Goal: Transaction & Acquisition: Purchase product/service

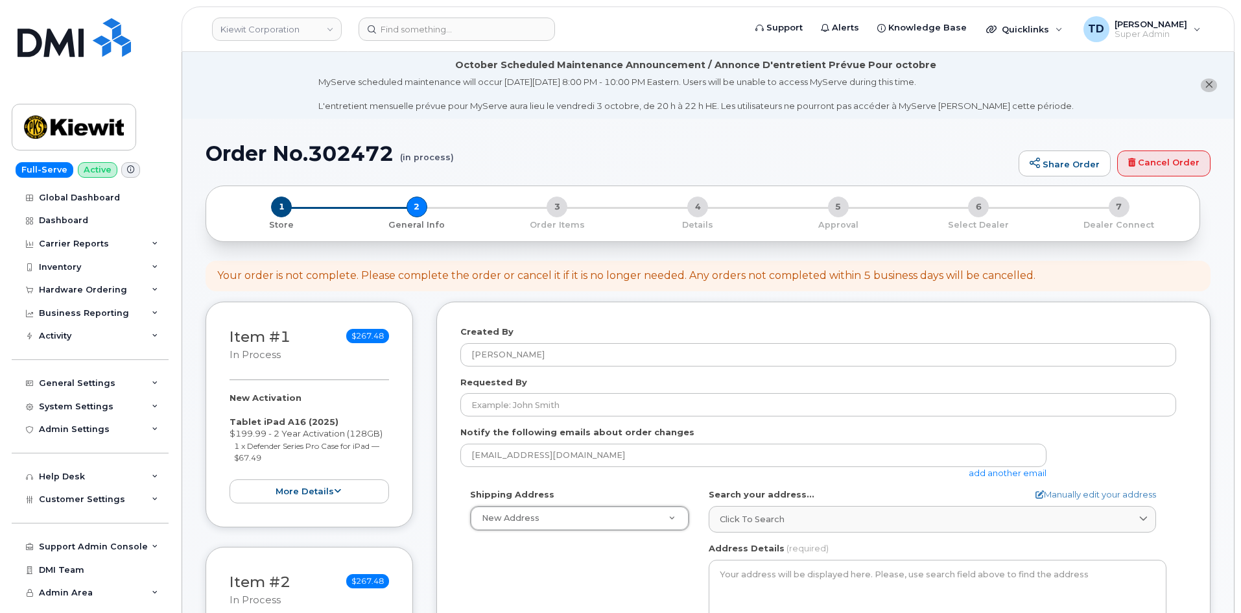
select select
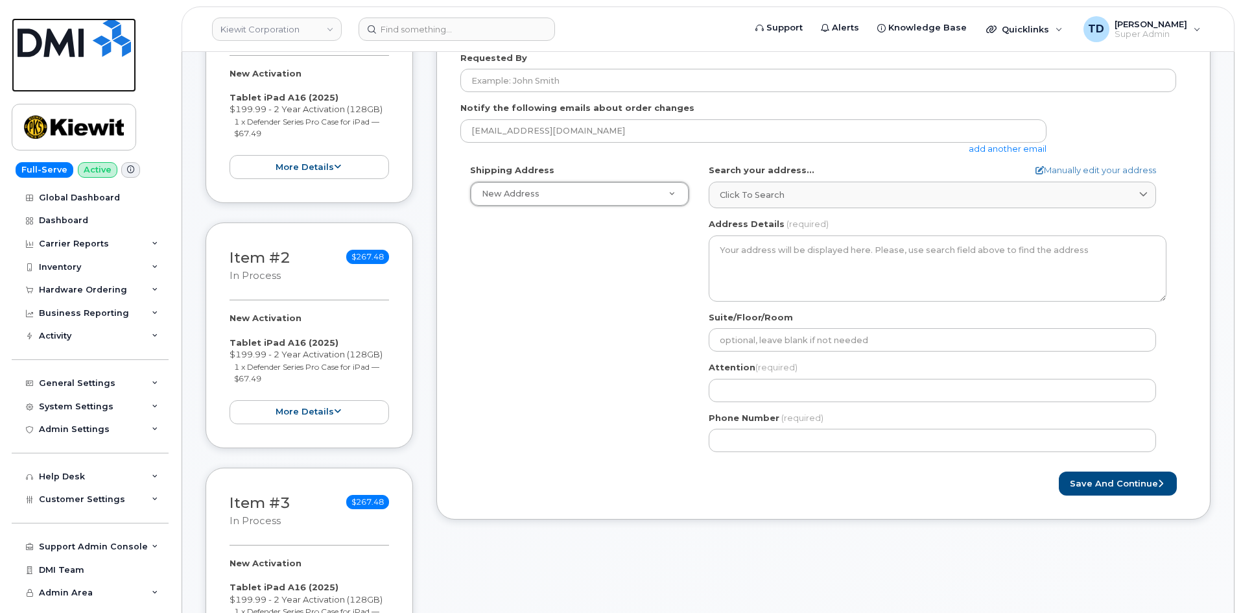
click at [77, 62] on link at bounding box center [74, 55] width 124 height 74
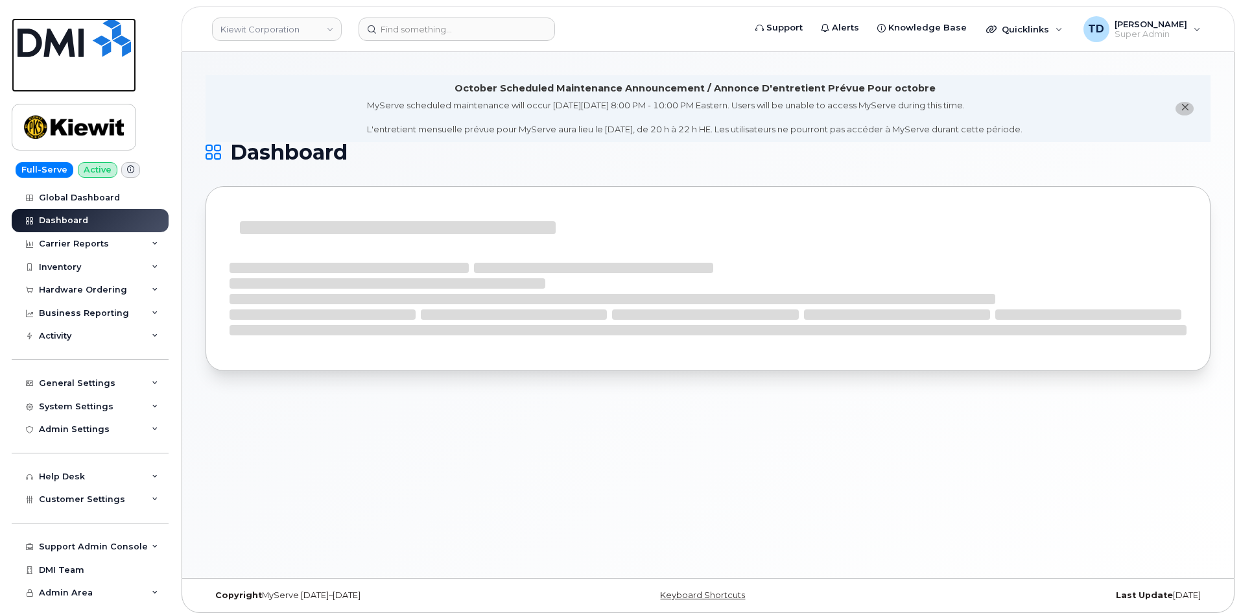
click at [70, 51] on img at bounding box center [74, 37] width 113 height 39
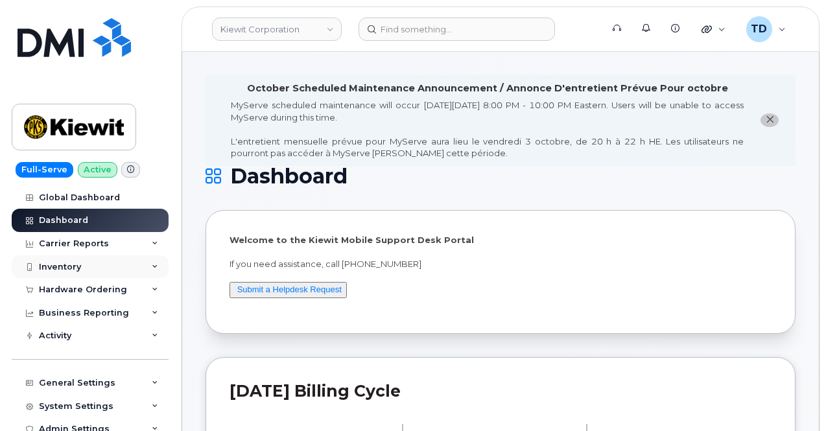
click at [105, 257] on div "Inventory" at bounding box center [90, 266] width 157 height 23
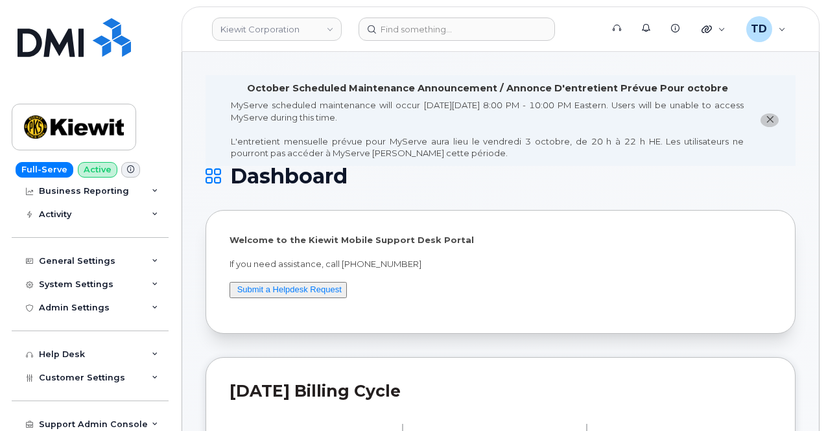
scroll to position [167, 0]
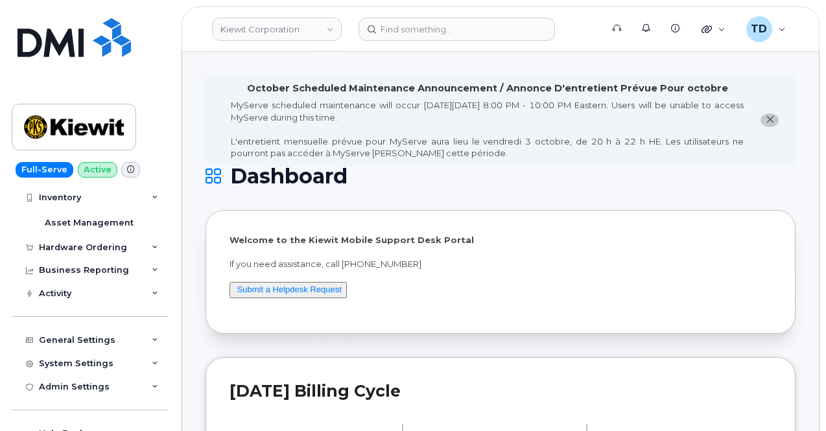
drag, startPoint x: 108, startPoint y: 299, endPoint x: 500, endPoint y: 158, distance: 417.3
click at [500, 158] on div "MyServe scheduled maintenance will occur on Friday October 3rd, 8:00 PM - 10:00…" at bounding box center [487, 129] width 513 height 60
click at [88, 242] on div "Hardware Ordering" at bounding box center [83, 247] width 88 height 10
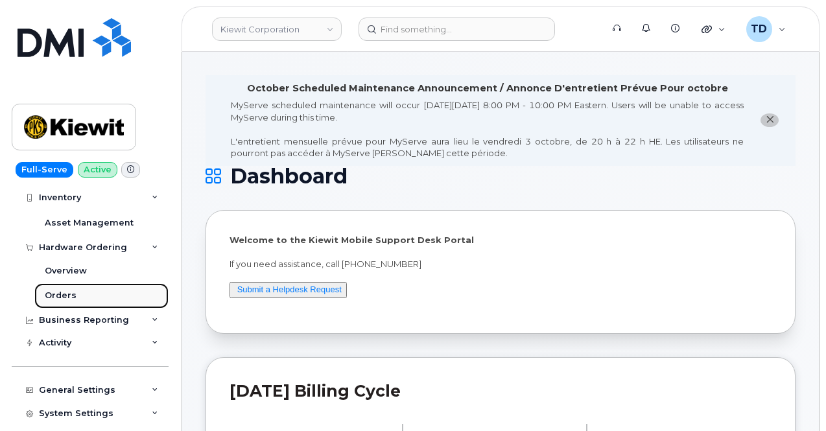
click at [84, 293] on link "Orders" at bounding box center [101, 295] width 134 height 25
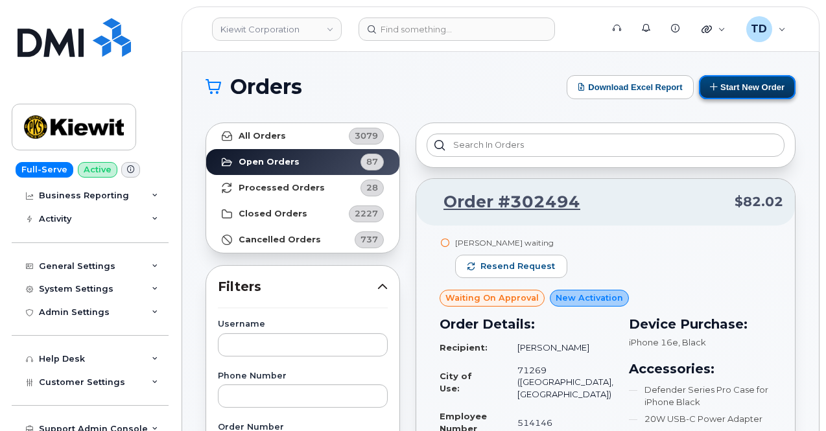
click at [746, 78] on button "Start New Order" at bounding box center [747, 87] width 97 height 24
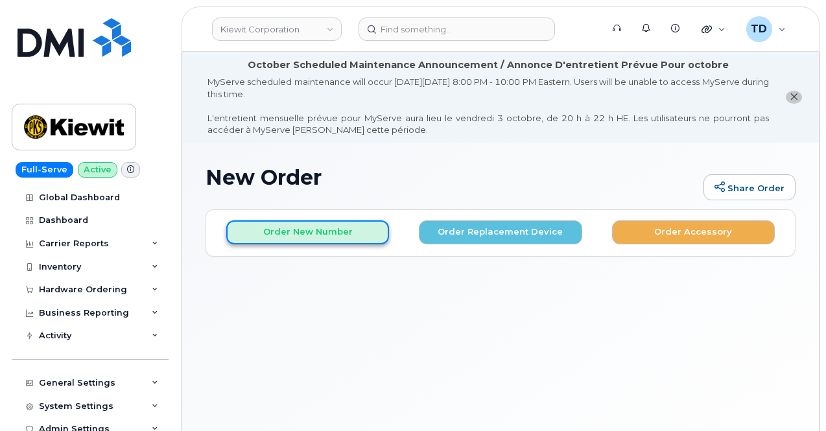
click at [342, 235] on button "Order New Number" at bounding box center [307, 232] width 163 height 24
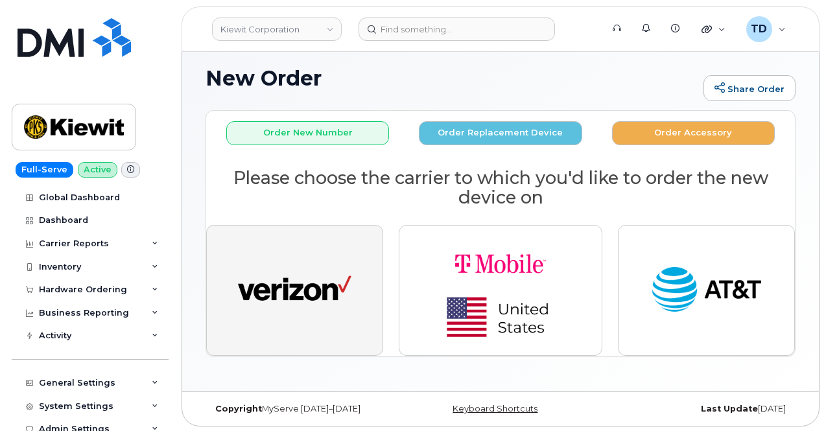
click at [307, 301] on img "button" at bounding box center [294, 290] width 113 height 58
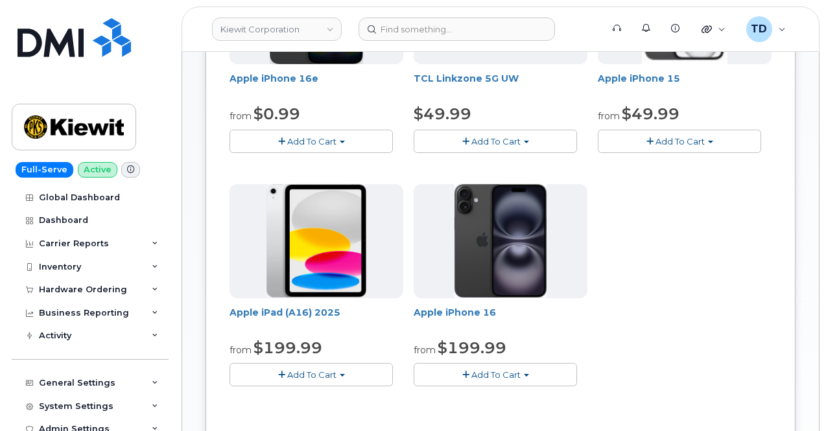
scroll to position [423, 0]
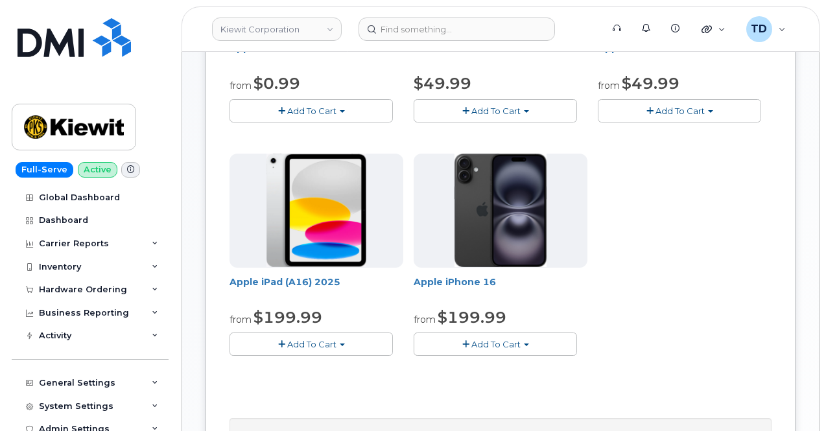
click at [303, 349] on span "Add To Cart" at bounding box center [311, 344] width 49 height 10
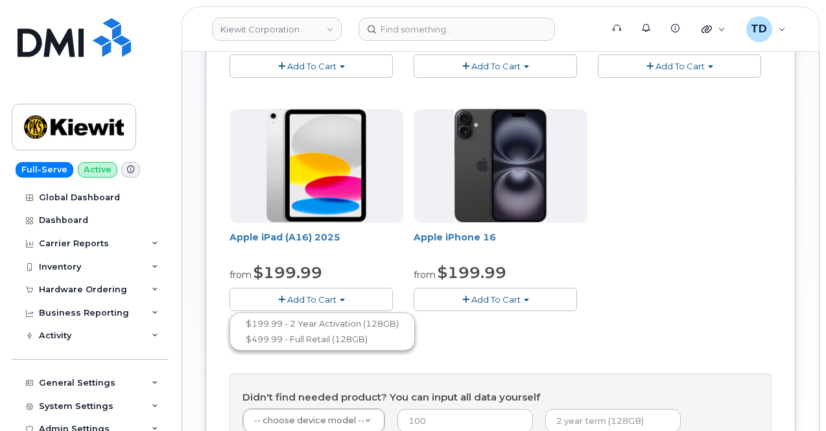
scroll to position [488, 0]
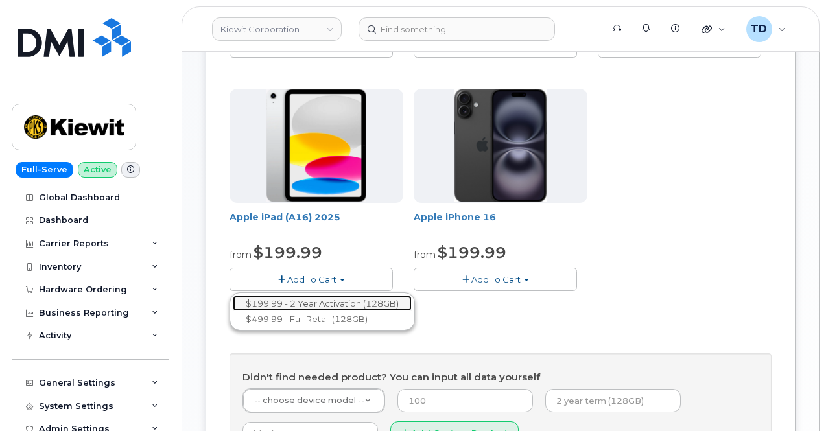
click at [364, 312] on link "$199.99 - 2 Year Activation (128GB)" at bounding box center [322, 304] width 179 height 16
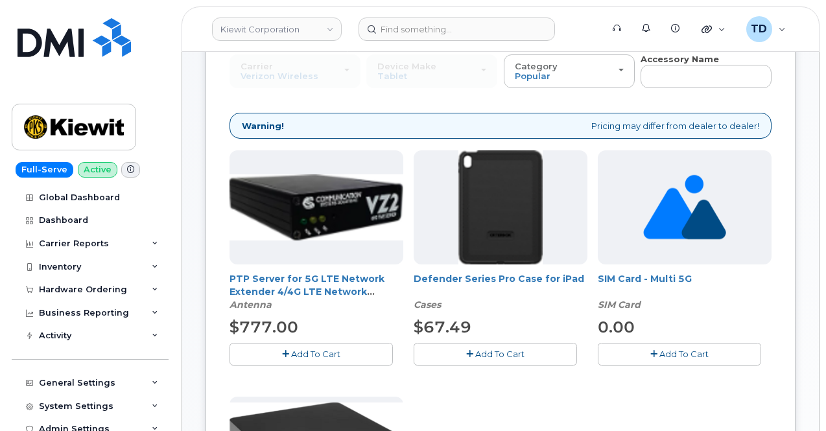
scroll to position [229, 0]
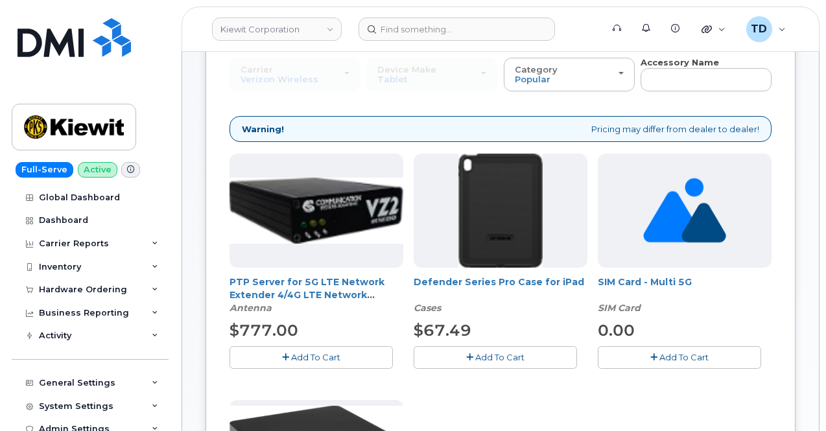
click at [475, 360] on span "Add To Cart" at bounding box center [499, 357] width 49 height 10
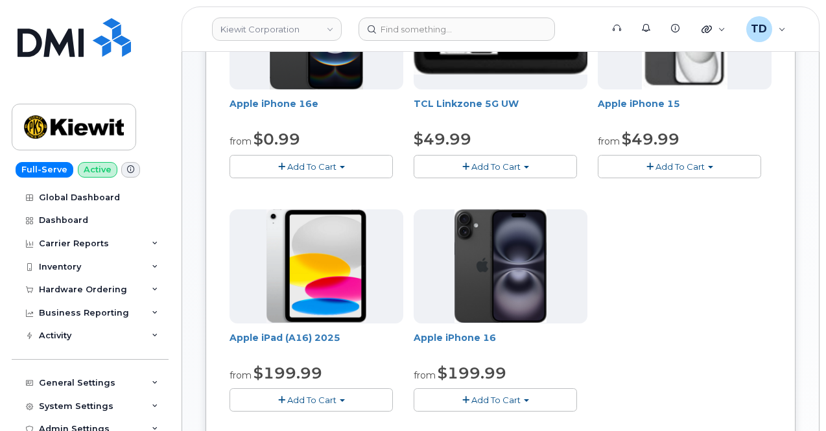
scroll to position [423, 0]
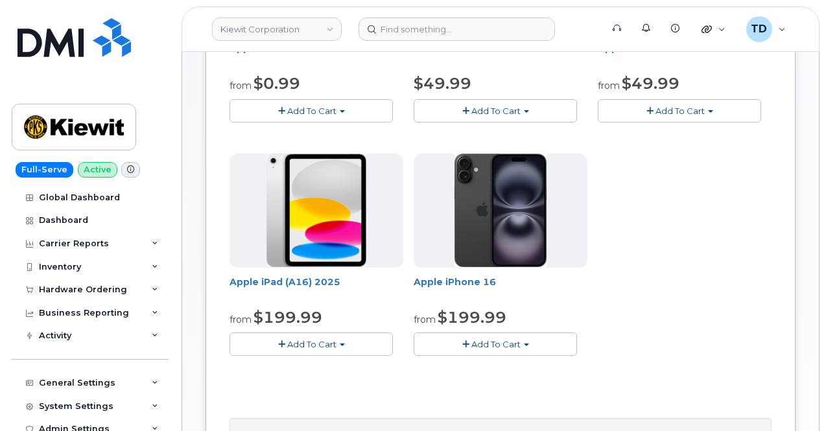
click at [294, 349] on span "Add To Cart" at bounding box center [311, 344] width 49 height 10
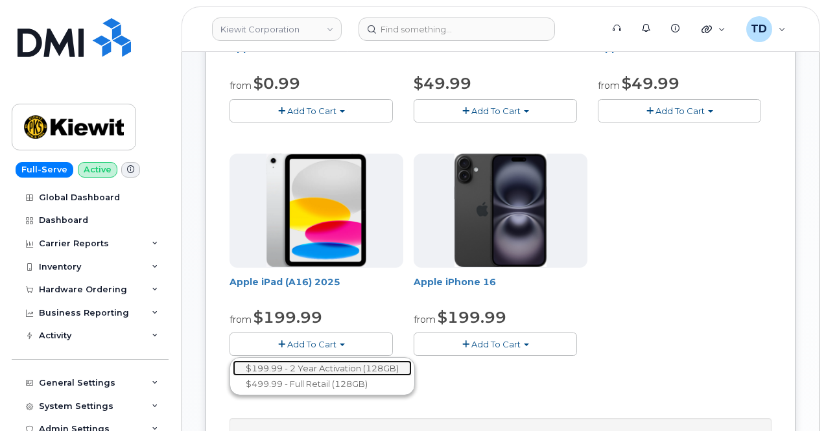
click at [305, 377] on link "$199.99 - 2 Year Activation (128GB)" at bounding box center [322, 368] width 179 height 16
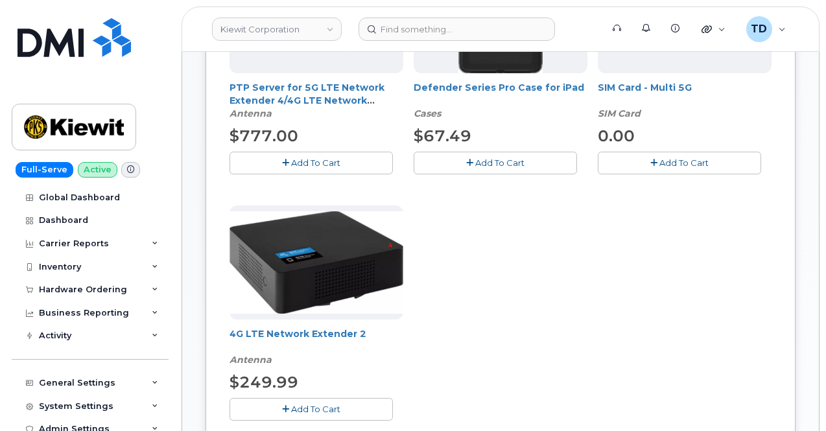
scroll to position [294, 0]
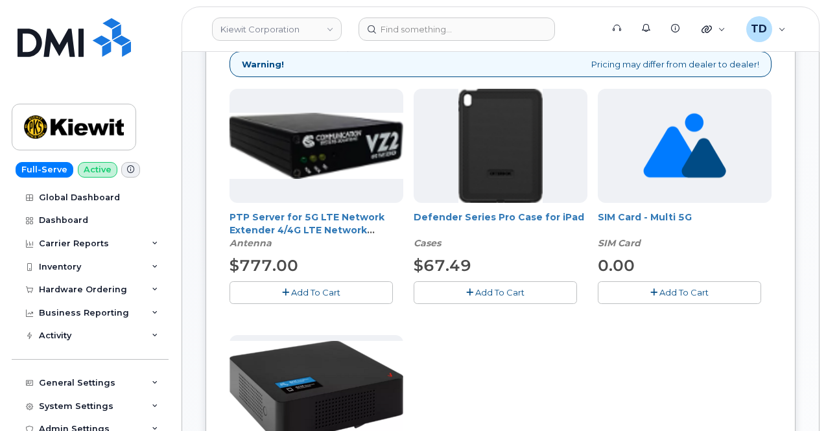
click at [475, 287] on span "Add To Cart" at bounding box center [499, 292] width 49 height 10
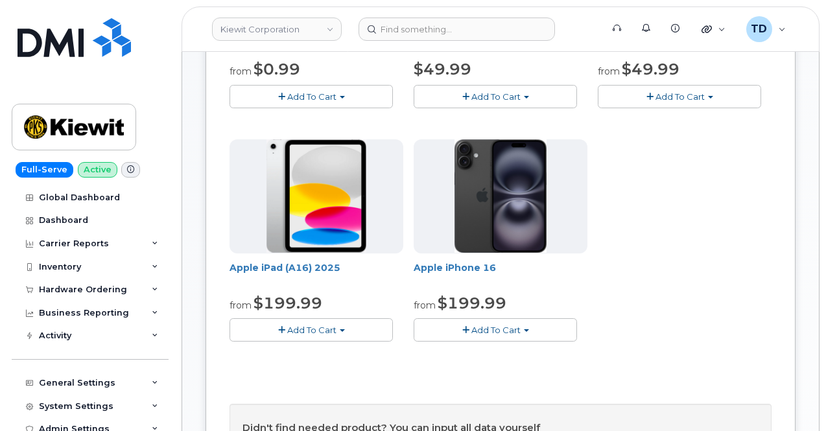
scroll to position [453, 0]
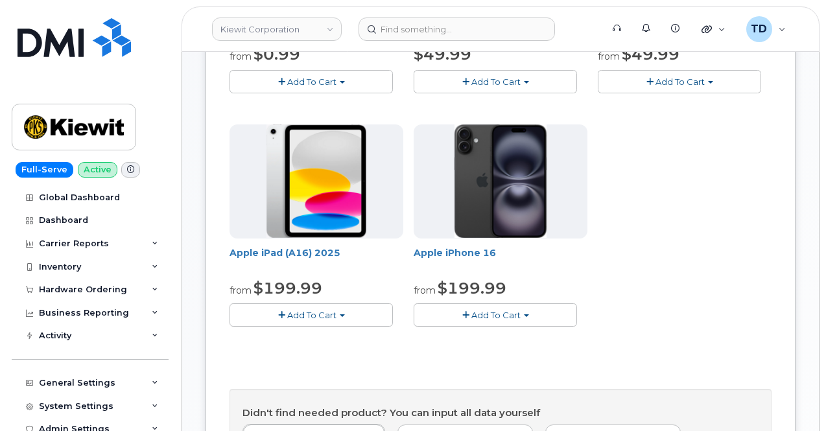
click at [287, 320] on span "Add To Cart" at bounding box center [311, 315] width 49 height 10
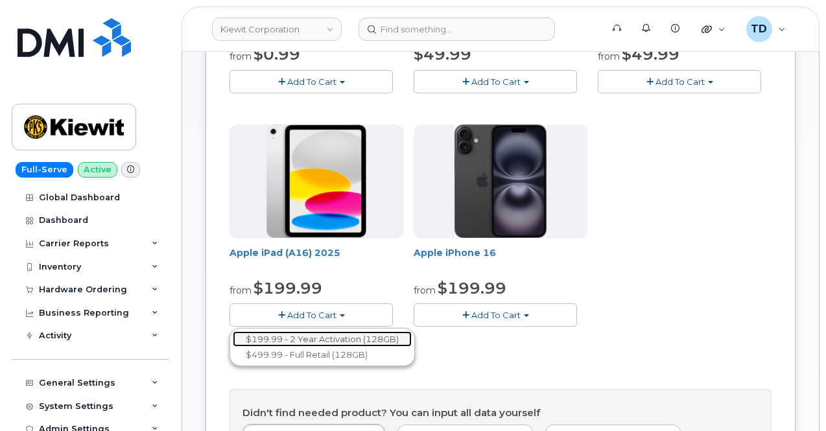
click at [310, 347] on link "$199.99 - 2 Year Activation (128GB)" at bounding box center [322, 339] width 179 height 16
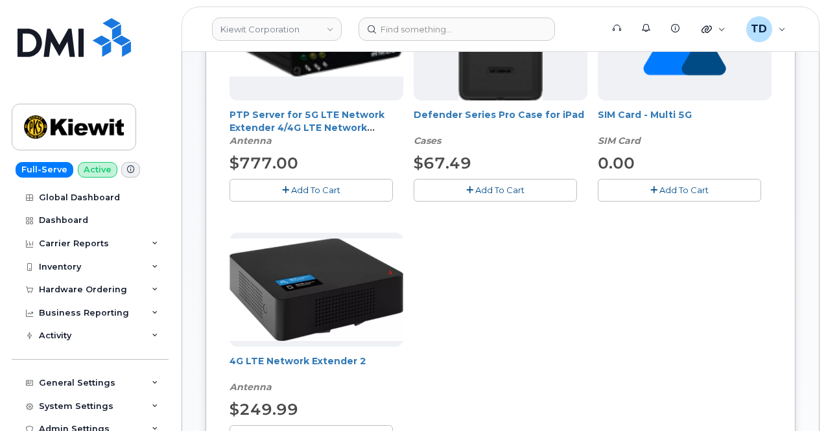
scroll to position [323, 0]
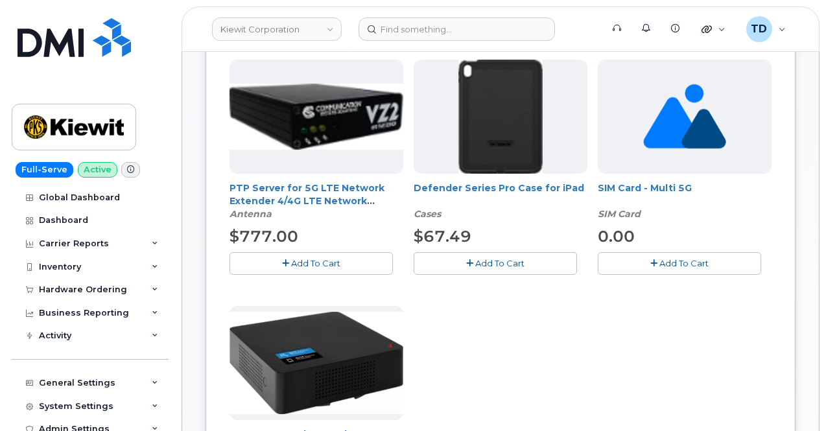
click at [418, 249] on div "Defender Series Pro Case for iPad Cases $67.49 Add To Cart" at bounding box center [501, 167] width 174 height 215
click at [415, 269] on button "Add To Cart" at bounding box center [495, 263] width 163 height 23
drag, startPoint x: 713, startPoint y: 278, endPoint x: 707, endPoint y: 282, distance: 7.0
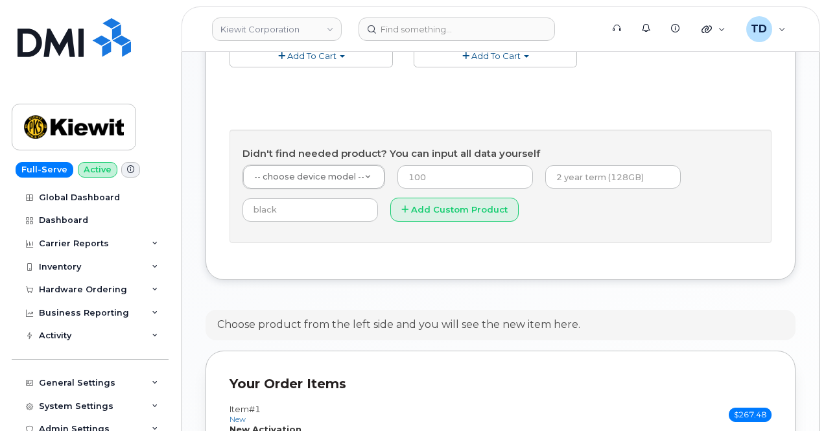
scroll to position [517, 0]
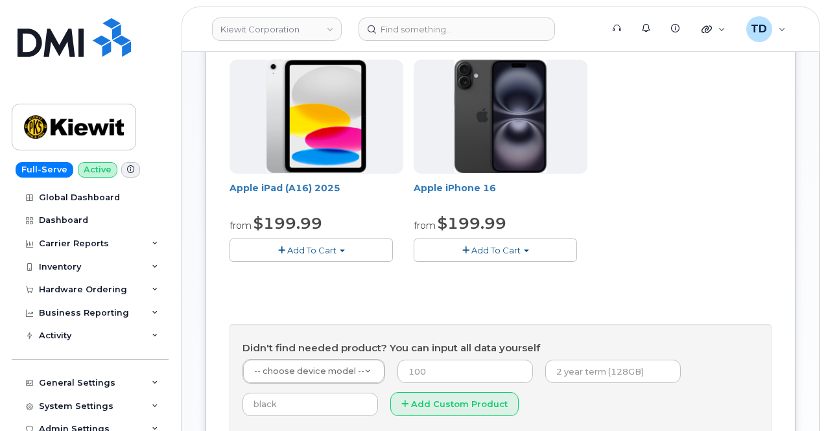
click at [307, 261] on button "Add To Cart" at bounding box center [311, 250] width 163 height 23
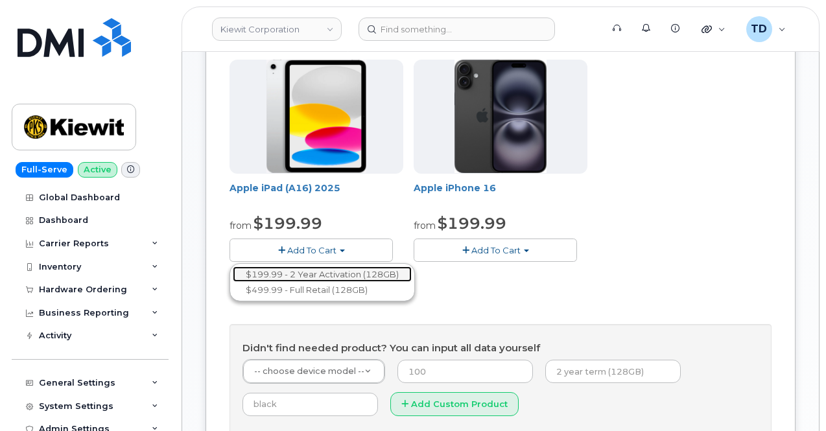
click at [337, 283] on link "$199.99 - 2 Year Activation (128GB)" at bounding box center [322, 274] width 179 height 16
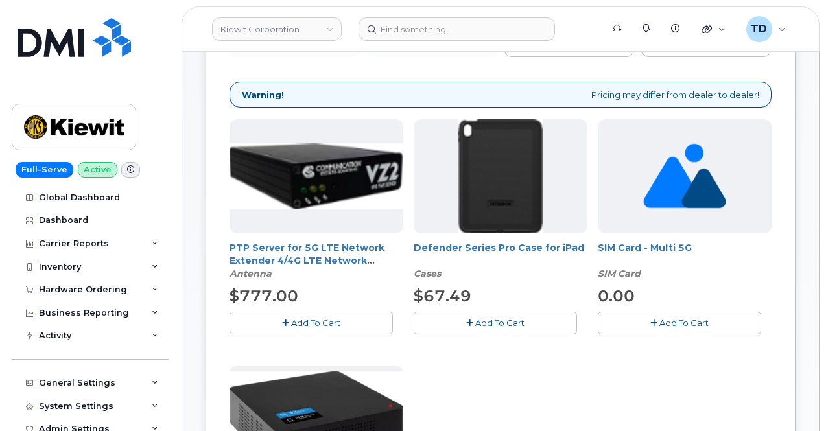
scroll to position [258, 0]
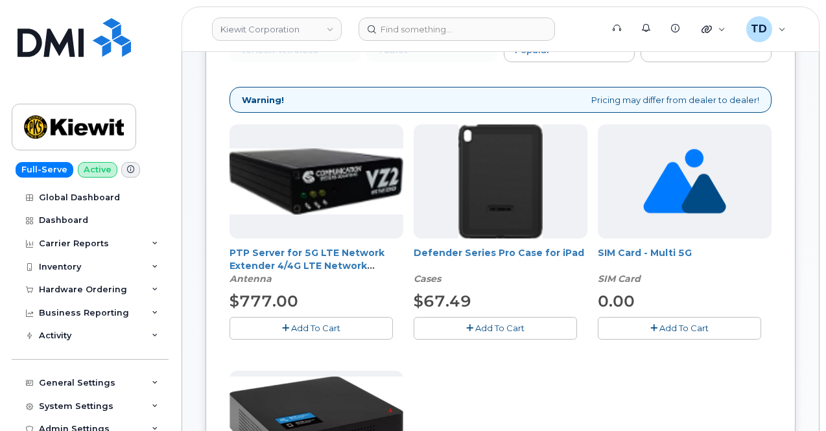
click at [418, 333] on button "Add To Cart" at bounding box center [495, 328] width 163 height 23
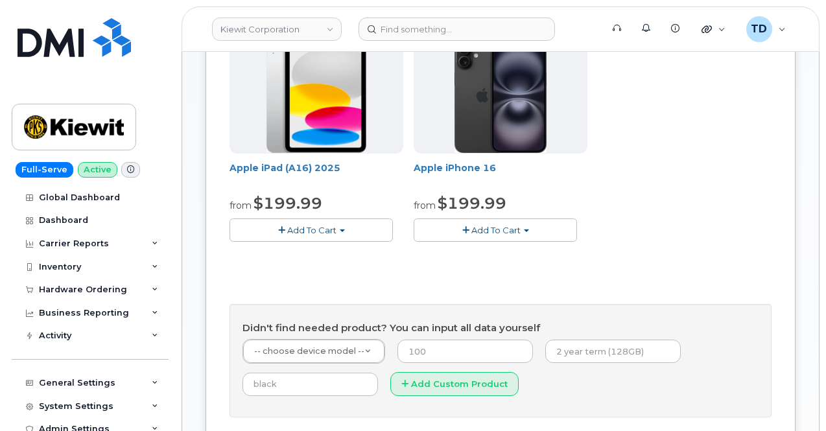
scroll to position [517, 0]
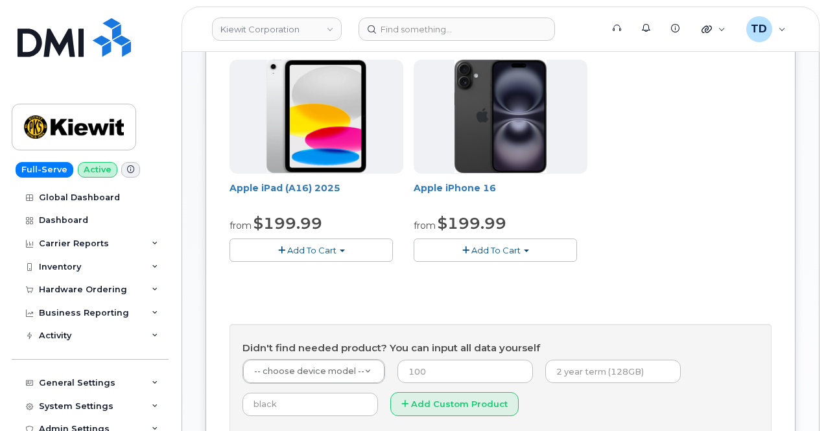
click at [294, 261] on button "Add To Cart" at bounding box center [311, 250] width 163 height 23
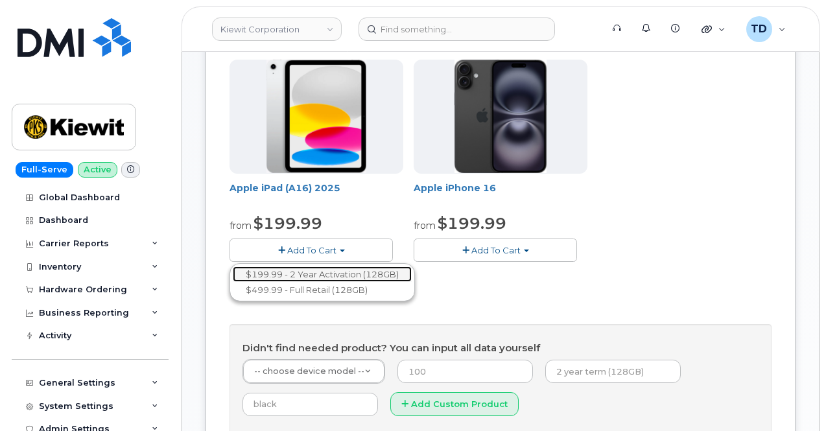
click at [316, 283] on link "$199.99 - 2 Year Activation (128GB)" at bounding box center [322, 274] width 179 height 16
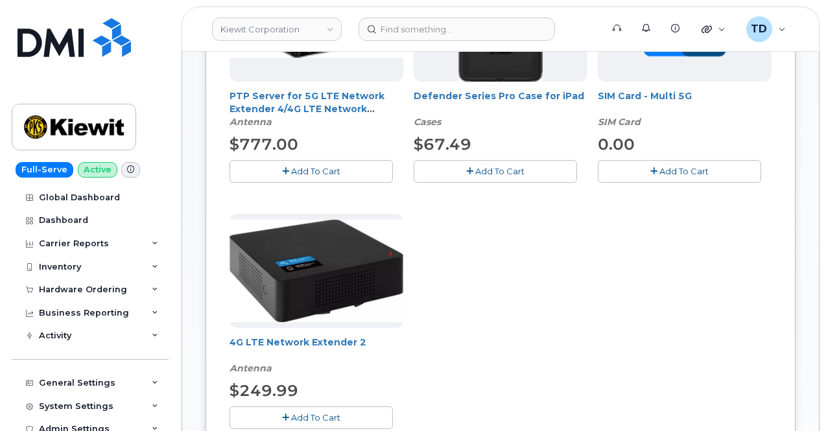
scroll to position [323, 0]
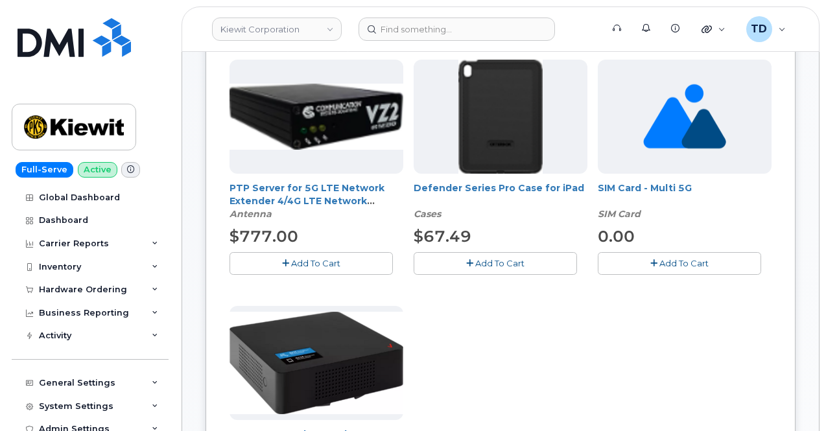
click at [475, 261] on span "Add To Cart" at bounding box center [499, 263] width 49 height 10
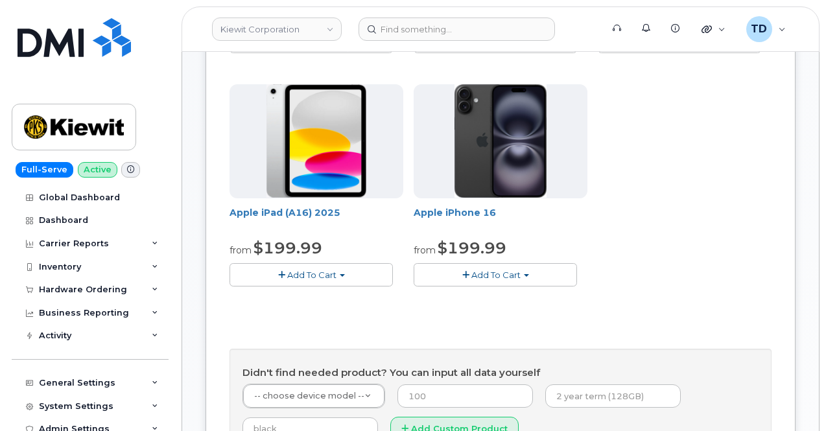
scroll to position [583, 0]
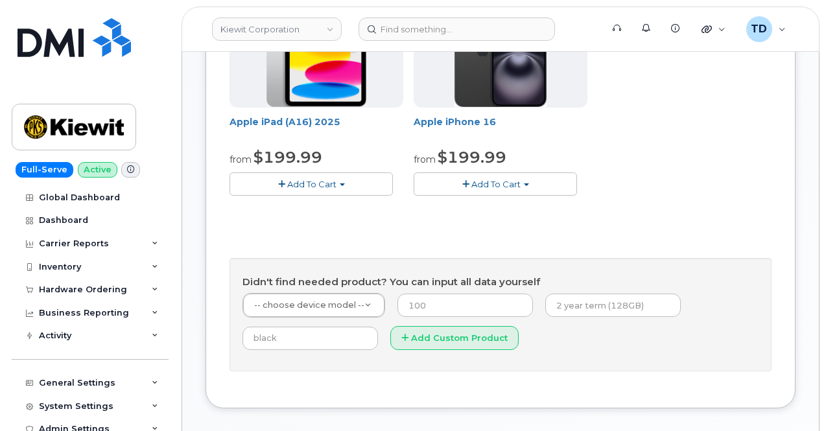
click at [287, 189] on span "Add To Cart" at bounding box center [311, 184] width 49 height 10
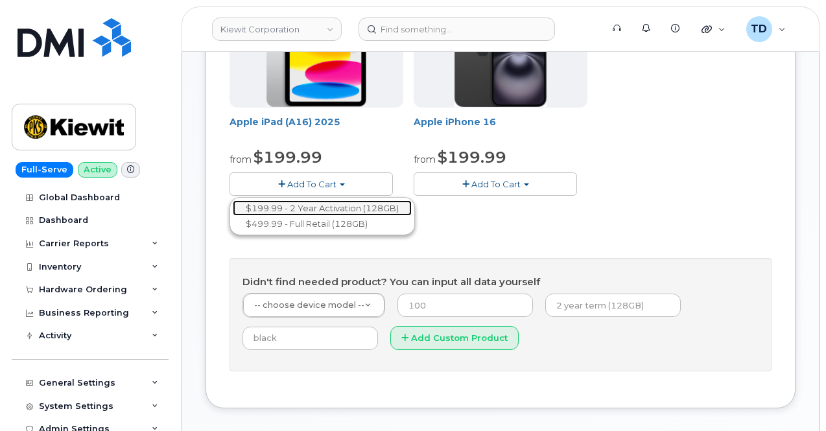
click at [316, 217] on link "$199.99 - 2 Year Activation (128GB)" at bounding box center [322, 208] width 179 height 16
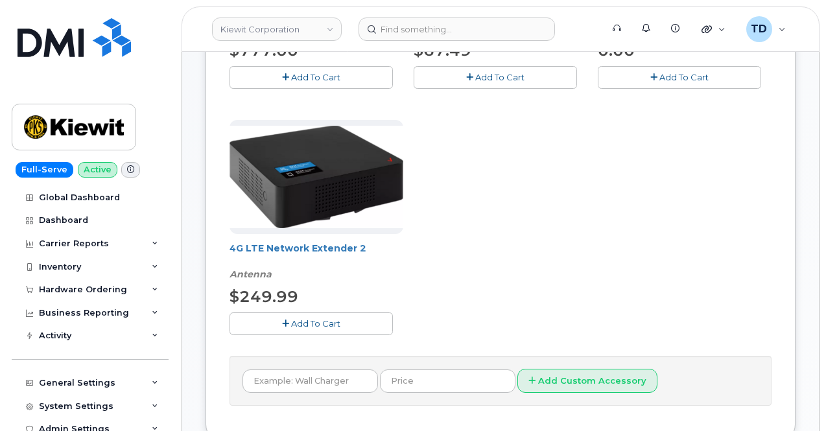
scroll to position [389, 0]
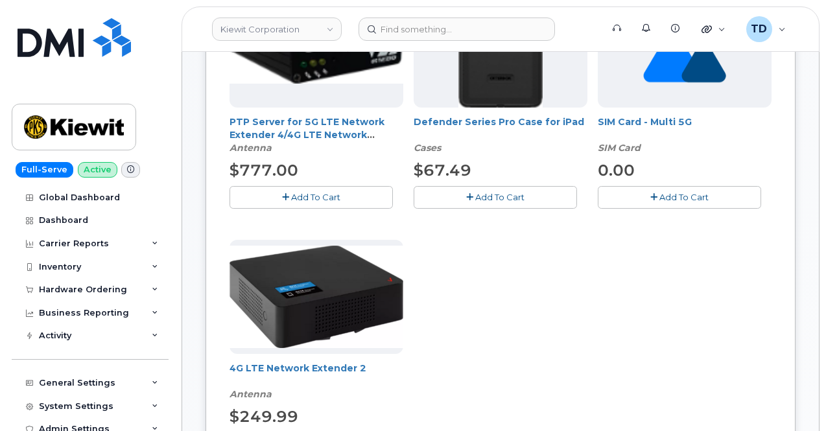
click at [475, 198] on span "Add To Cart" at bounding box center [499, 197] width 49 height 10
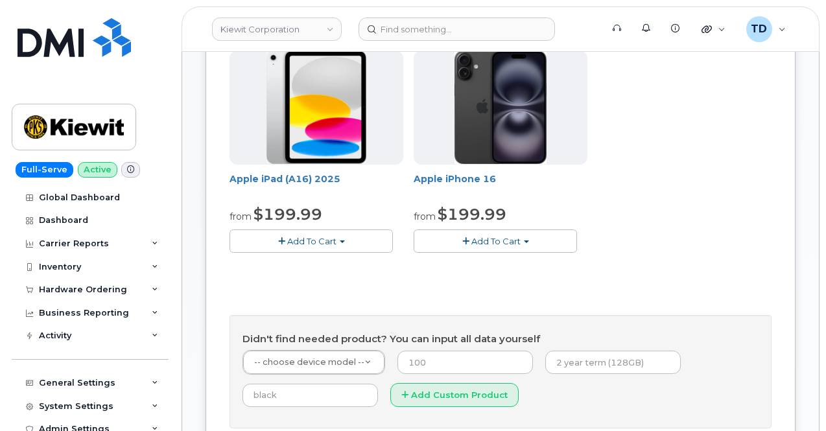
scroll to position [435, 0]
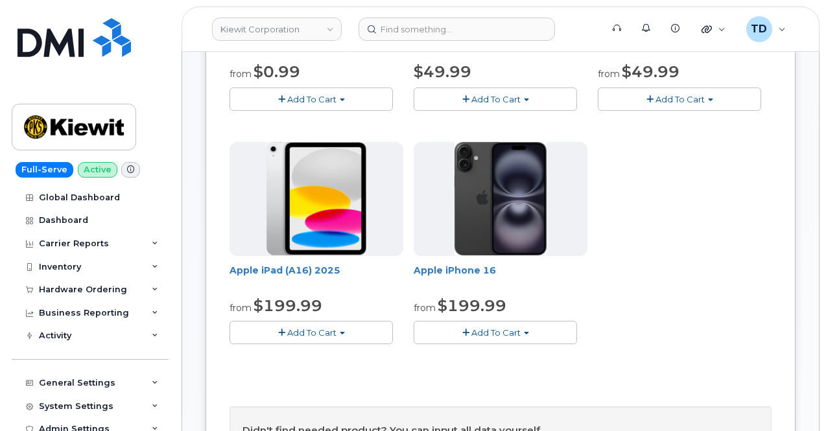
click at [292, 338] on span "Add To Cart" at bounding box center [311, 332] width 49 height 10
click at [324, 384] on ul "$199.99 - 2 Year Activation (128GB) $499.99 - Full Retail (128GB)" at bounding box center [322, 365] width 185 height 38
click at [302, 338] on span "Add To Cart" at bounding box center [311, 332] width 49 height 10
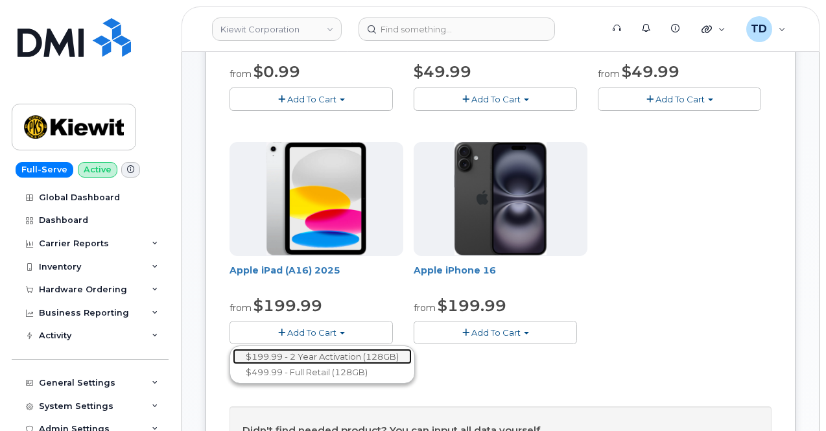
click at [322, 365] on link "$199.99 - 2 Year Activation (128GB)" at bounding box center [322, 357] width 179 height 16
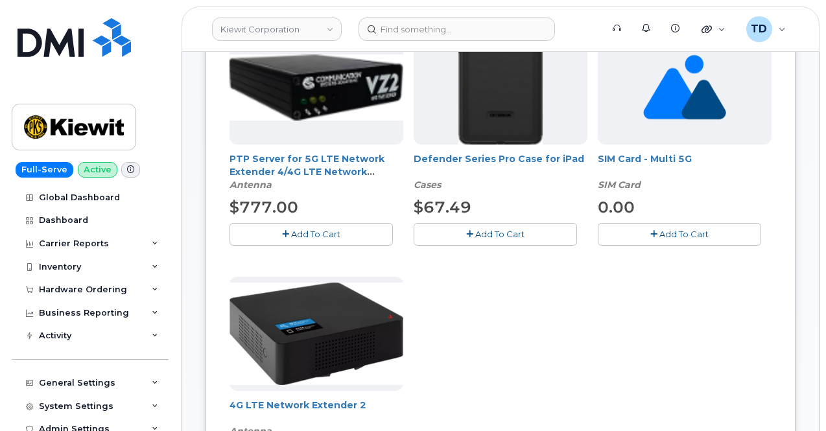
scroll to position [305, 0]
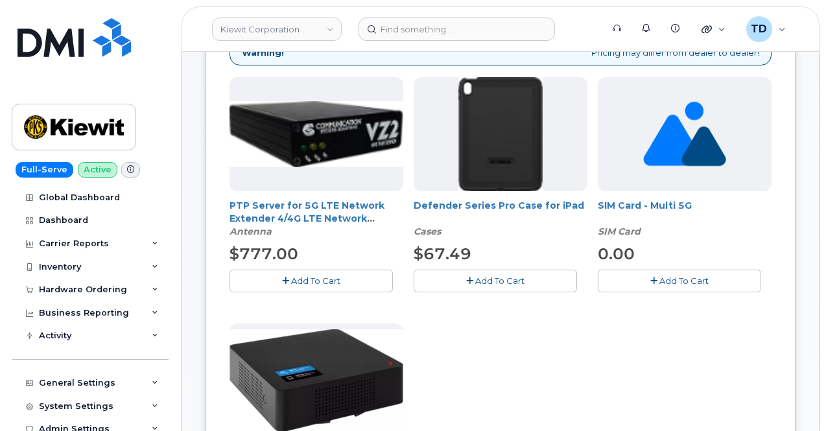
click at [475, 281] on span "Add To Cart" at bounding box center [499, 281] width 49 height 10
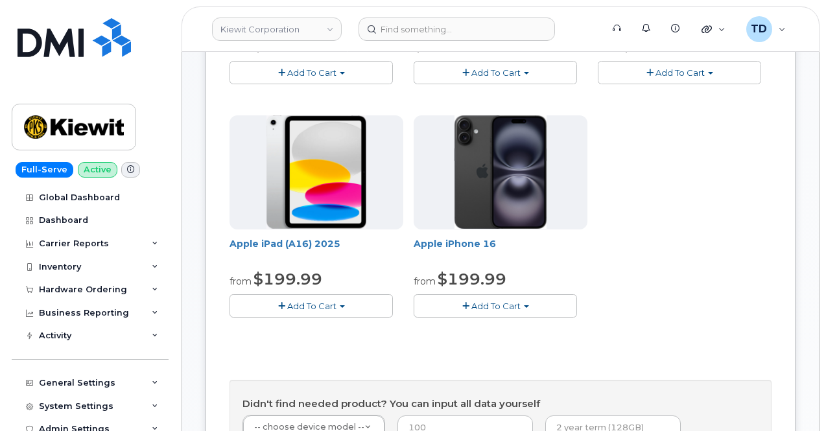
scroll to position [494, 0]
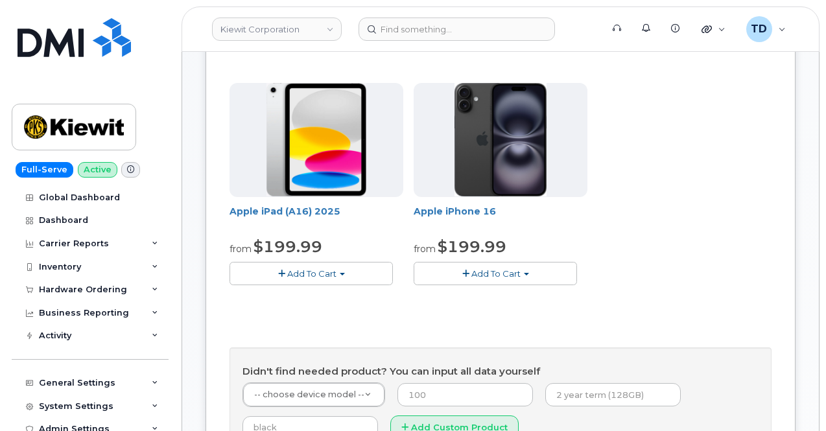
click at [287, 279] on span "Add To Cart" at bounding box center [311, 273] width 49 height 10
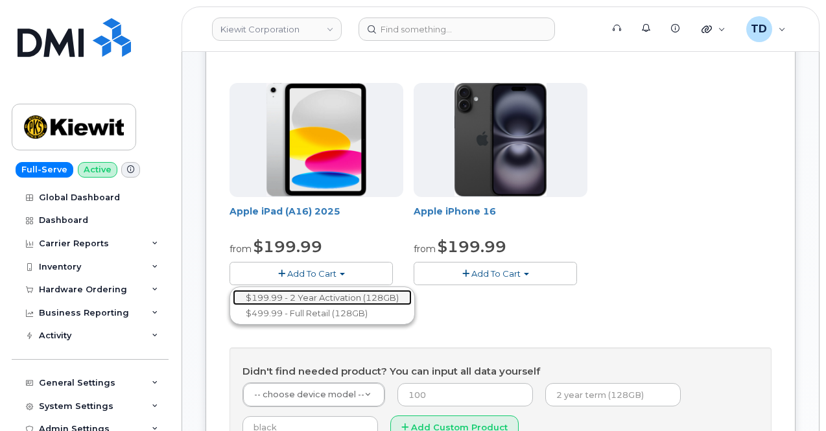
click at [323, 306] on link "$199.99 - 2 Year Activation (128GB)" at bounding box center [322, 298] width 179 height 16
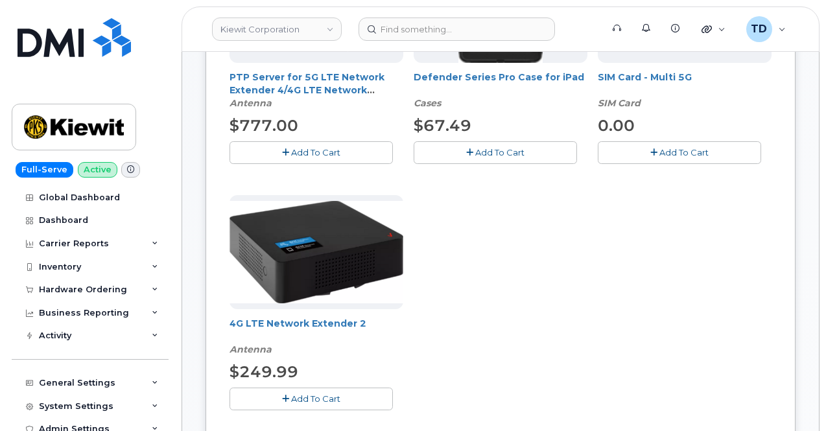
scroll to position [300, 0]
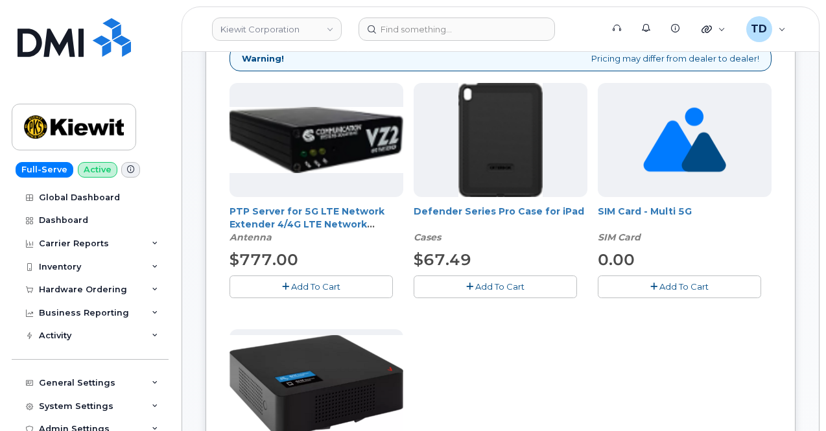
click at [475, 285] on span "Add To Cart" at bounding box center [499, 286] width 49 height 10
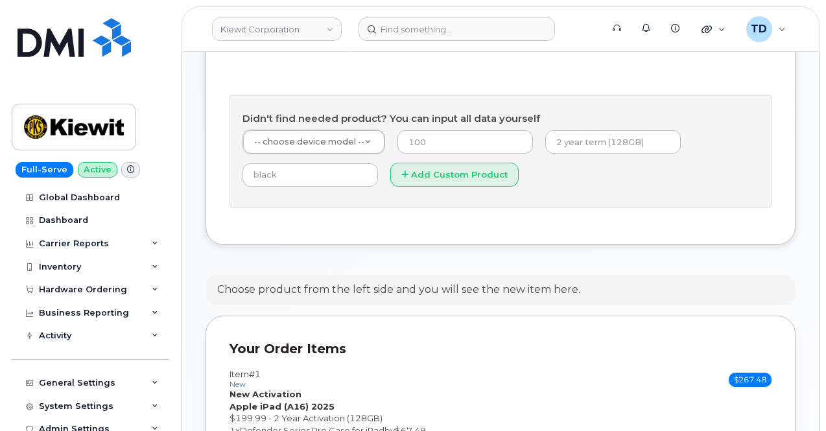
scroll to position [552, 0]
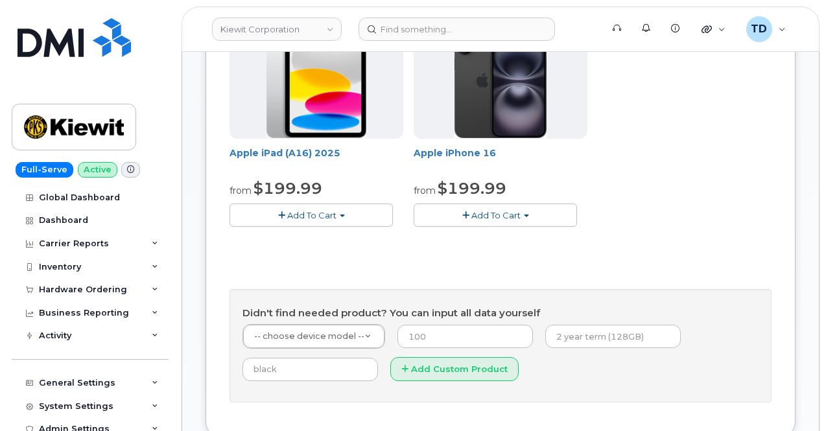
click at [305, 226] on button "Add To Cart" at bounding box center [311, 215] width 163 height 23
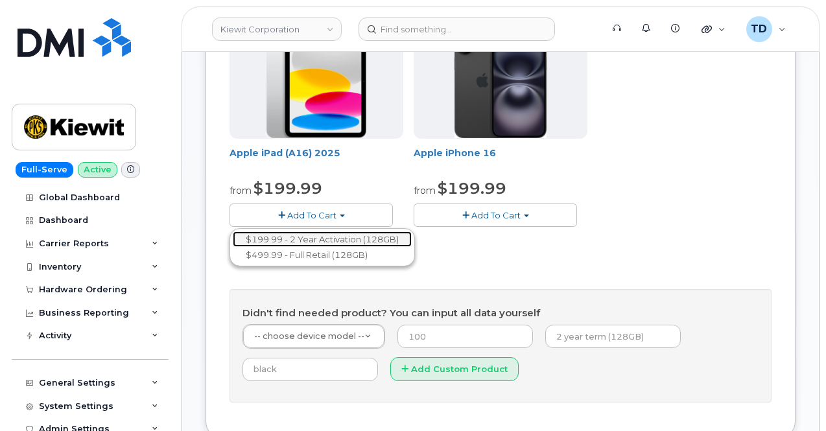
click at [316, 248] on link "$199.99 - 2 Year Activation (128GB)" at bounding box center [322, 239] width 179 height 16
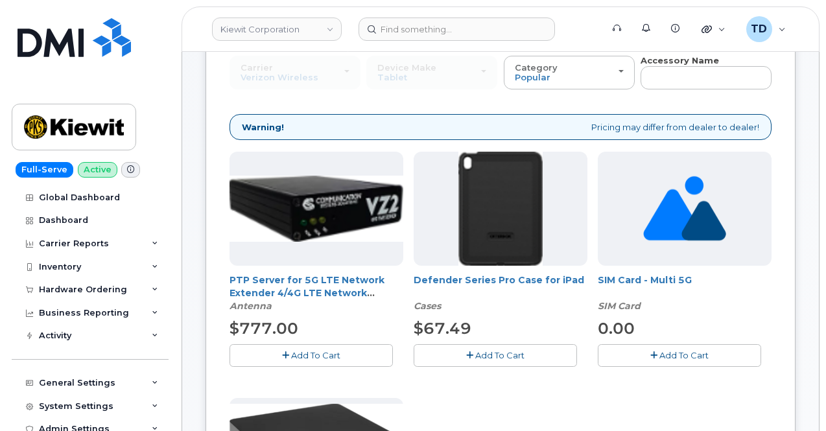
scroll to position [228, 0]
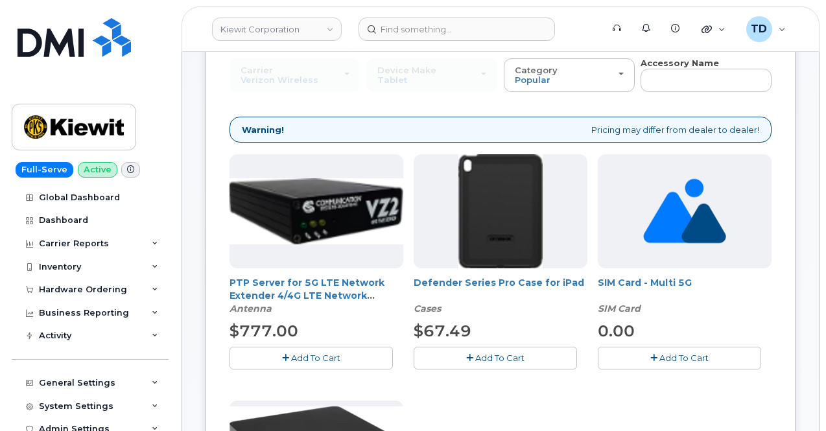
drag, startPoint x: 414, startPoint y: 348, endPoint x: 411, endPoint y: 342, distance: 7.2
click at [414, 348] on button "Add To Cart" at bounding box center [495, 358] width 163 height 23
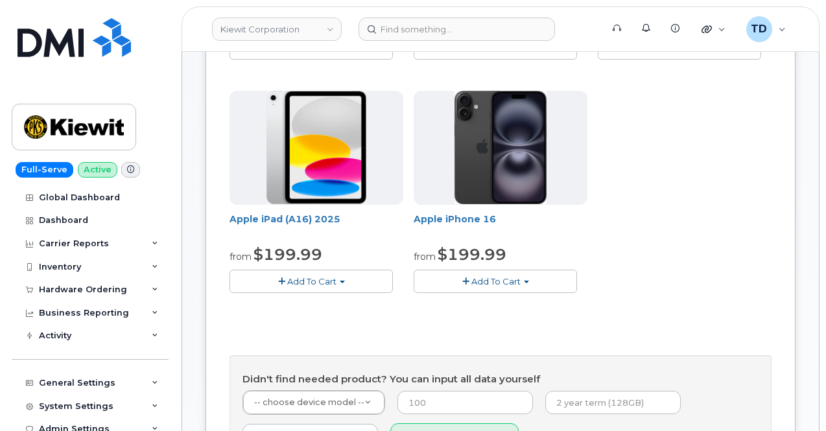
scroll to position [488, 0]
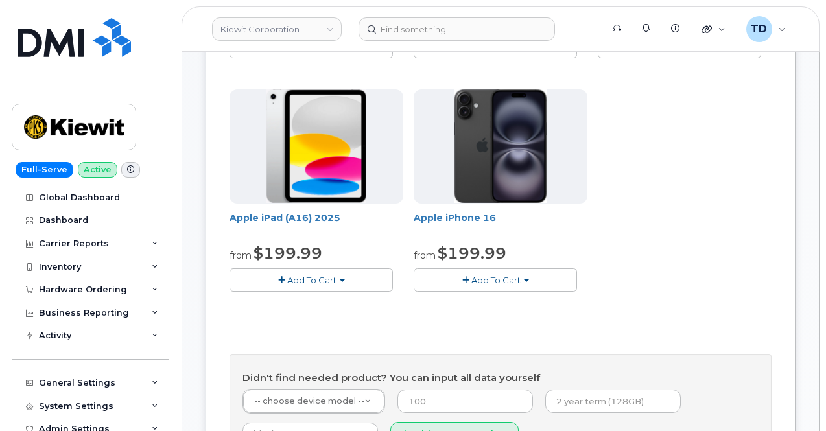
click at [289, 285] on span "Add To Cart" at bounding box center [311, 280] width 49 height 10
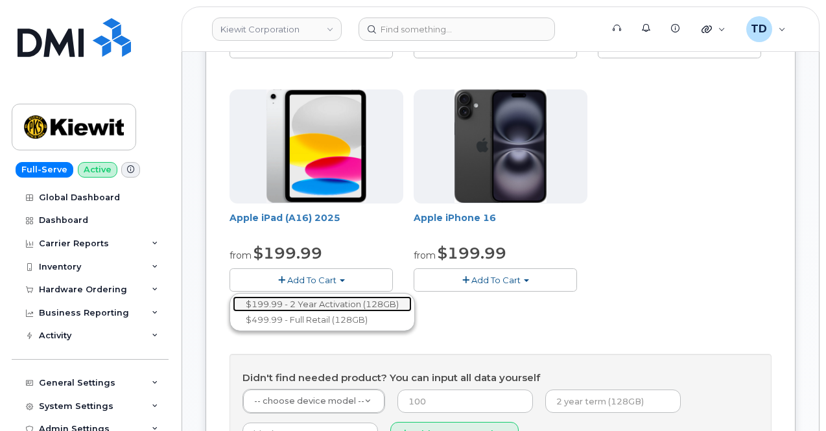
click at [324, 312] on link "$199.99 - 2 Year Activation (128GB)" at bounding box center [322, 304] width 179 height 16
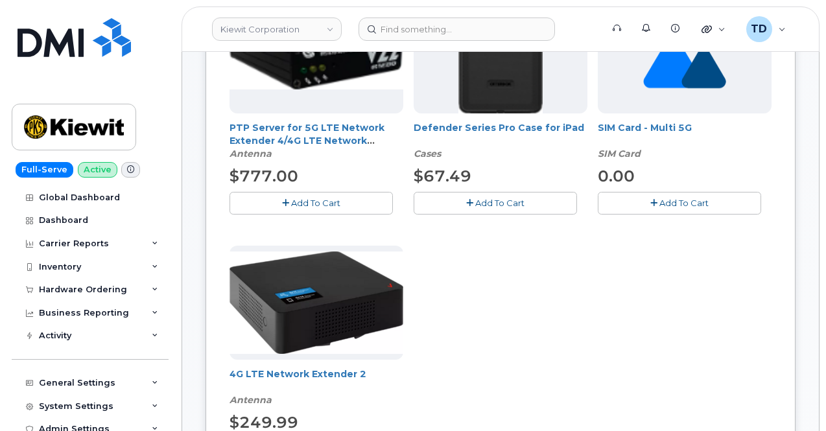
scroll to position [293, 0]
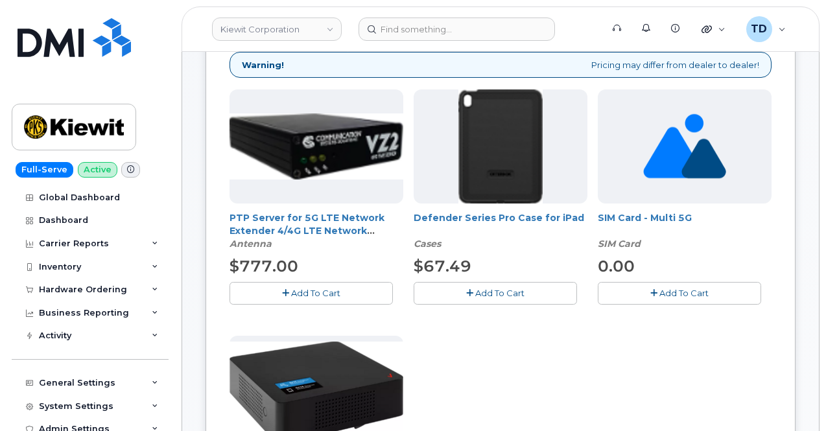
click at [475, 288] on span "Add To Cart" at bounding box center [499, 293] width 49 height 10
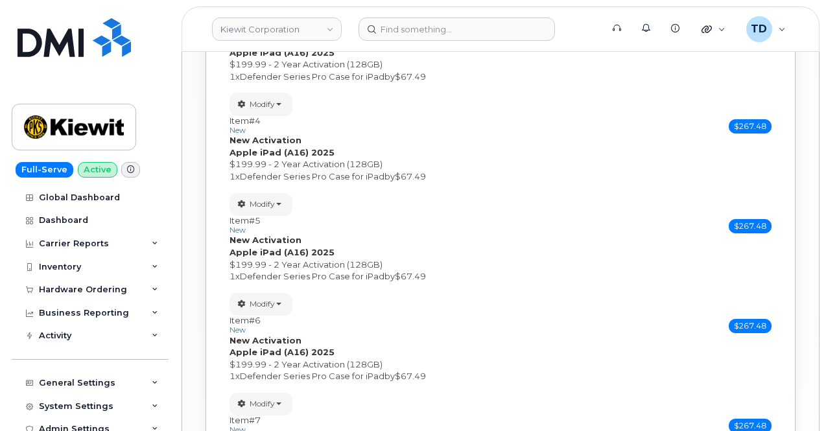
scroll to position [1304, 0]
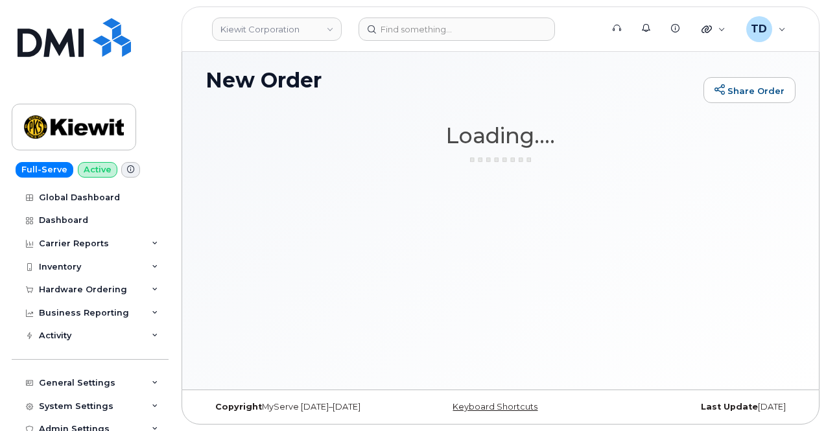
scroll to position [97, 0]
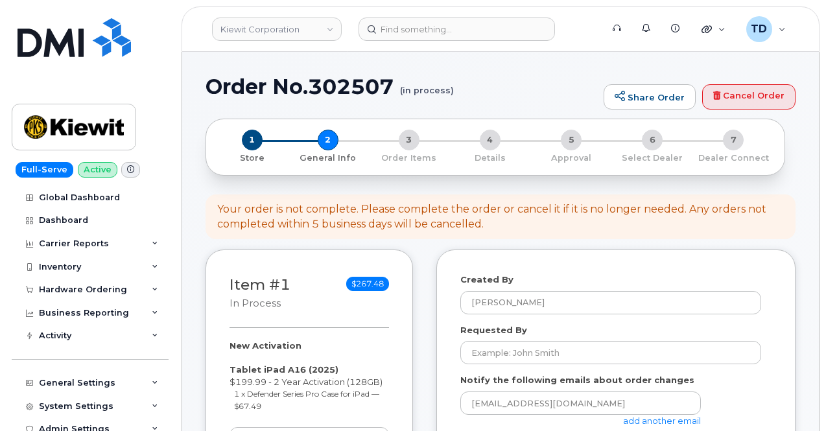
select select
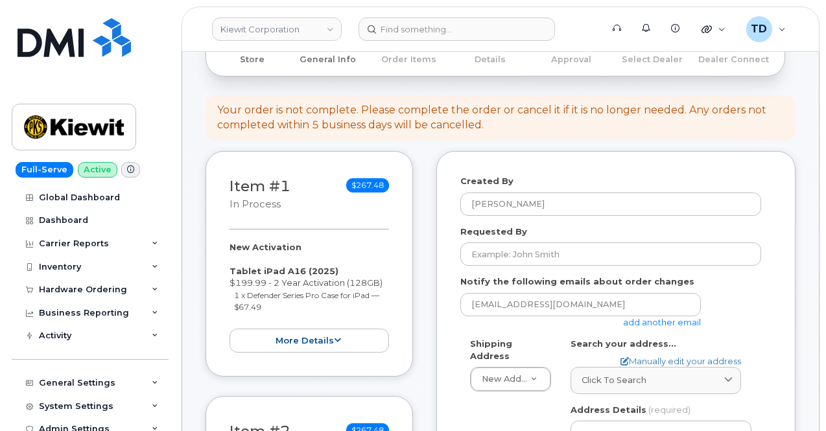
scroll to position [259, 0]
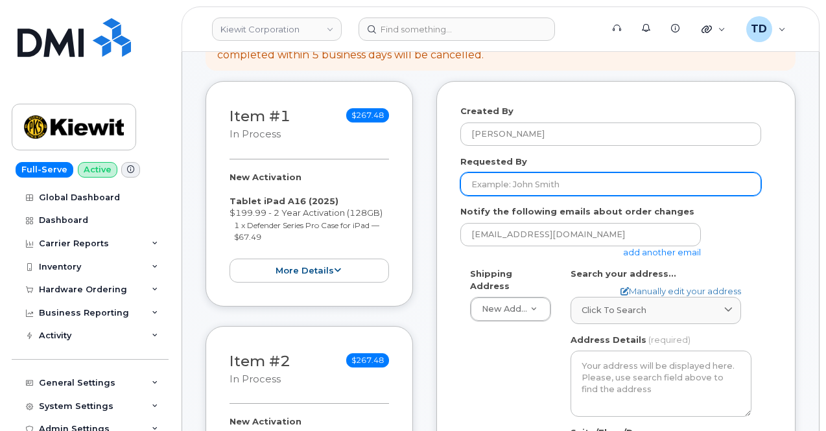
click at [570, 189] on input "Requested By" at bounding box center [610, 183] width 301 height 23
click at [543, 182] on input "Requested By" at bounding box center [610, 183] width 301 height 23
paste input "[PERSON_NAME]"
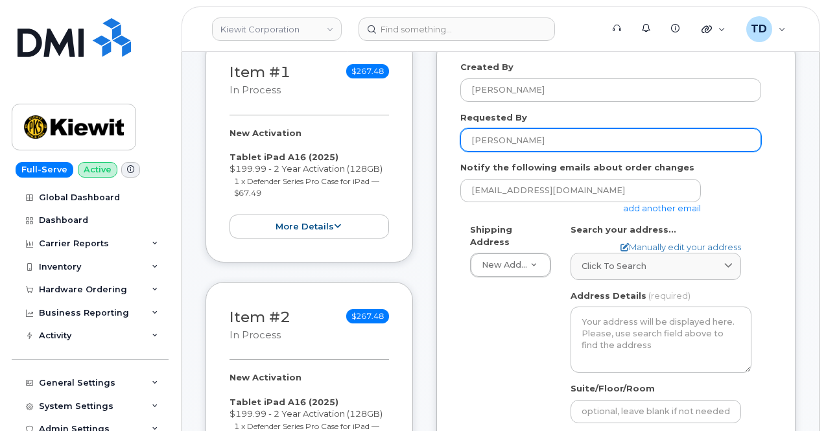
scroll to position [324, 0]
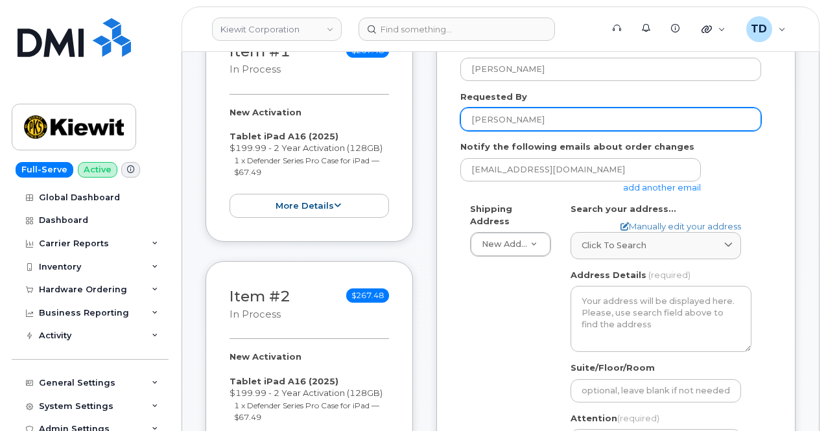
type input "[PERSON_NAME]"
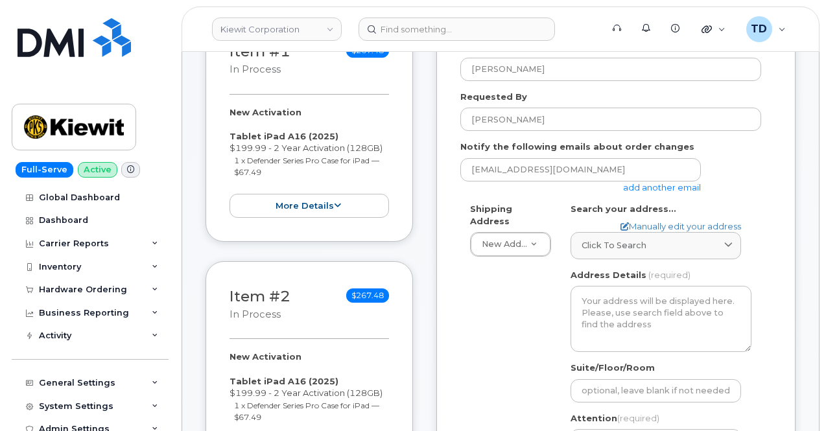
click at [661, 189] on link "add another email" at bounding box center [662, 187] width 78 height 10
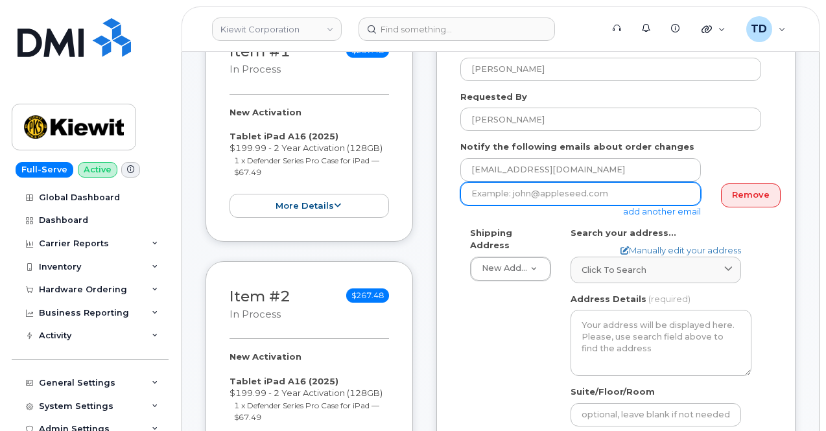
click at [546, 189] on input "email" at bounding box center [580, 193] width 241 height 23
paste input "CARLOS.RODRIGUEZ17@KIEWIT.COM"
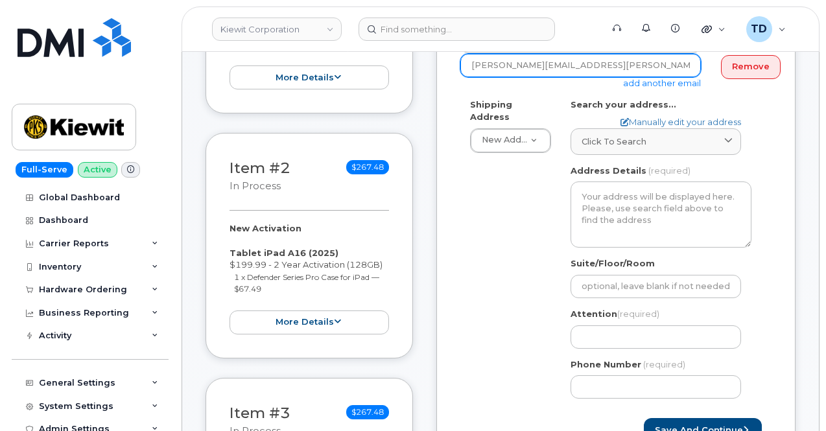
scroll to position [454, 0]
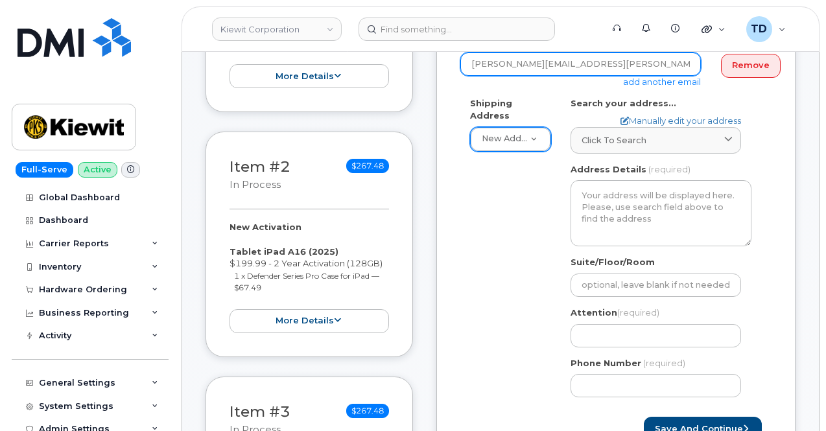
type input "CARLOS.RODRIGUEZ17@KIEWIT.COM"
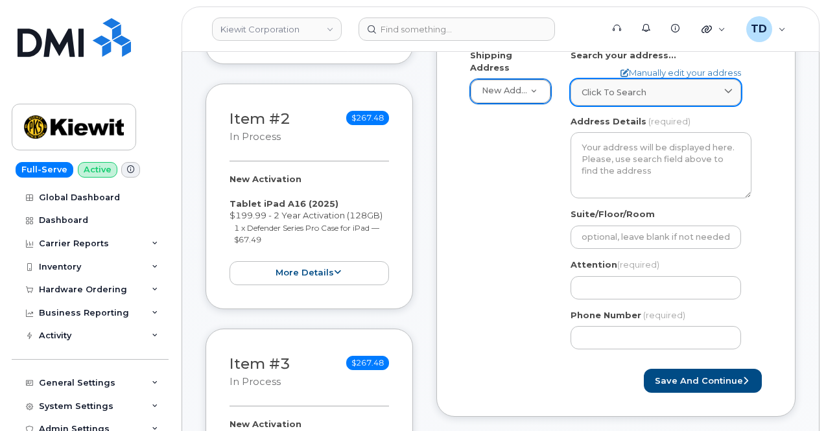
scroll to position [519, 0]
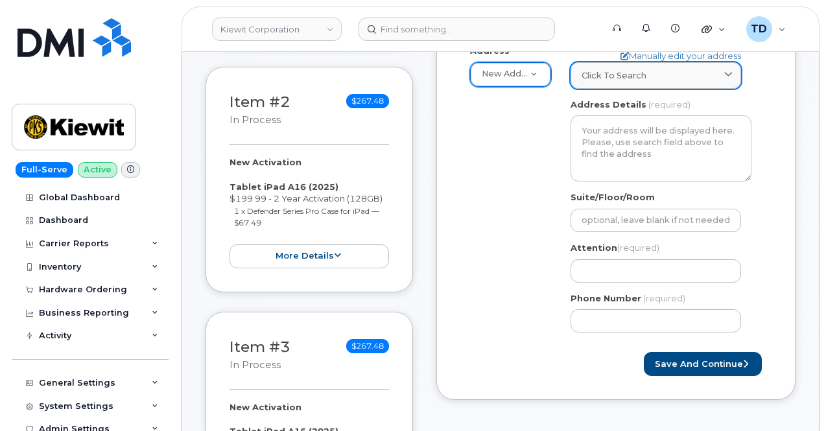
click at [654, 82] on link "Click to search" at bounding box center [656, 75] width 171 height 27
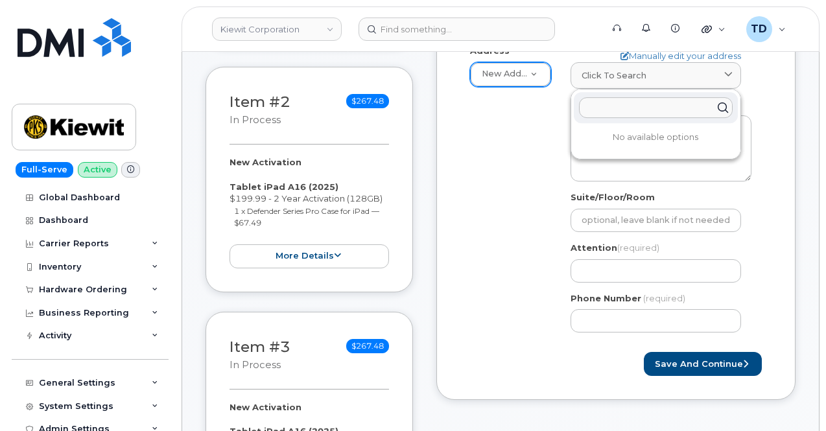
click at [605, 104] on input "text" at bounding box center [656, 107] width 154 height 21
paste input "770 Kemp Bottom Rd"
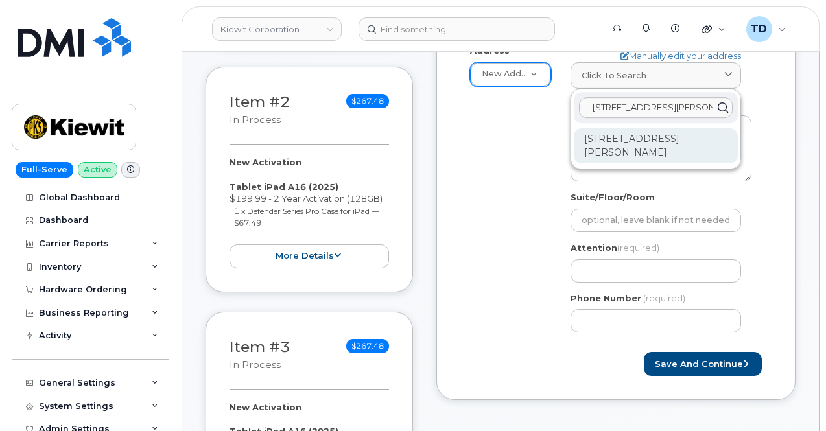
type input "770 Kemp Bottom Rd"
click at [697, 139] on div "770 Kemp Bottom Rd Vicksburg MS 39180-9196" at bounding box center [656, 145] width 164 height 35
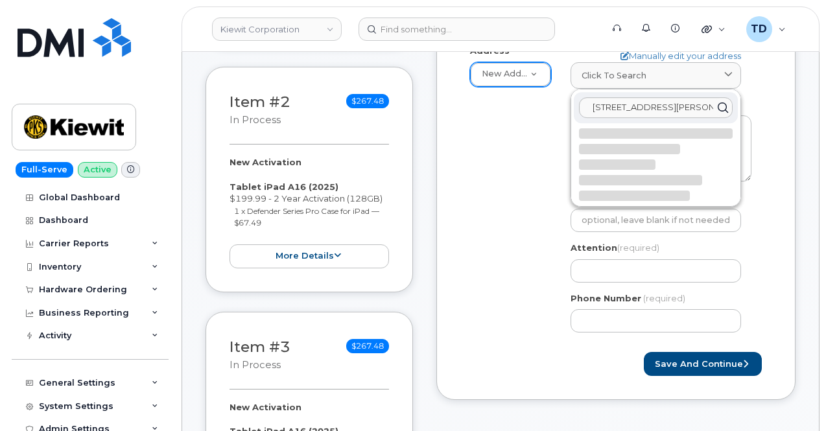
select select
type textarea "770 Kemp Bottom Rd VICKSBURG MS 39180-9196 UNITED STATES"
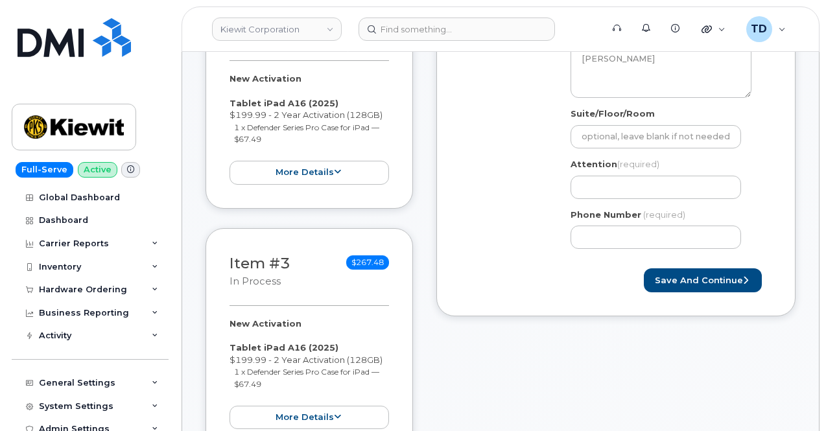
scroll to position [583, 0]
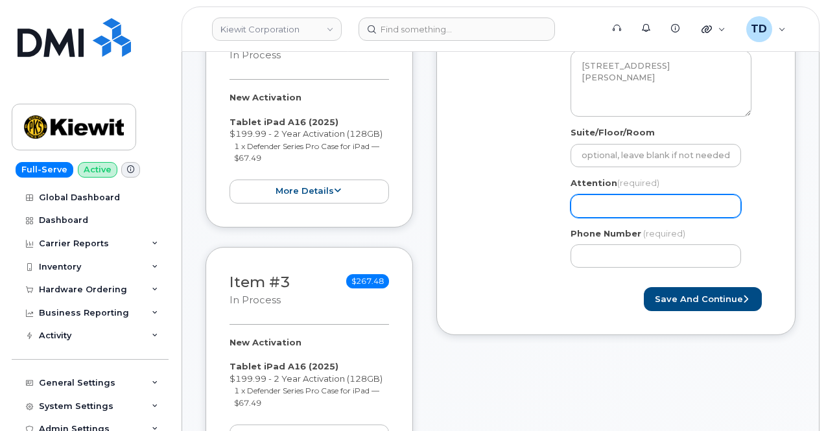
click at [671, 208] on input "Attention (required)" at bounding box center [656, 205] width 171 height 23
click at [676, 203] on input "Attention (required)" at bounding box center [656, 205] width 171 height 23
paste input "[PERSON_NAME]"
select select
type input "[PERSON_NAME]"
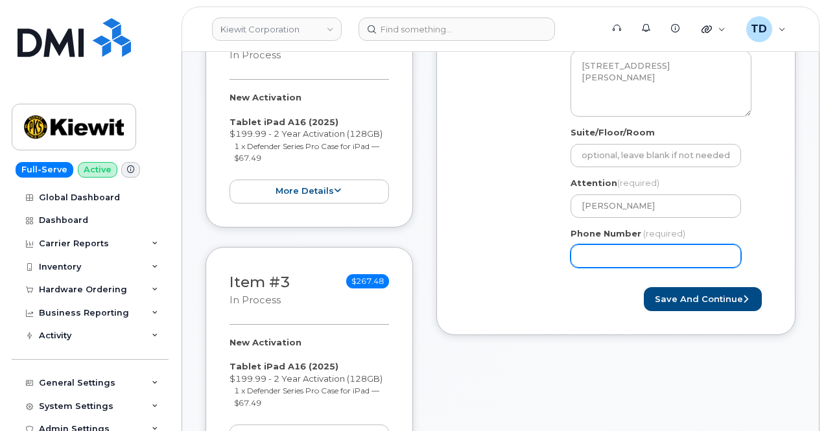
click at [616, 252] on input "Phone Number" at bounding box center [656, 255] width 171 height 23
paste input "3468485725"
select select
type input "3468485725"
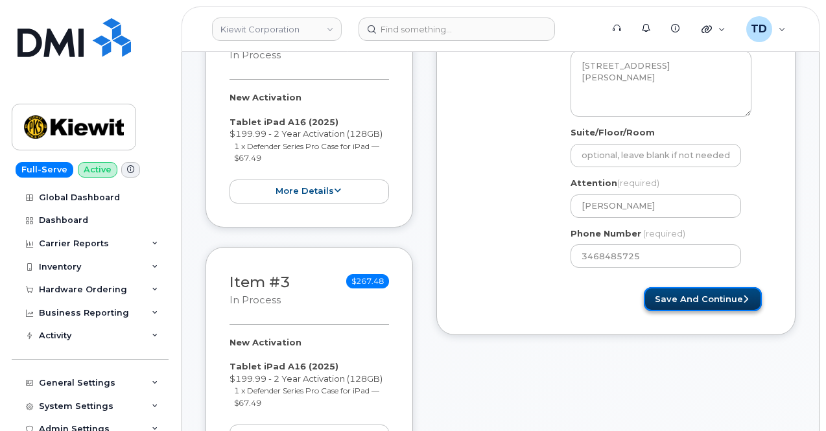
click at [722, 296] on button "Save and Continue" at bounding box center [703, 299] width 118 height 24
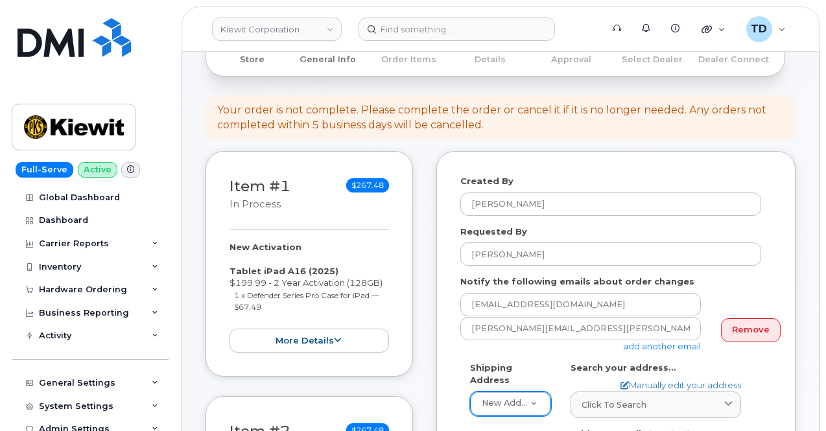
scroll to position [194, 0]
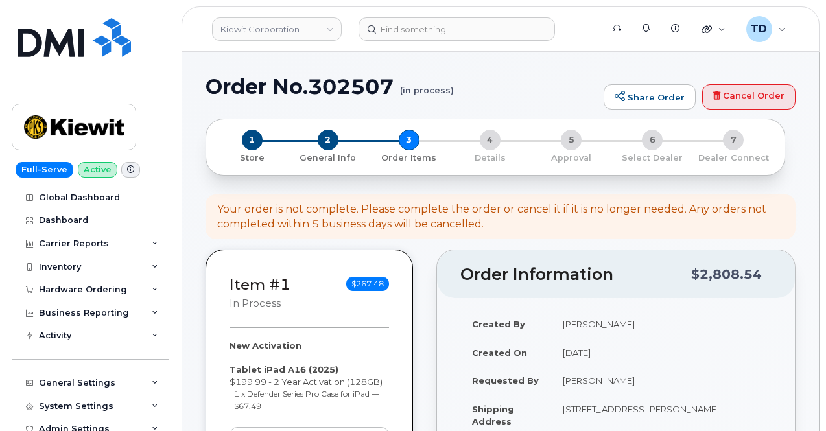
select select
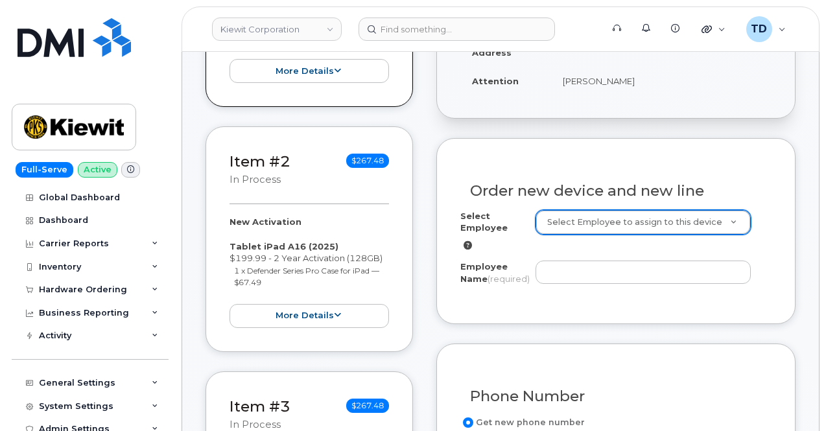
scroll to position [480, 0]
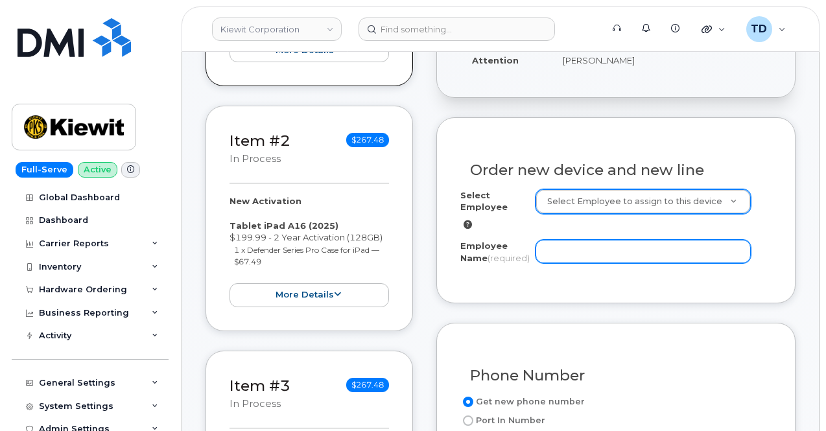
click at [664, 252] on input "Employee Name (required)" at bounding box center [643, 251] width 215 height 23
paste input "3468485725"
type input "3468485725"
drag, startPoint x: 646, startPoint y: 250, endPoint x: 455, endPoint y: 255, distance: 191.3
click at [456, 255] on div "Order new device and new line Select Employee Select Employee to assign to this…" at bounding box center [615, 209] width 359 height 185
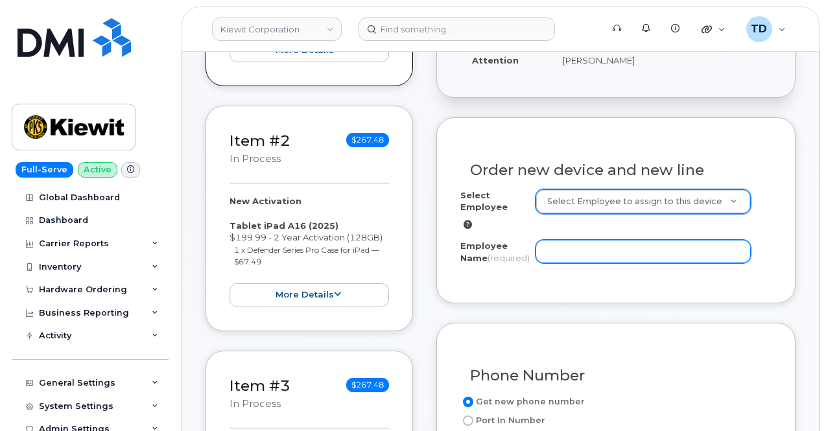
click at [659, 246] on input "Employee Name (required)" at bounding box center [643, 251] width 215 height 23
paste input "[PERSON_NAME]"
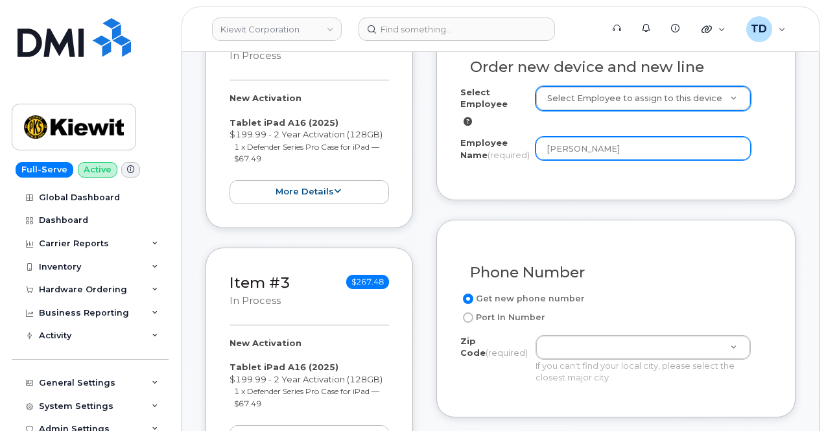
scroll to position [739, 0]
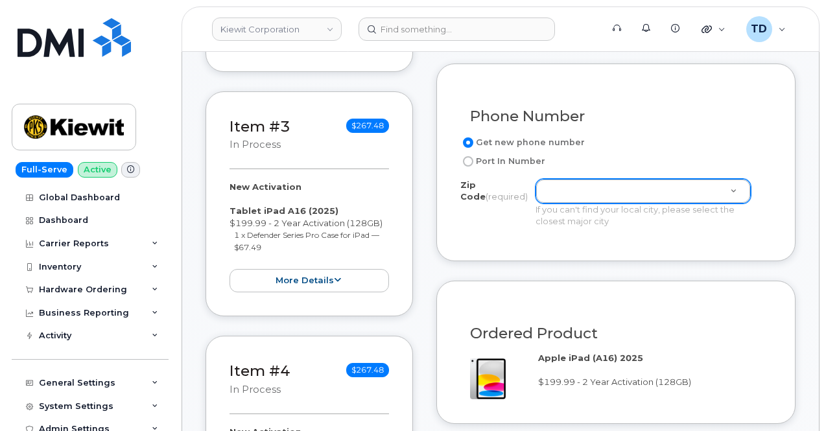
type input "[PERSON_NAME]"
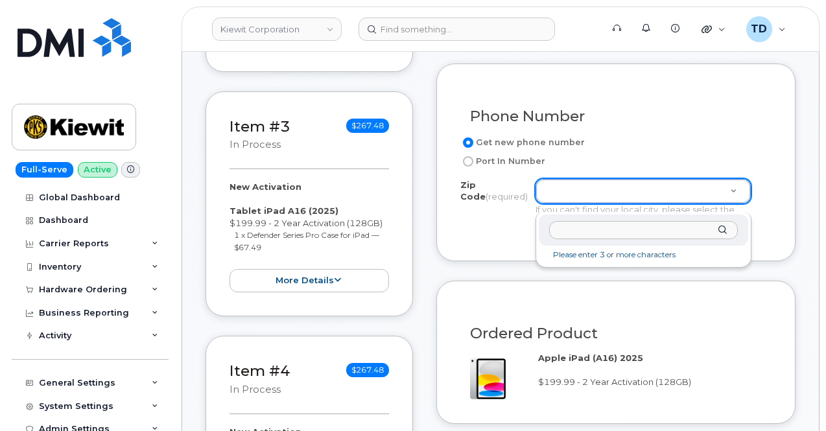
click at [609, 228] on input "Zip Code (required)" at bounding box center [643, 230] width 189 height 19
paste input "39180"
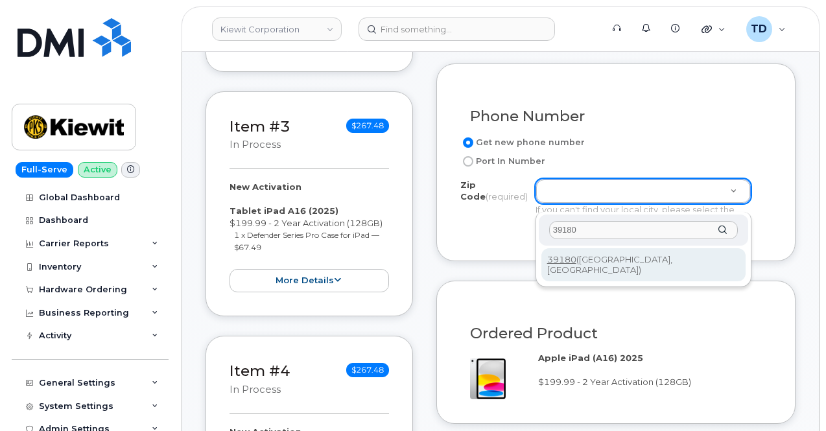
type input "39180"
type input "39180 ([GEOGRAPHIC_DATA], [GEOGRAPHIC_DATA])"
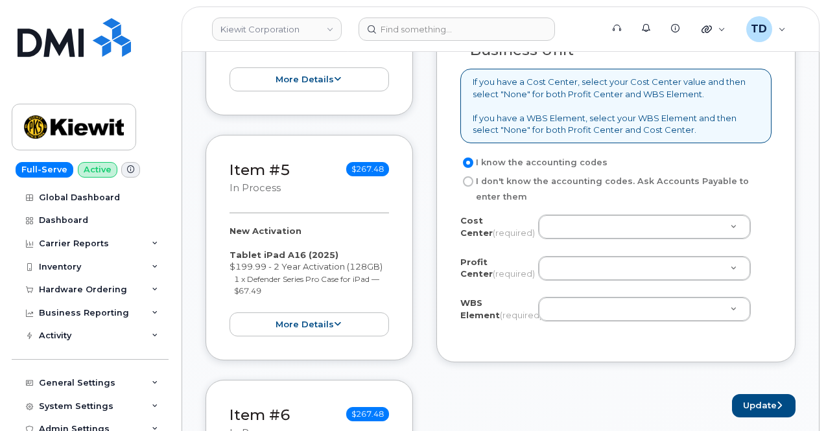
scroll to position [1258, 0]
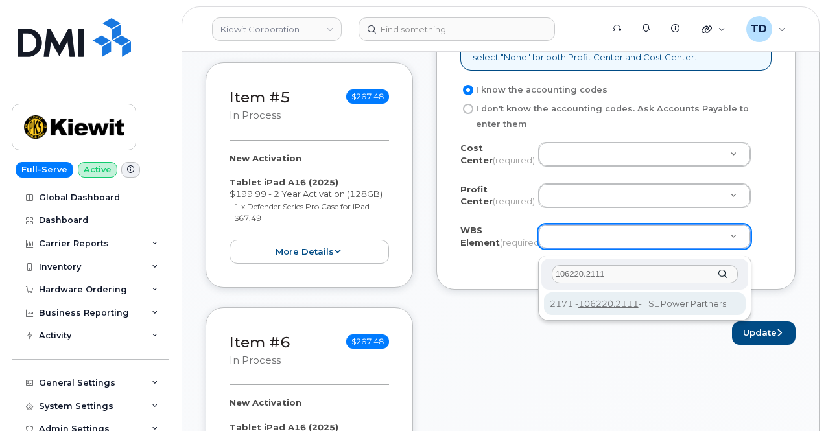
type input "106220.2111"
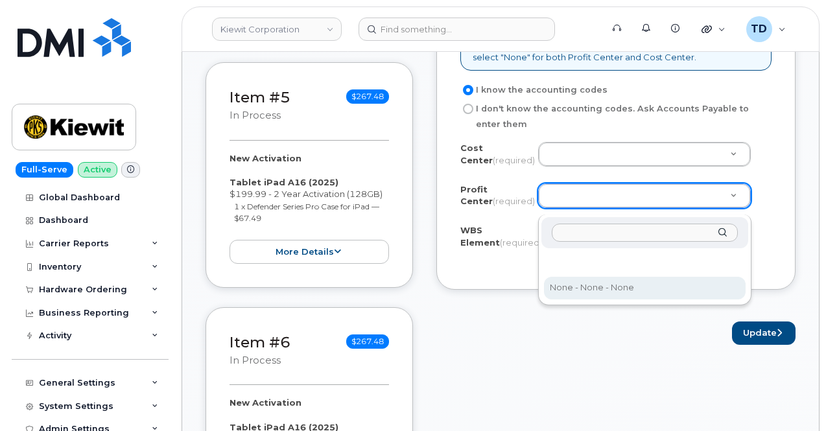
click at [614, 299] on div "None - None - None" at bounding box center [644, 260] width 213 height 91
select select "None"
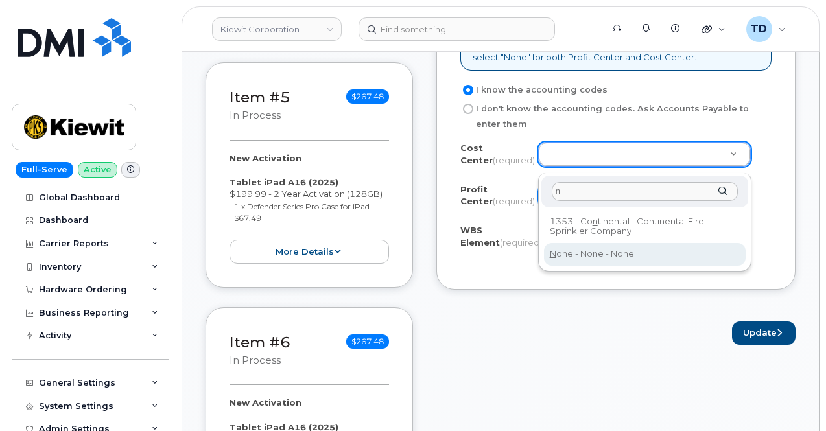
type input "n"
type input "None"
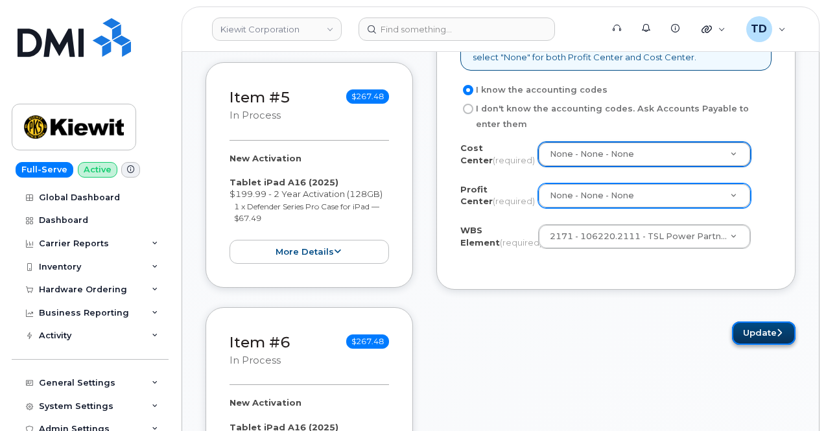
click at [766, 333] on button "Update" at bounding box center [764, 334] width 64 height 24
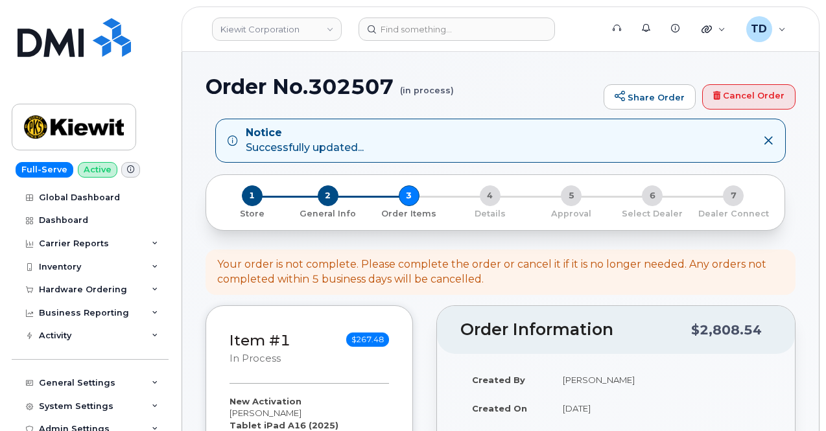
select select
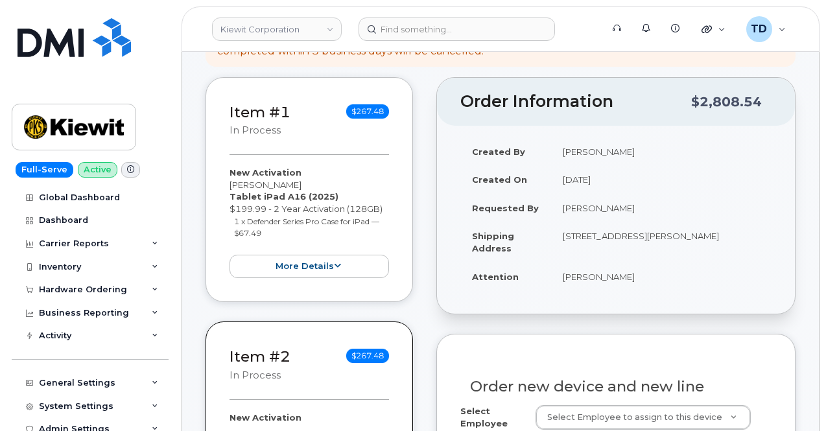
scroll to position [389, 0]
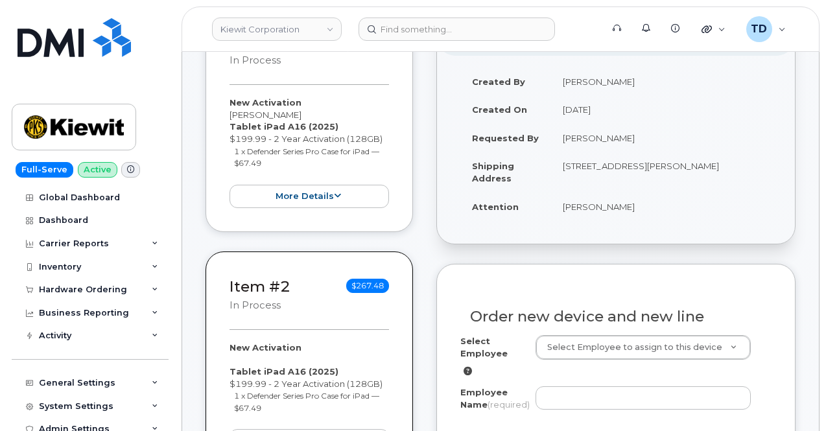
click at [346, 152] on small "1 x Defender Series Pro Case for iPad — $67.49" at bounding box center [306, 158] width 145 height 22
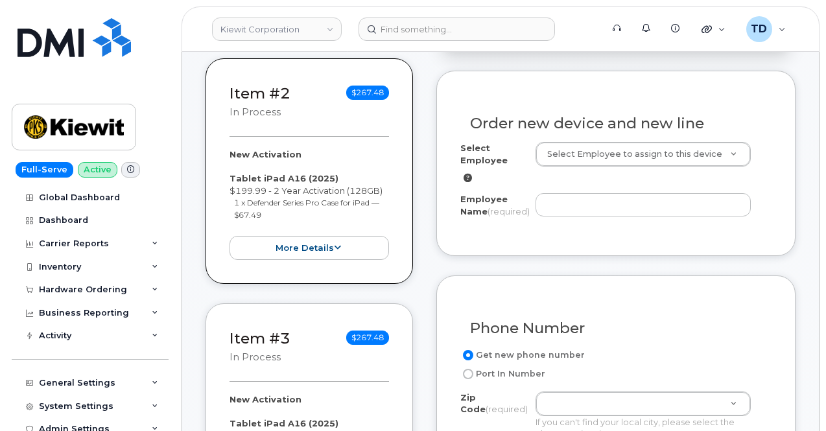
scroll to position [519, 0]
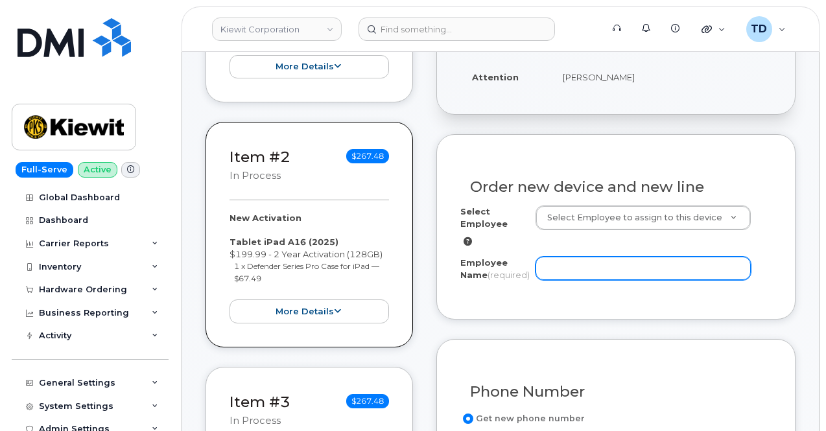
click at [595, 265] on input "Employee Name (required)" at bounding box center [643, 268] width 215 height 23
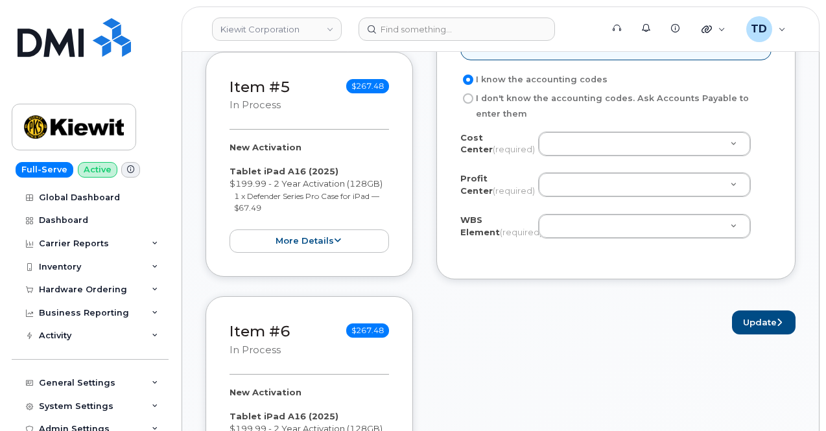
scroll to position [1361, 0]
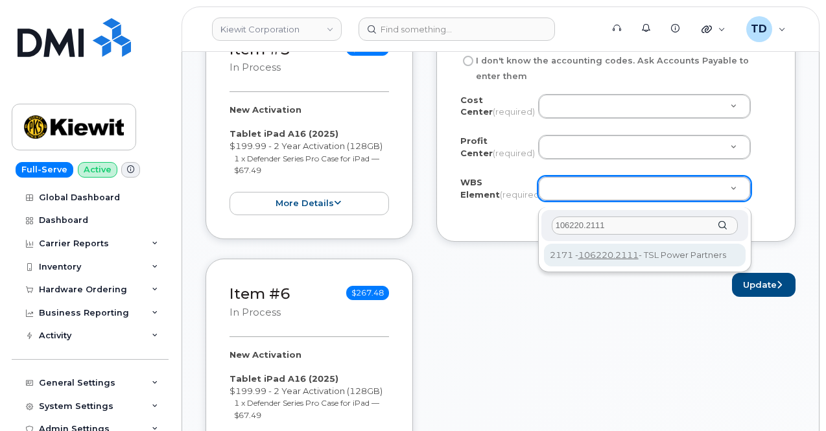
type input "106220.2111"
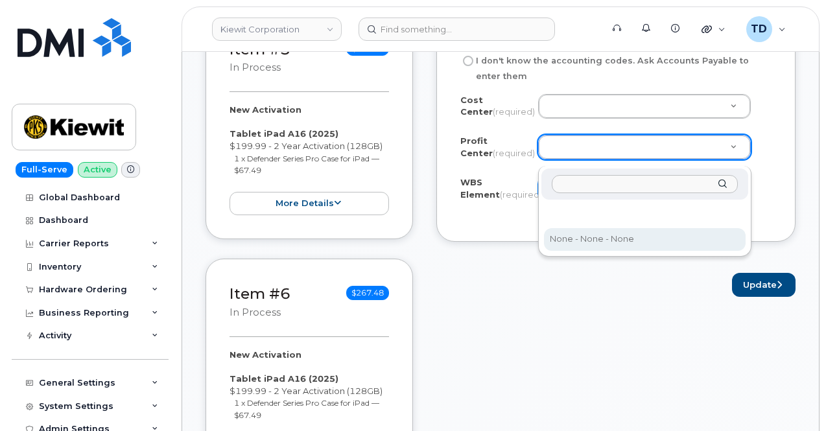
select select "None"
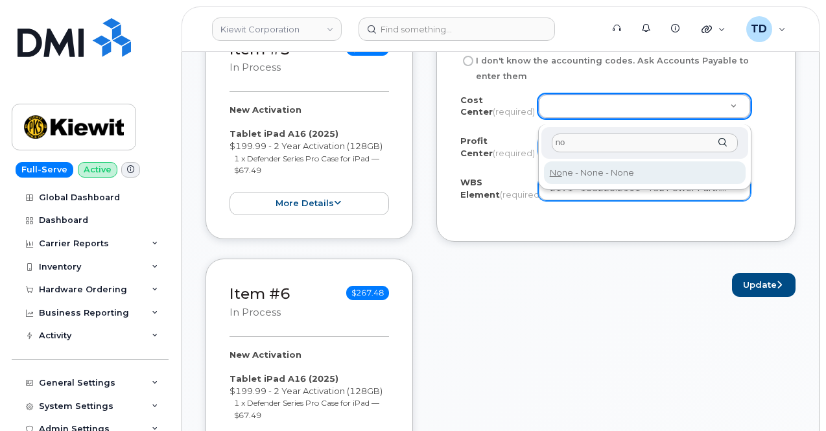
type input "no"
type input "None"
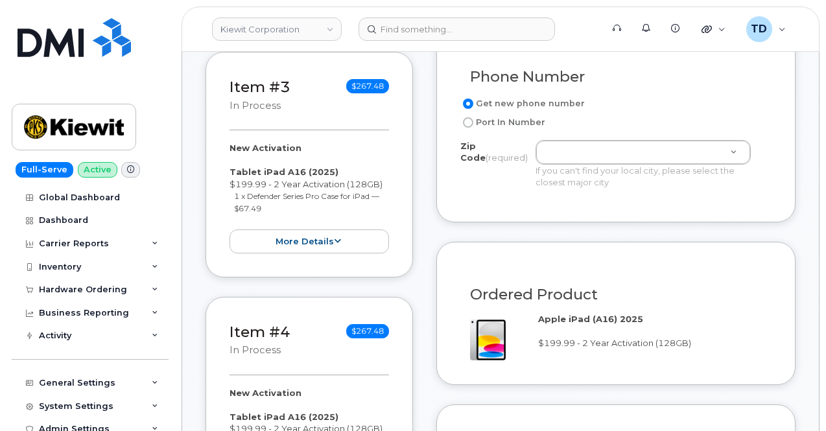
scroll to position [778, 0]
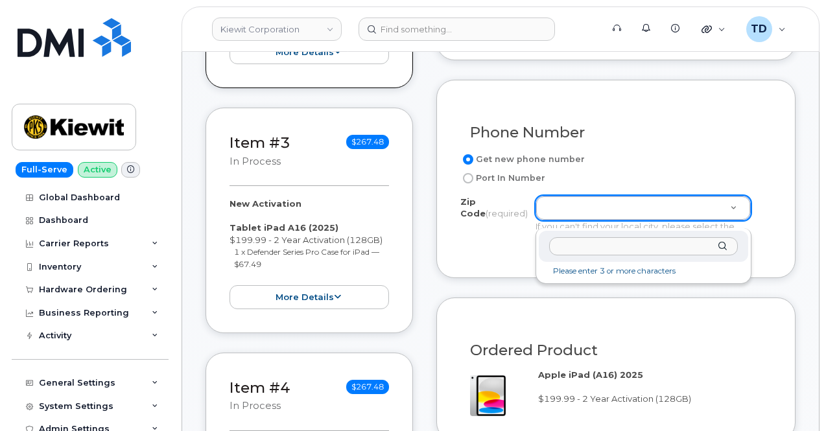
click at [643, 250] on input "Zip Code (required)" at bounding box center [643, 246] width 189 height 19
paste input "39180"
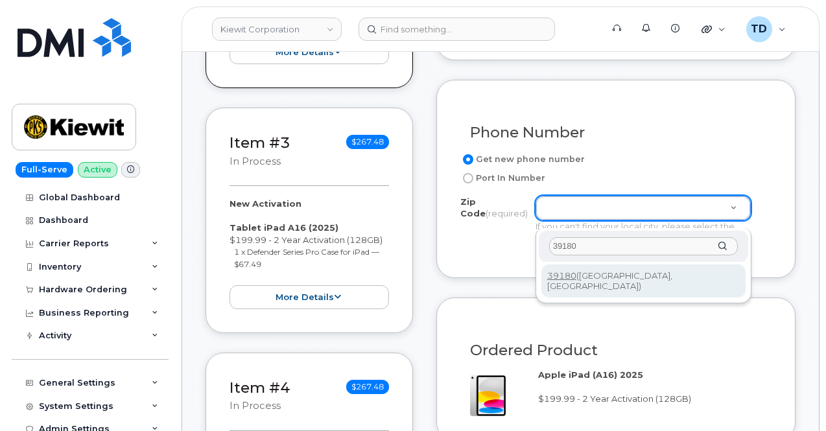
type input "39180"
type input "39180 (Vicksburg, MS)"
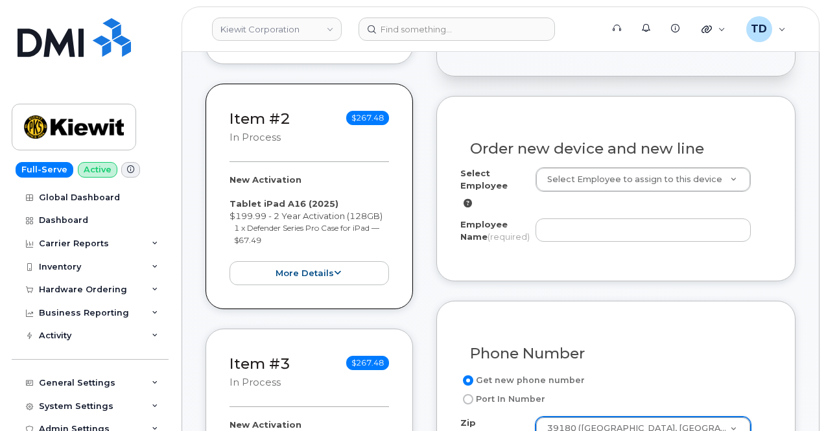
scroll to position [519, 0]
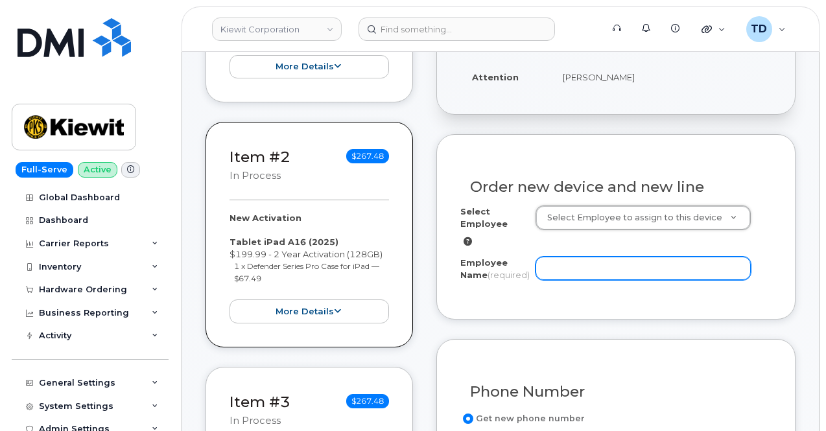
click at [682, 259] on input "Employee Name (required)" at bounding box center [643, 268] width 215 height 23
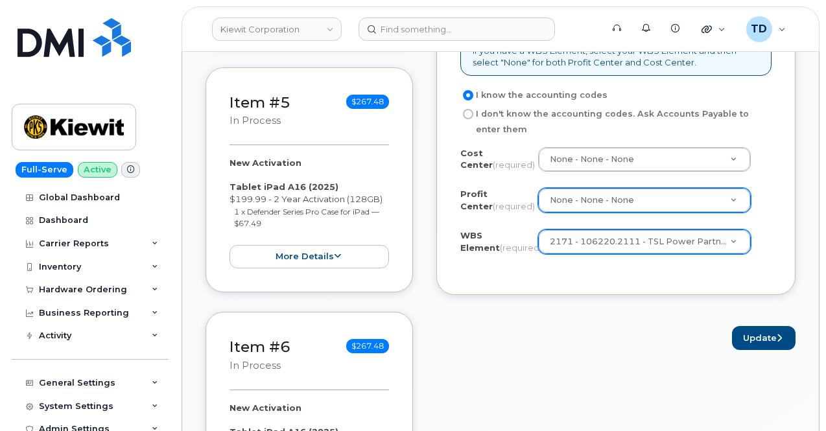
scroll to position [1297, 0]
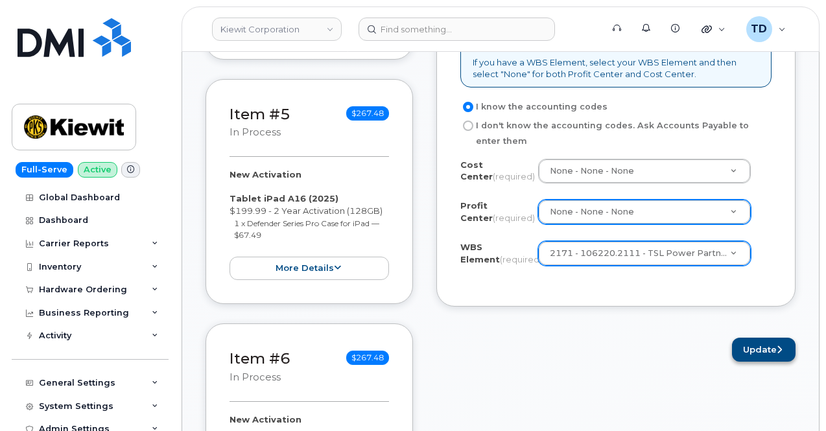
type input "N/A"
click at [767, 351] on button "Update" at bounding box center [764, 350] width 64 height 24
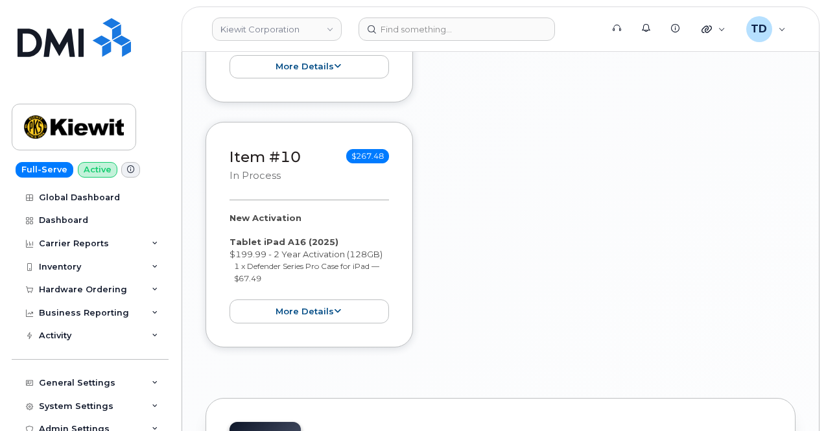
scroll to position [2742, 0]
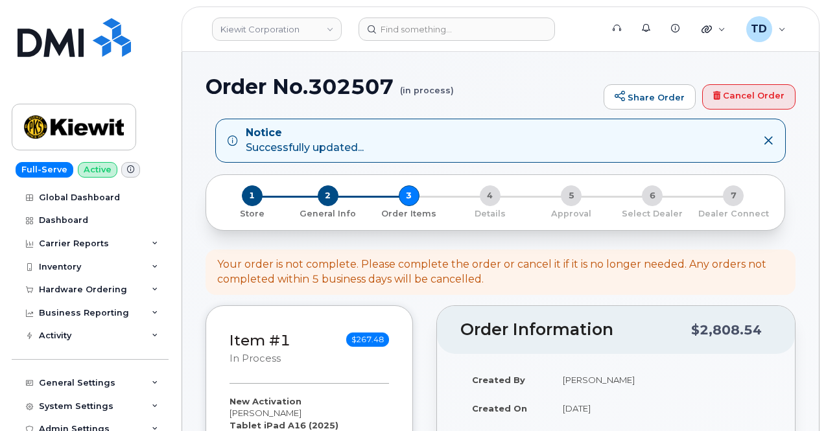
select select
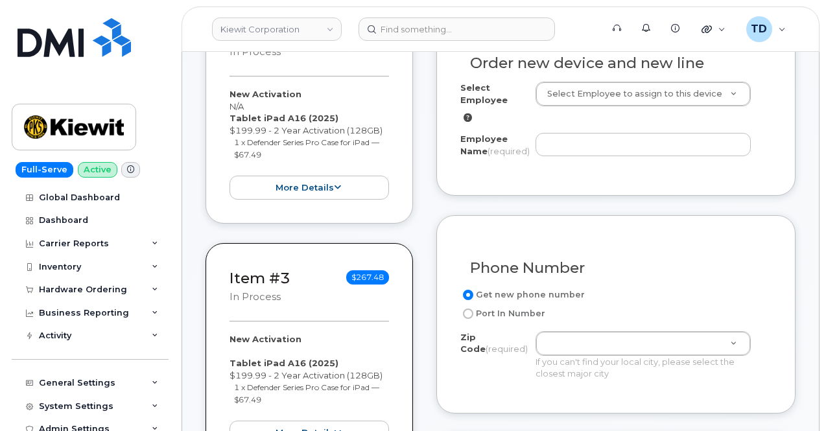
scroll to position [583, 0]
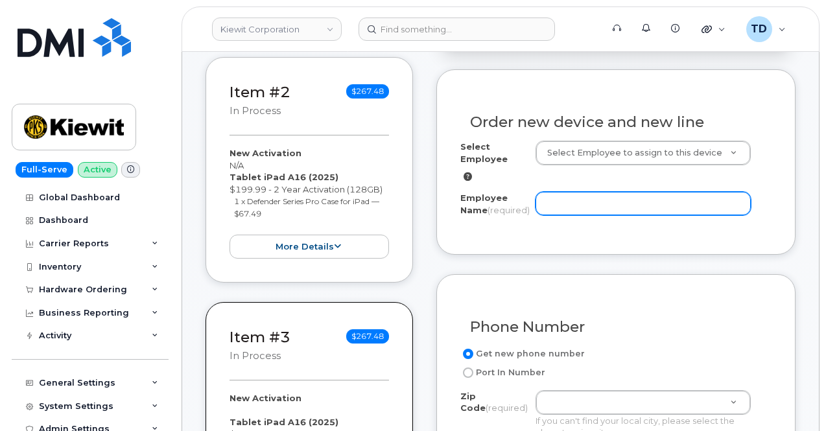
click at [590, 200] on input "Employee Name (required)" at bounding box center [643, 203] width 215 height 23
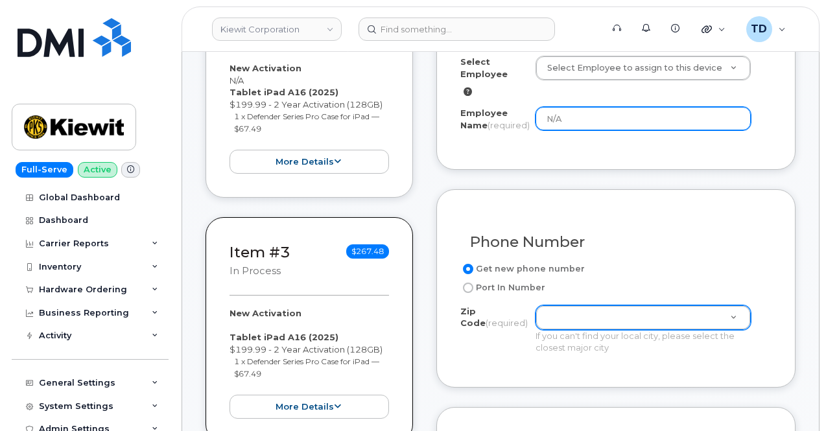
scroll to position [778, 0]
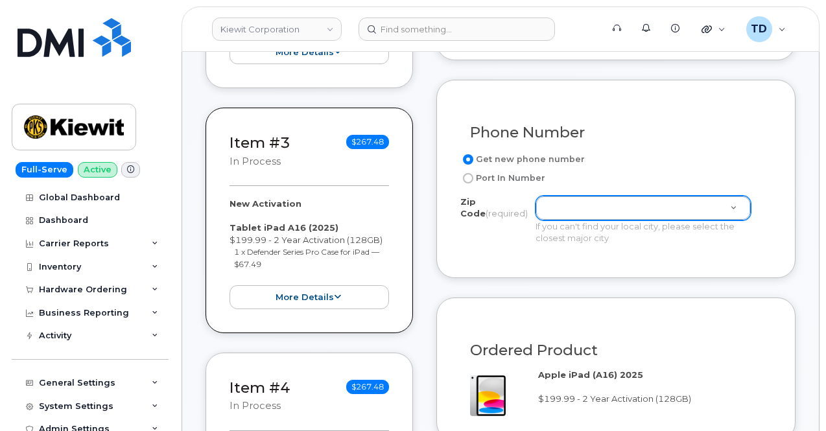
type input "N/A"
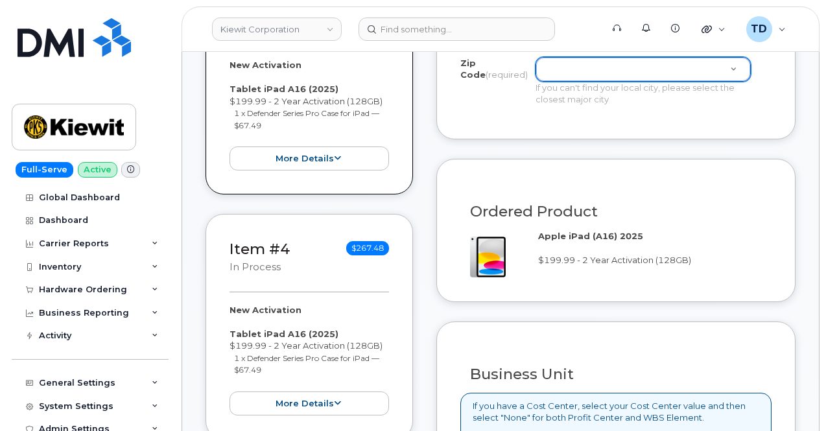
scroll to position [843, 0]
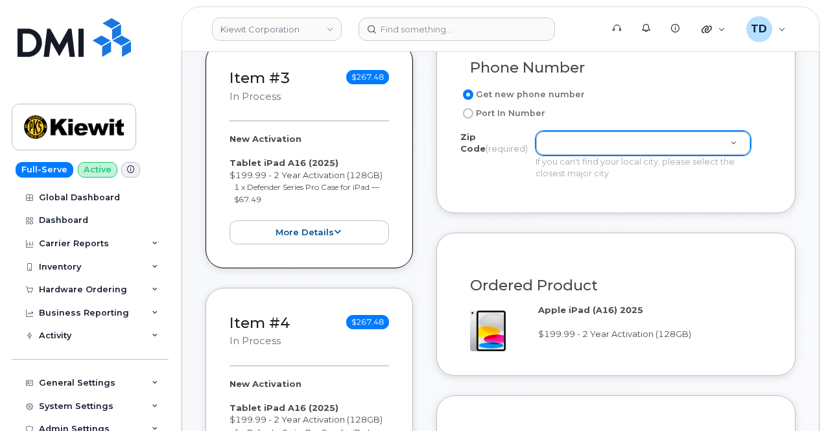
click at [628, 135] on div "Get new phone number Port In Number Zip Code (required) Zip Code (required) If …" at bounding box center [615, 138] width 311 height 102
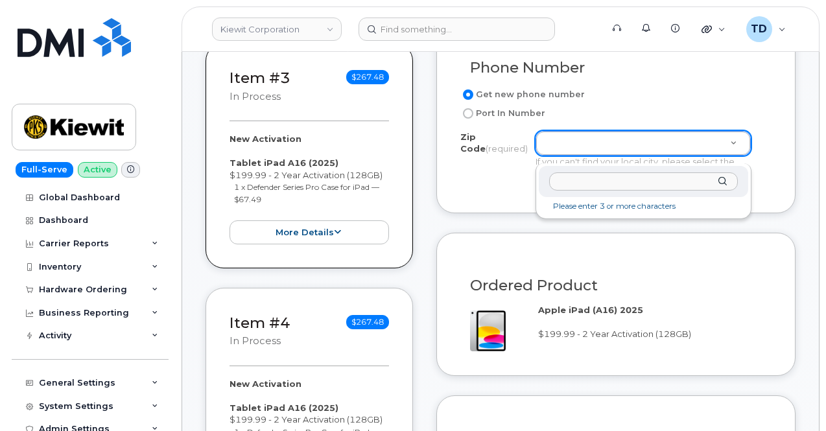
paste input "39180"
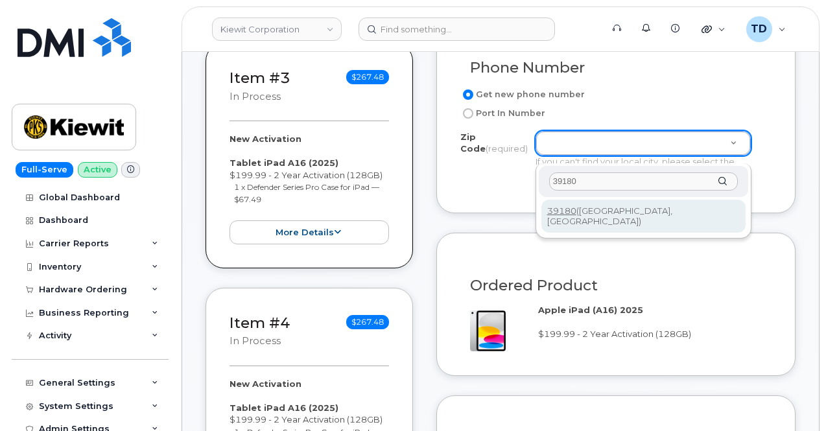
type input "39180"
type input "39180 ([GEOGRAPHIC_DATA], [GEOGRAPHIC_DATA])"
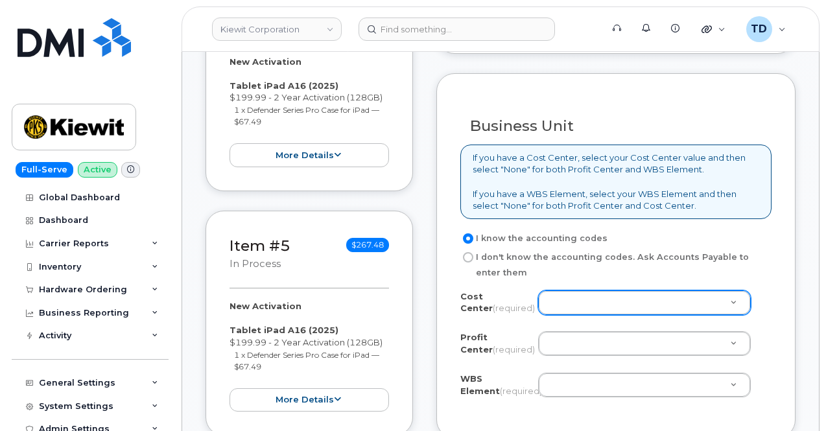
scroll to position [1167, 0]
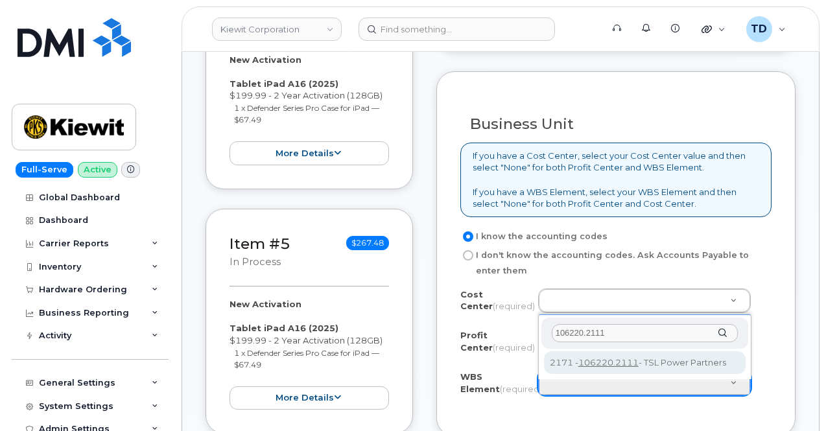
type input "106220.2111"
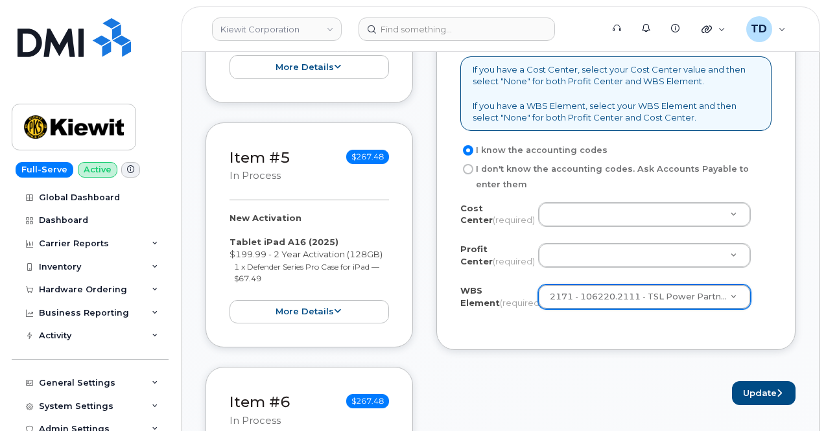
scroll to position [1297, 0]
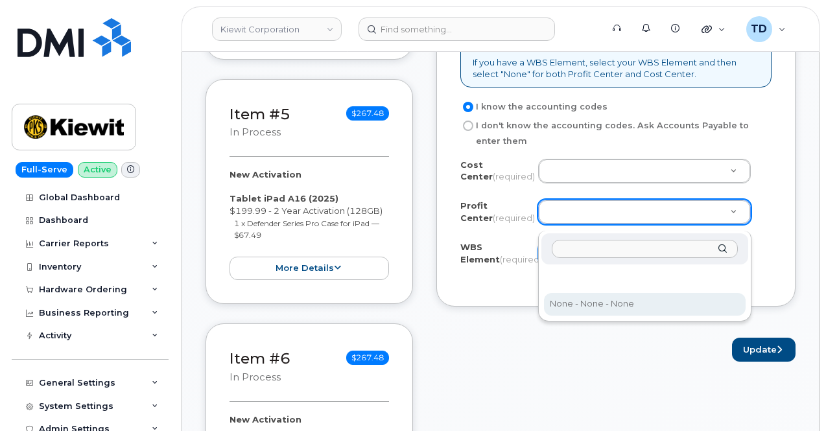
select select "None"
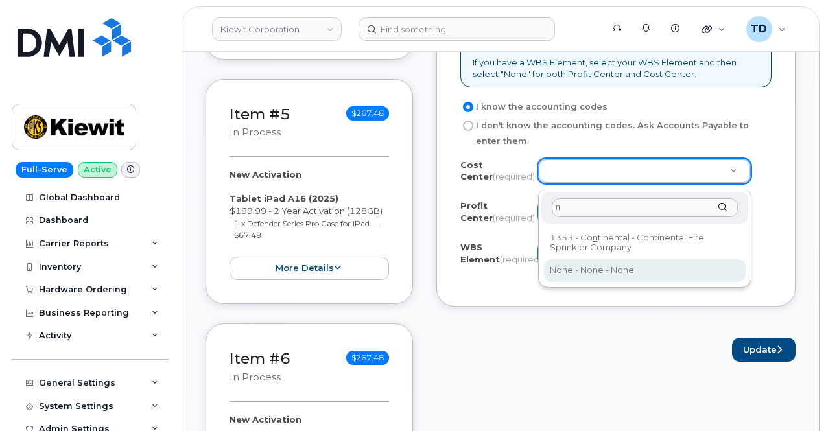
type input "n"
type input "None"
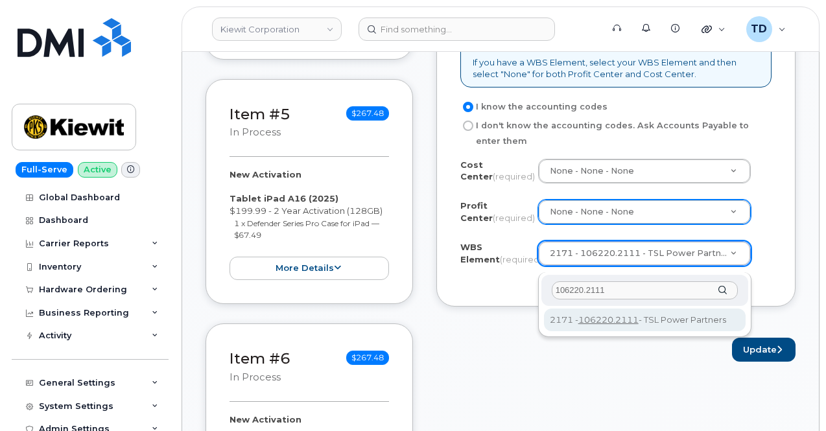
type input "106220.2111"
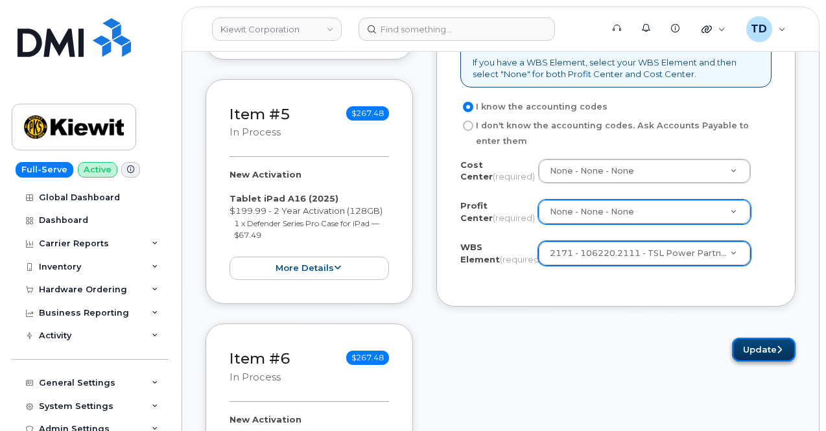
click at [770, 349] on button "Update" at bounding box center [764, 350] width 64 height 24
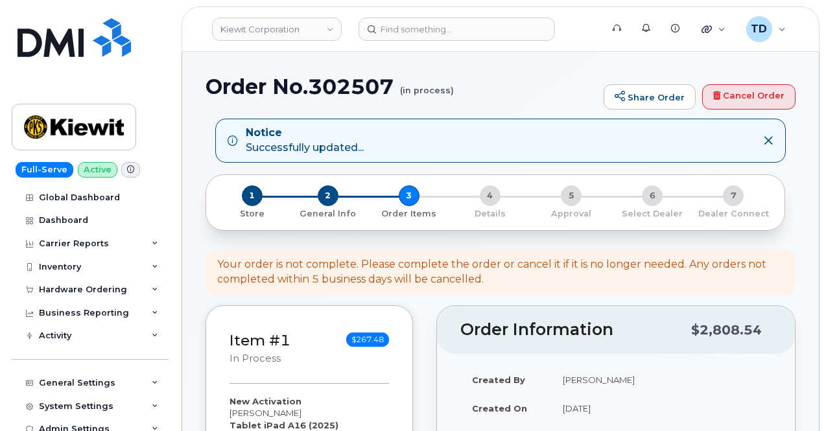
select select
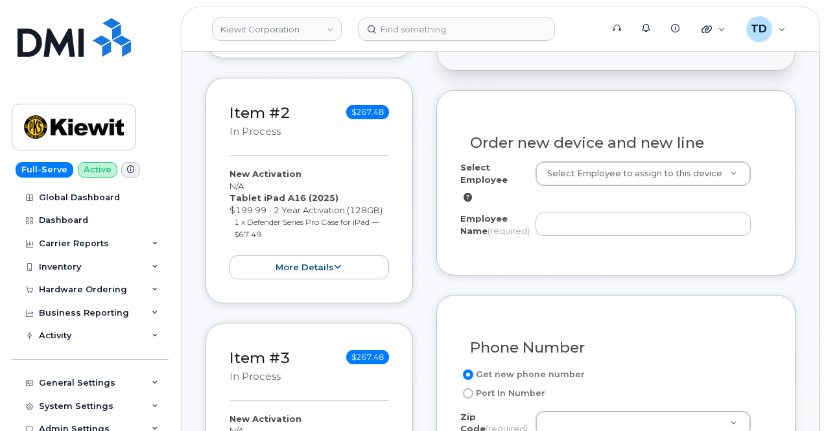
scroll to position [583, 0]
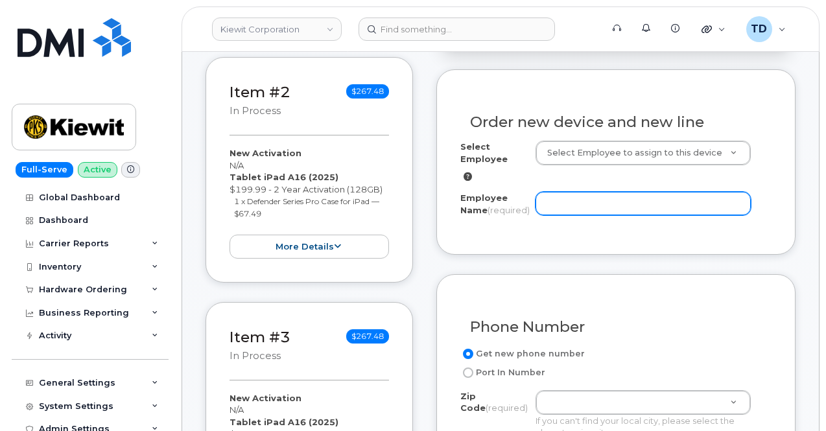
click at [608, 209] on input "Employee Name (required)" at bounding box center [643, 203] width 215 height 23
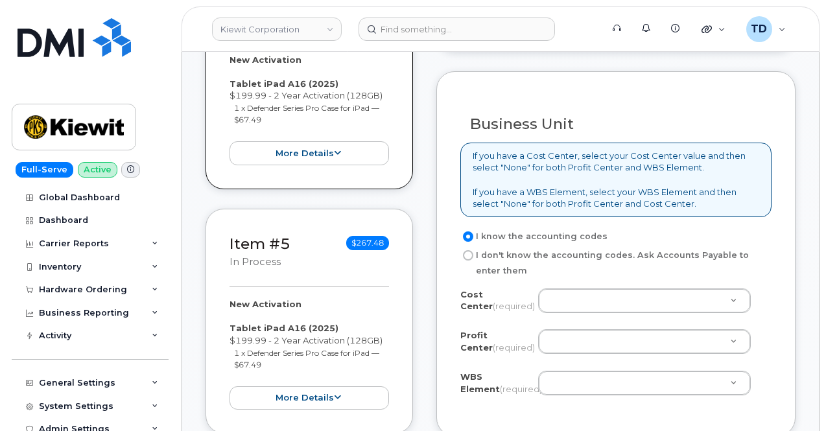
scroll to position [1232, 0]
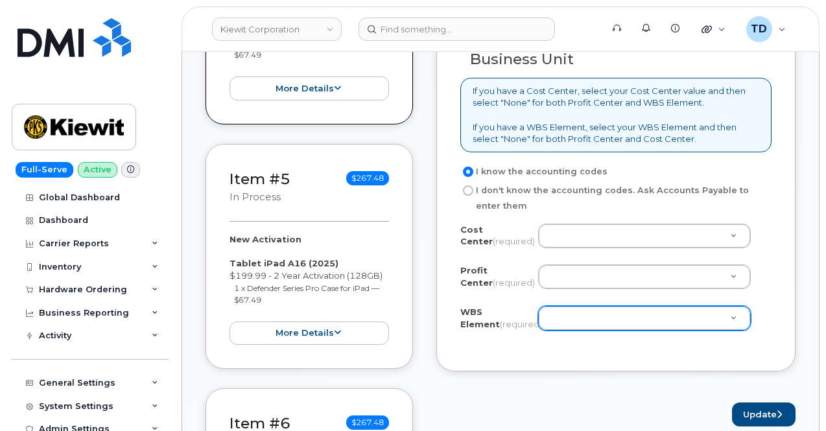
type input "N/A"
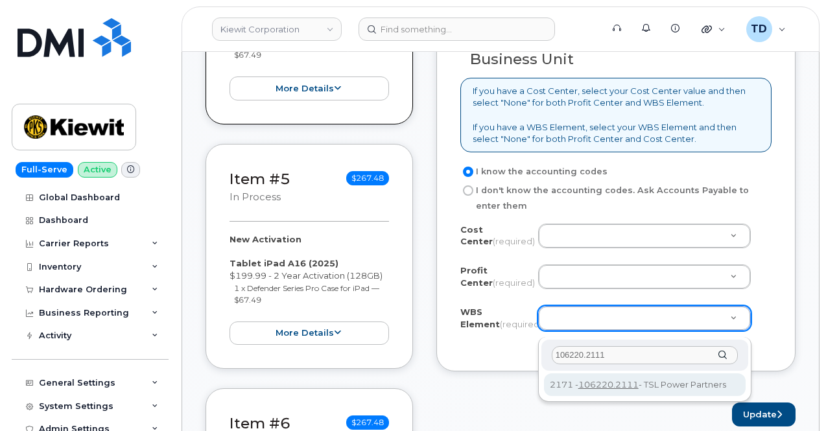
type input "106220.2111"
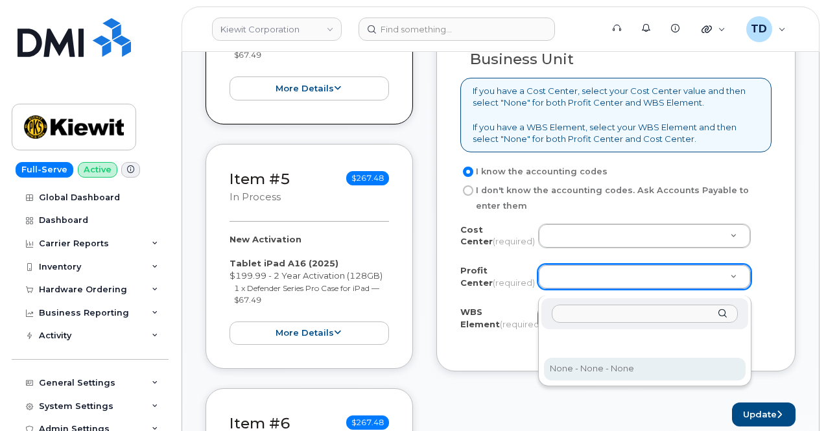
select select "None"
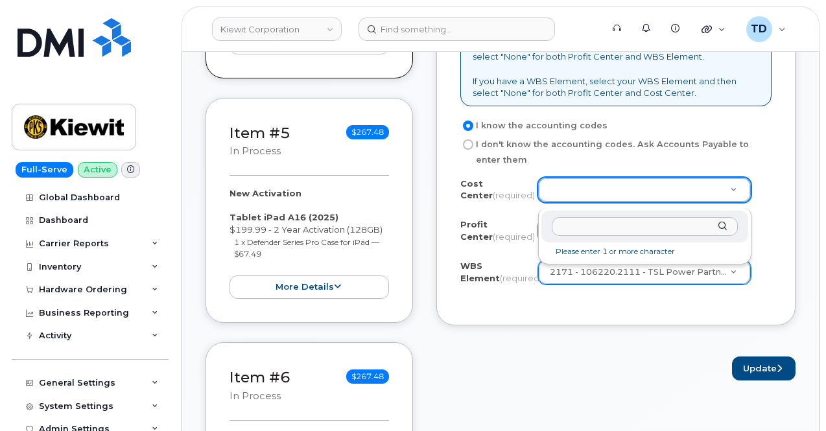
scroll to position [1297, 0]
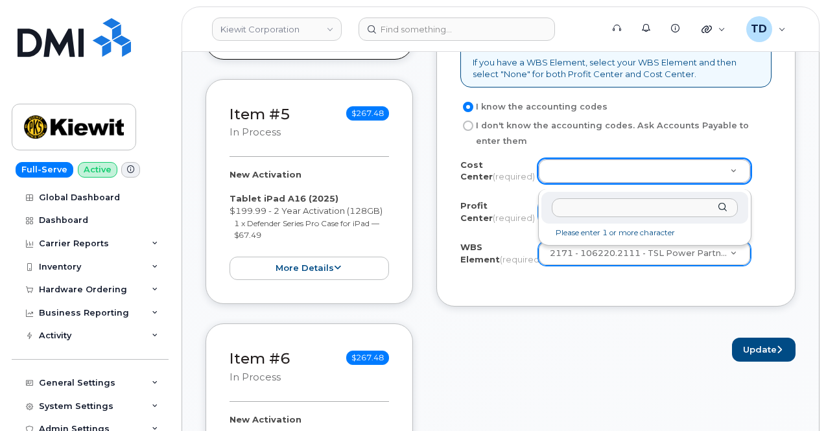
type input "n"
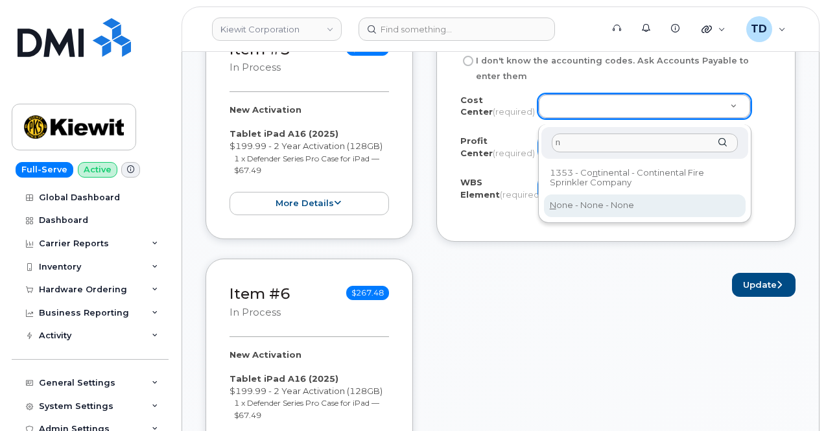
type input "None"
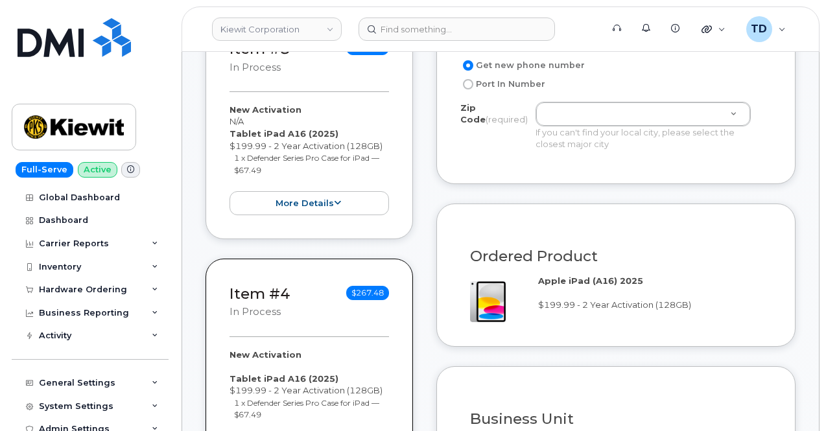
scroll to position [778, 0]
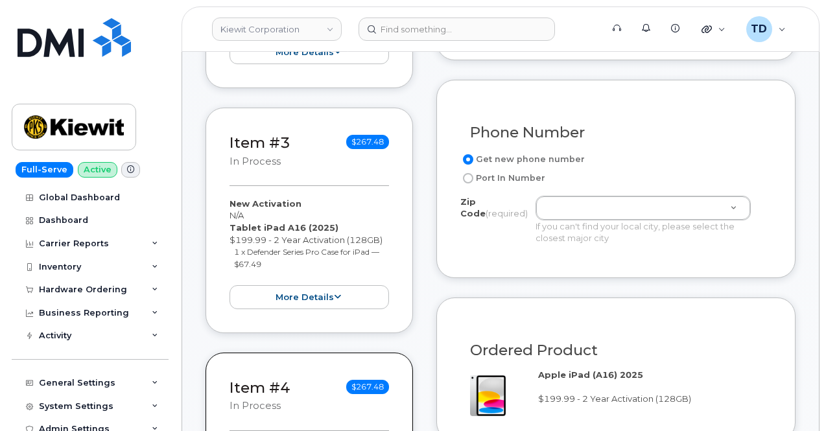
drag, startPoint x: 583, startPoint y: 210, endPoint x: 580, endPoint y: 217, distance: 8.1
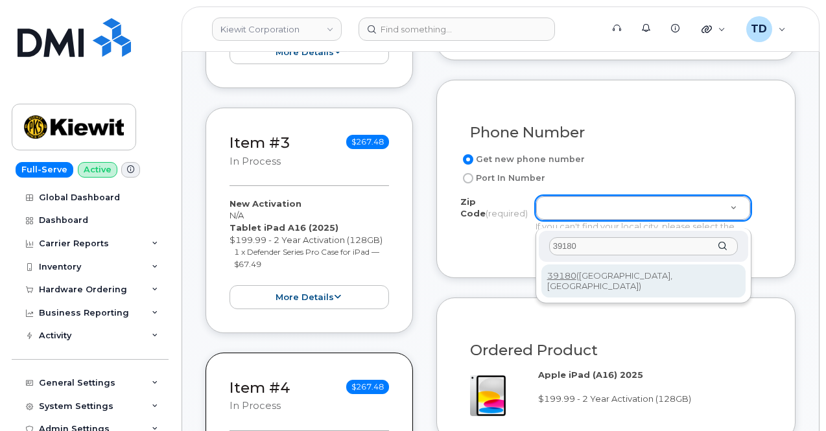
type input "39180"
type input "39180 ([GEOGRAPHIC_DATA], [GEOGRAPHIC_DATA])"
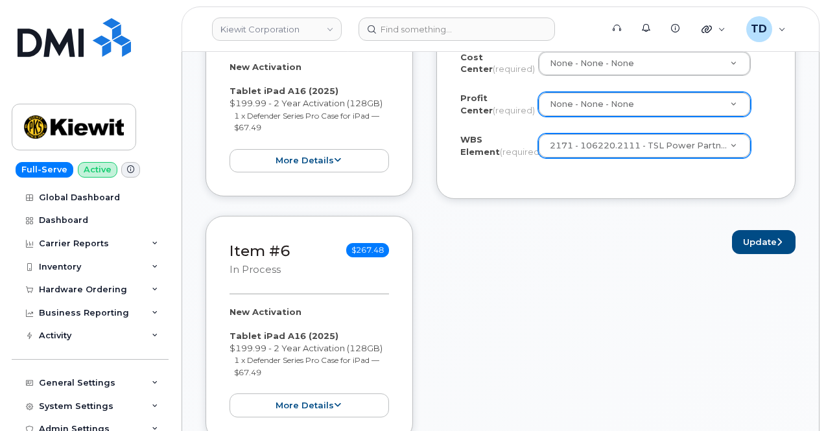
scroll to position [1426, 0]
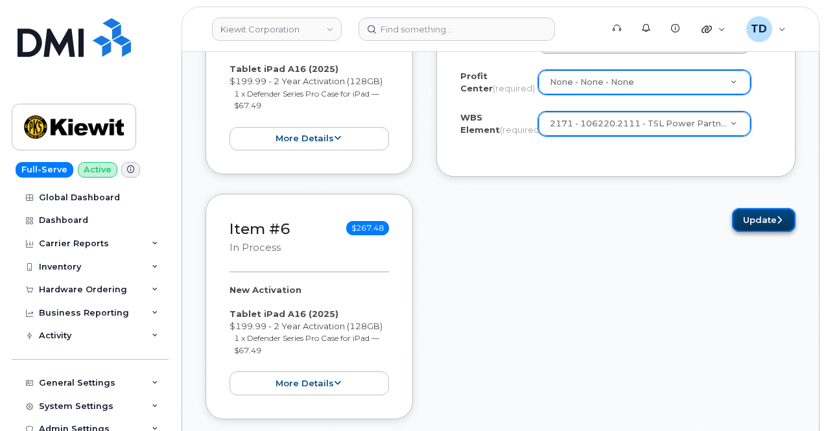
click at [757, 229] on button "Update" at bounding box center [764, 220] width 64 height 24
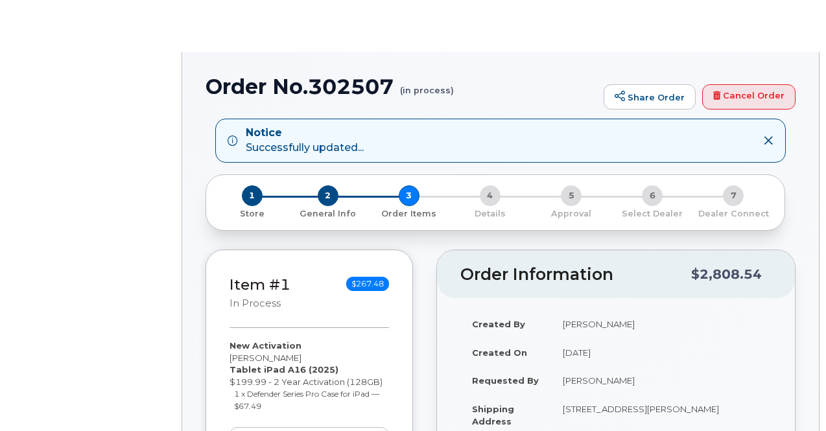
radio input "true"
select select
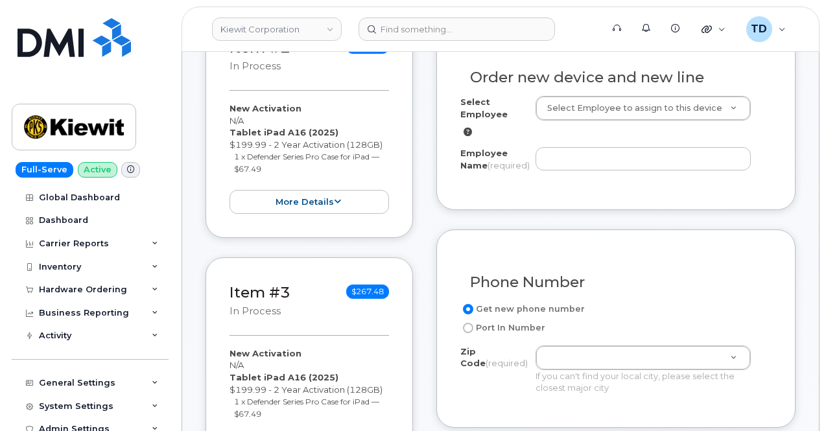
scroll to position [609, 0]
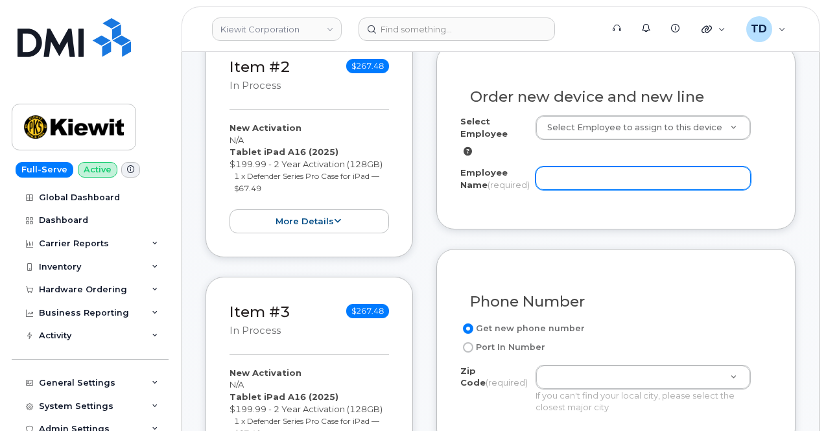
click at [576, 172] on input "Employee Name (required)" at bounding box center [643, 178] width 215 height 23
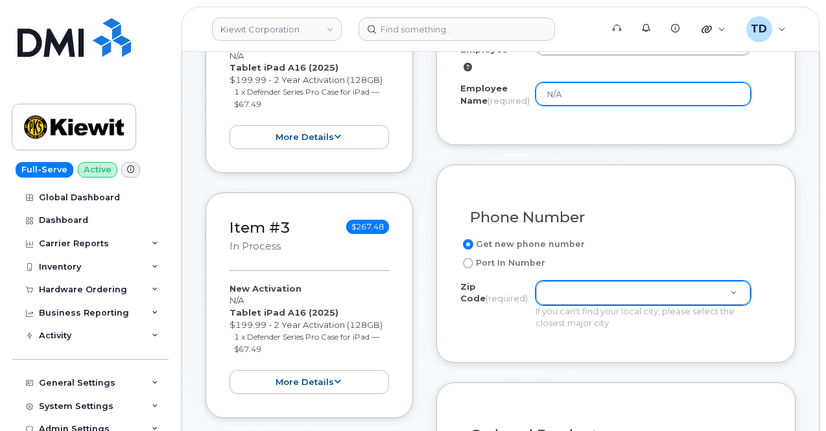
scroll to position [738, 0]
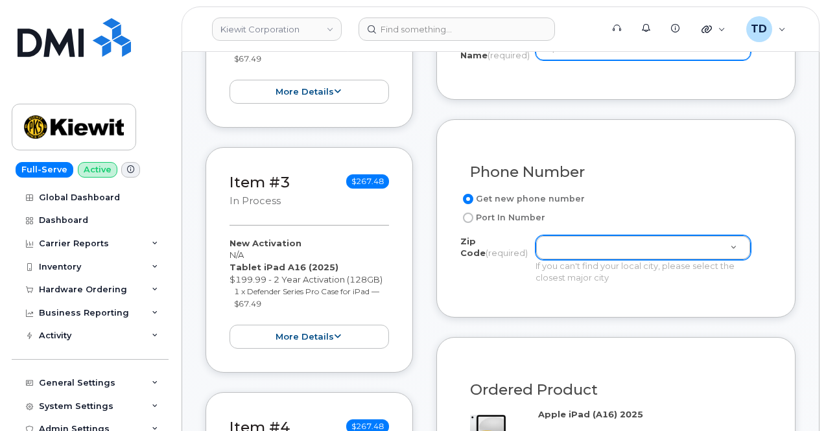
type input "N/A"
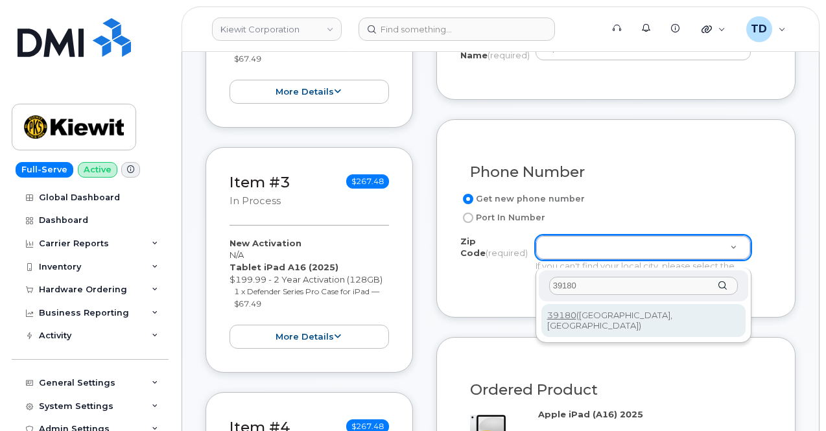
type input "39180"
click at [661, 326] on div "Zip Code (required) 39180 39180 ([GEOGRAPHIC_DATA], [GEOGRAPHIC_DATA])" at bounding box center [644, 305] width 216 height 75
type input "39180 ([GEOGRAPHIC_DATA], [GEOGRAPHIC_DATA])"
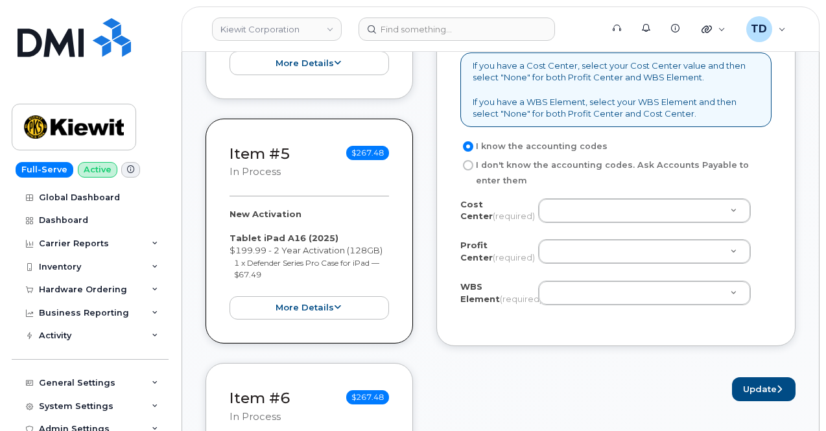
scroll to position [1322, 0]
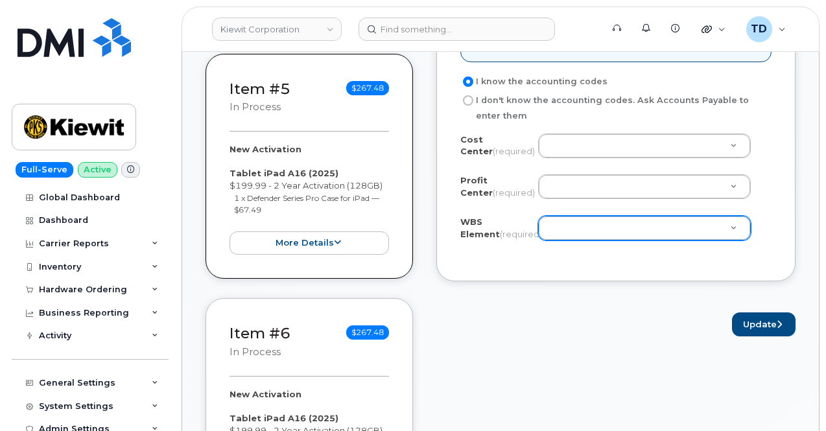
drag, startPoint x: 575, startPoint y: 247, endPoint x: 572, endPoint y: 238, distance: 9.4
click at [574, 241] on div at bounding box center [644, 228] width 213 height 25
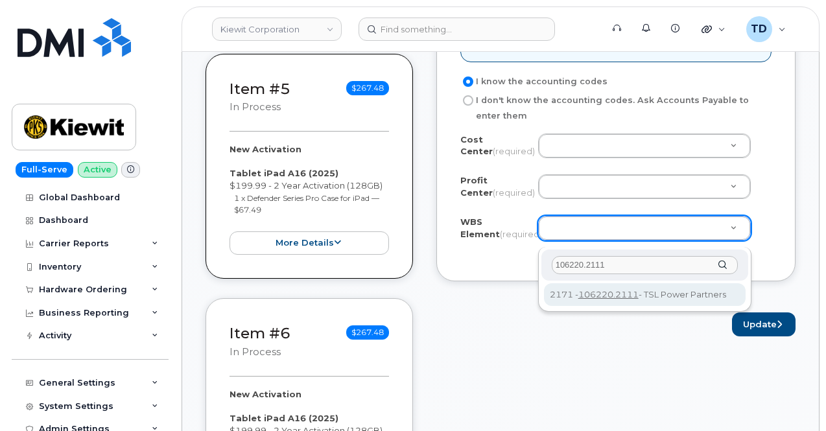
type input "106220.2111"
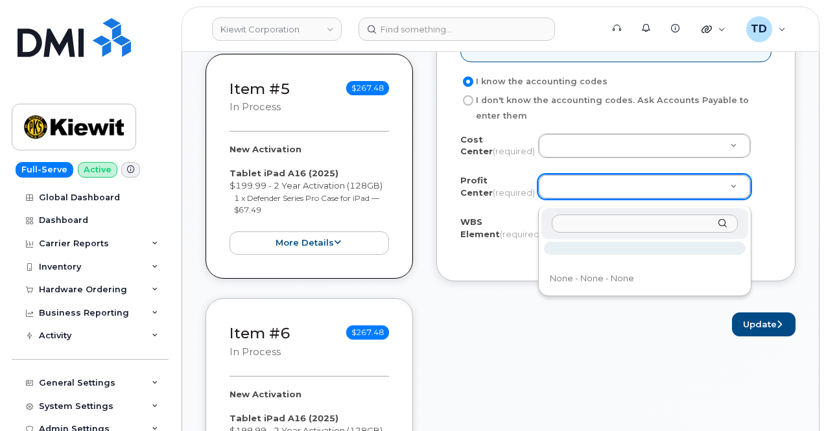
drag, startPoint x: 613, startPoint y: 204, endPoint x: 616, endPoint y: 220, distance: 15.9
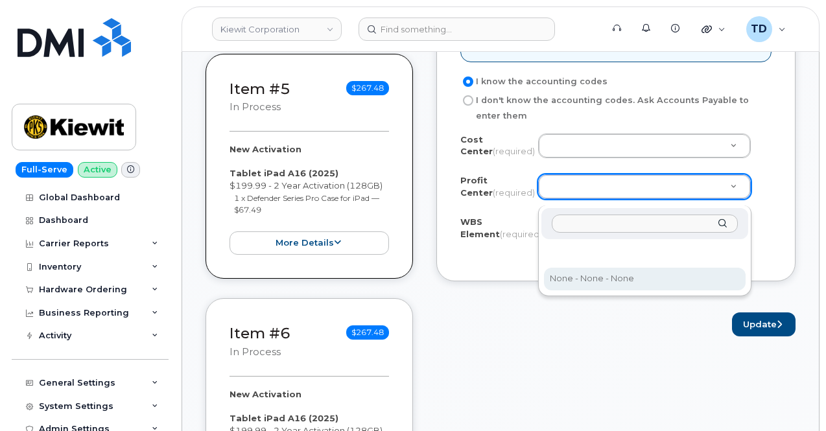
select select "None"
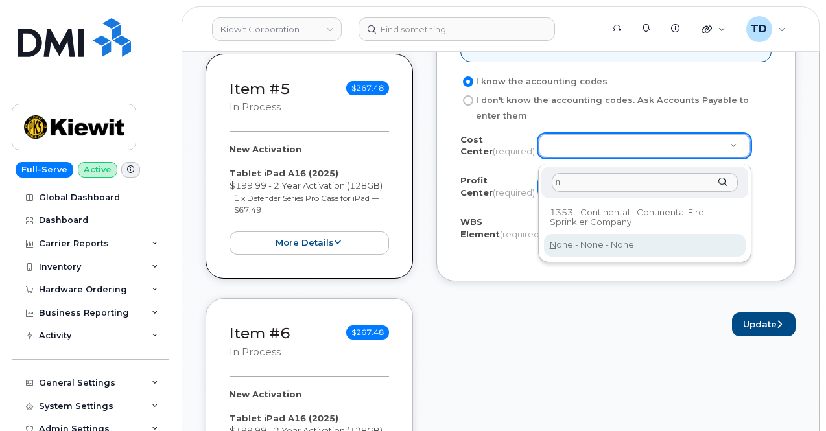
type input "n"
type input "None"
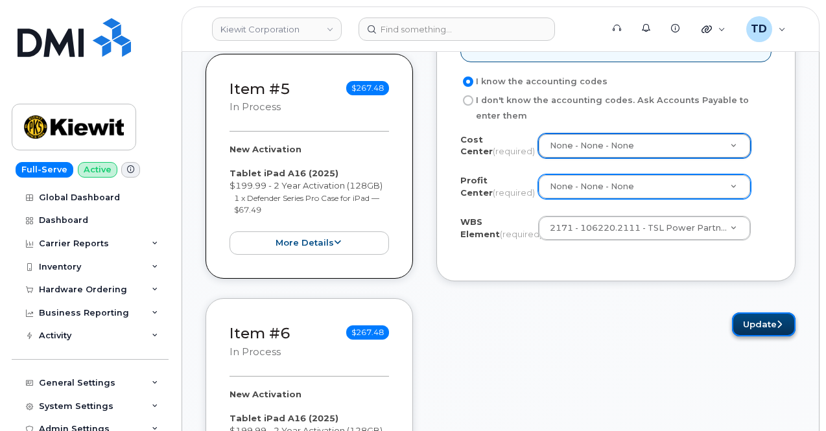
click at [754, 335] on button "Update" at bounding box center [764, 324] width 64 height 24
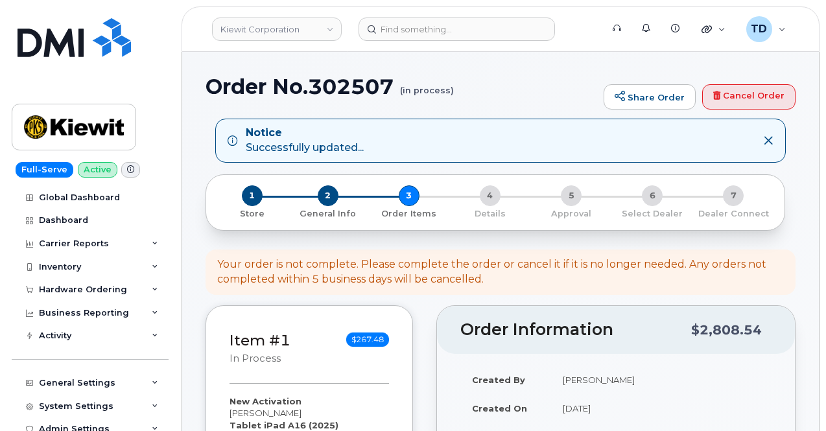
select select
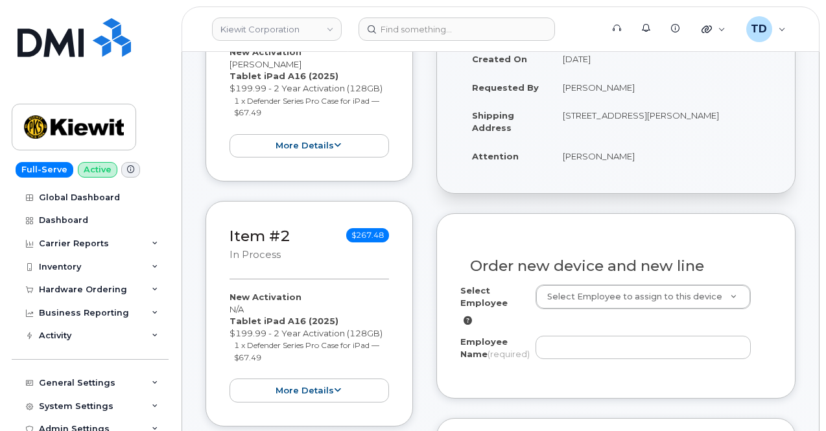
scroll to position [454, 0]
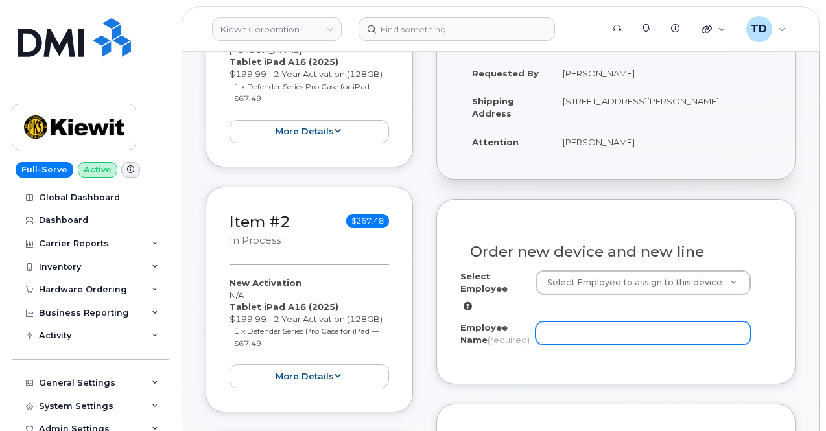
click at [579, 326] on input "Employee Name (required)" at bounding box center [643, 333] width 215 height 23
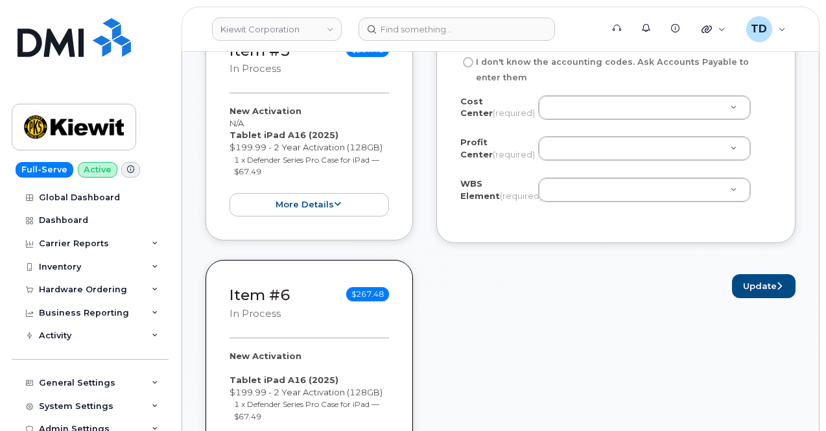
scroll to position [1361, 0]
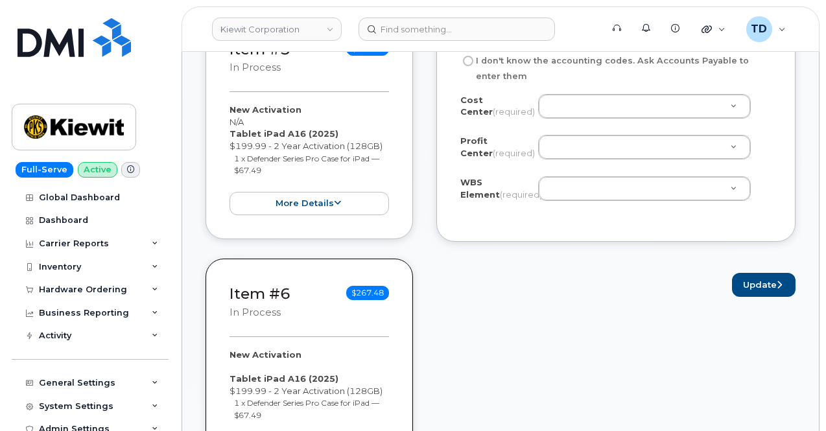
type input "N/A"
click at [593, 206] on div "WBS Element (required) Unknown" at bounding box center [615, 190] width 311 height 29
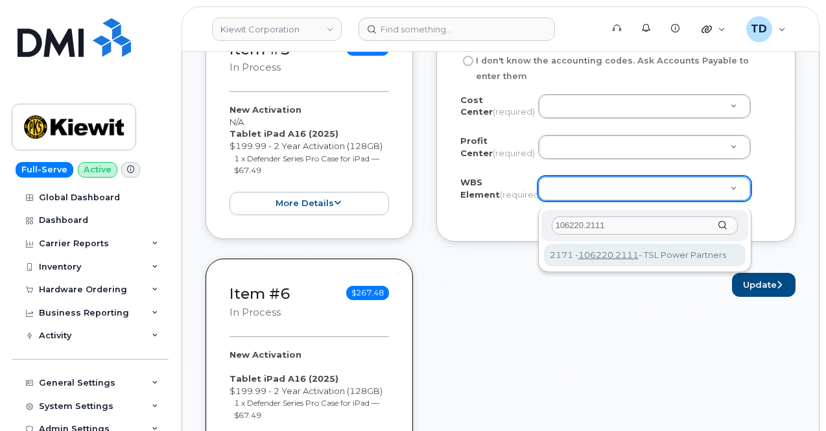
type input "106220.2111"
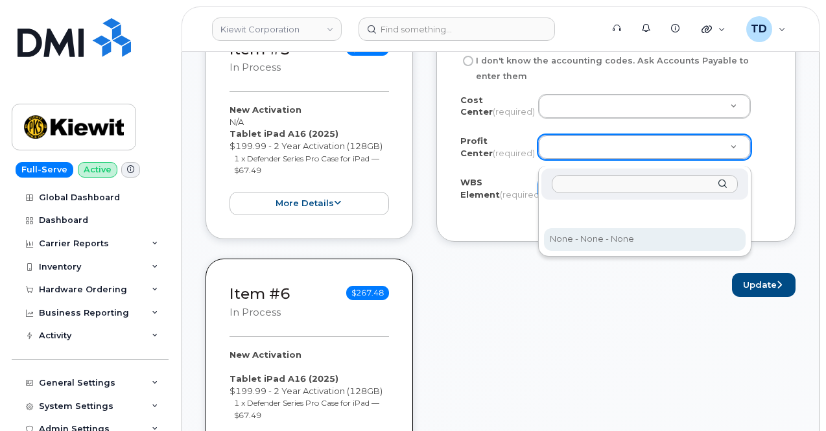
select select "None"
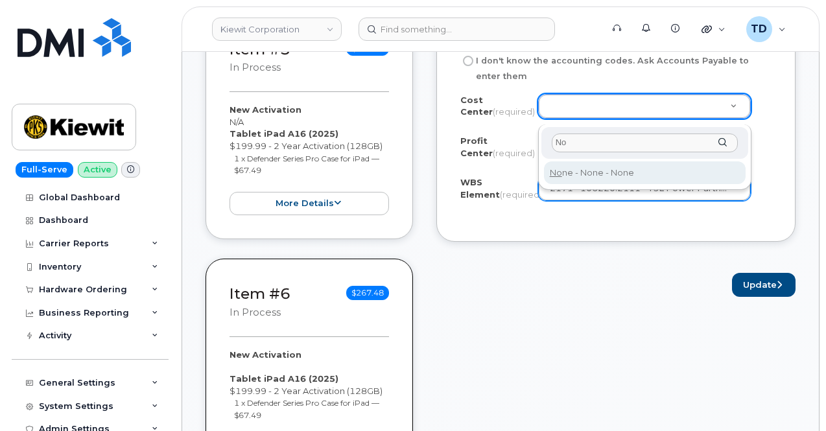
type input "No"
type input "None"
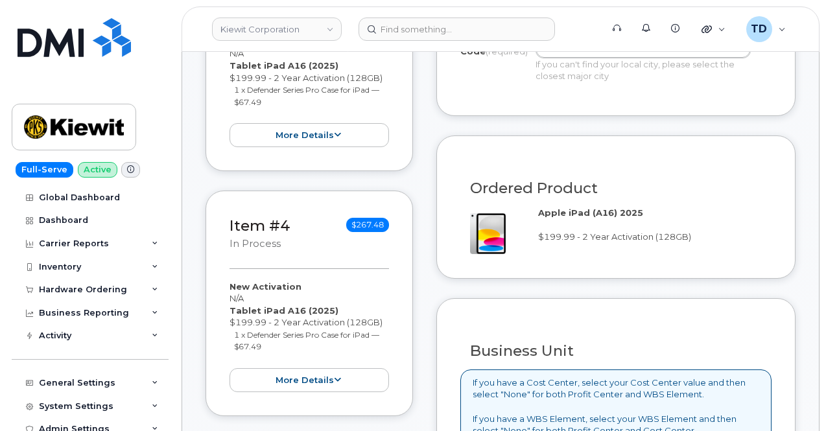
scroll to position [843, 0]
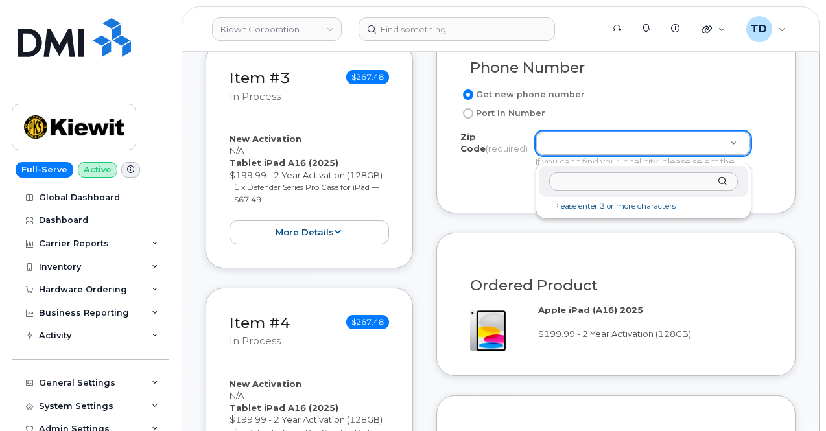
click at [609, 177] on input "Zip Code (required)" at bounding box center [643, 181] width 189 height 19
paste input "39180"
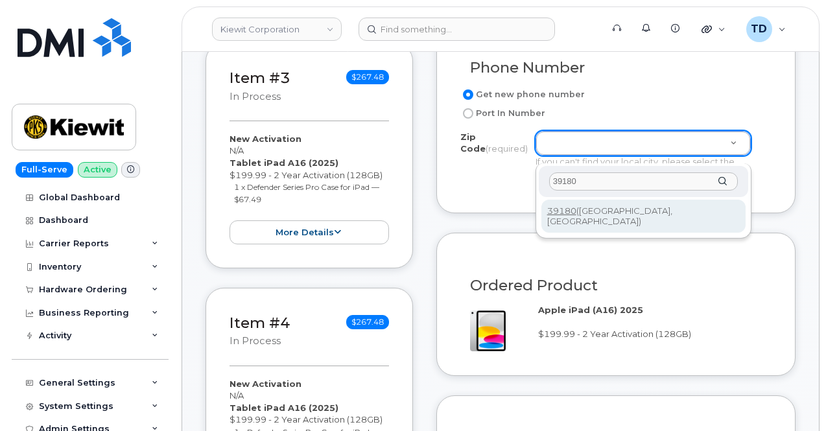
type input "39180"
type input "39180 ([GEOGRAPHIC_DATA], [GEOGRAPHIC_DATA])"
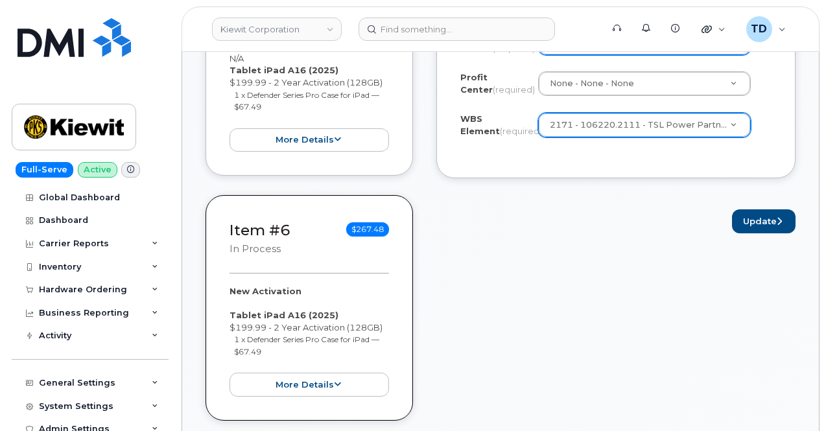
scroll to position [1426, 0]
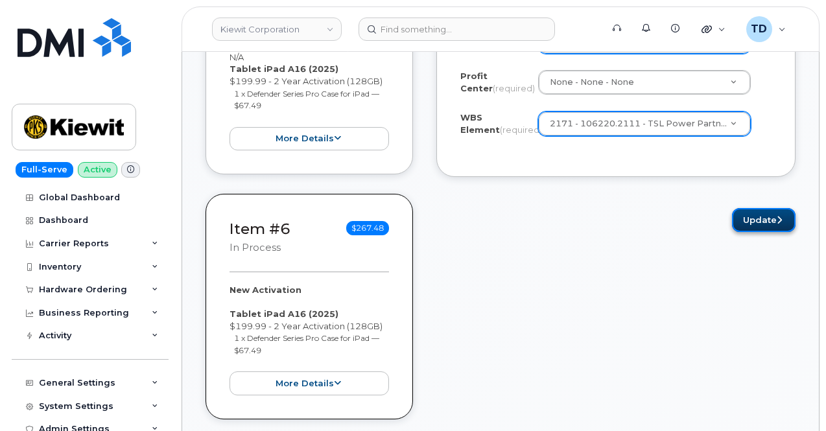
click at [779, 224] on icon "submit" at bounding box center [779, 220] width 5 height 8
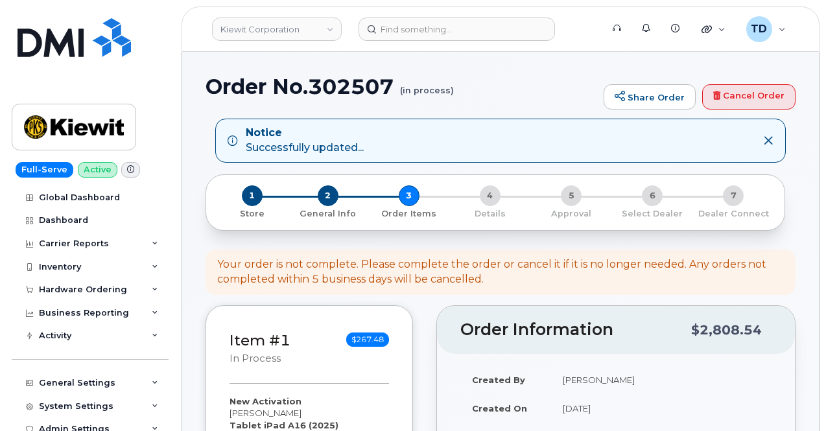
select select
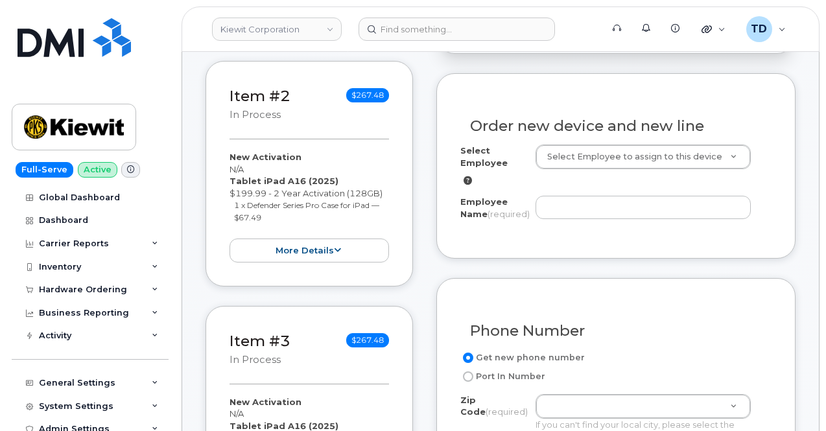
scroll to position [583, 0]
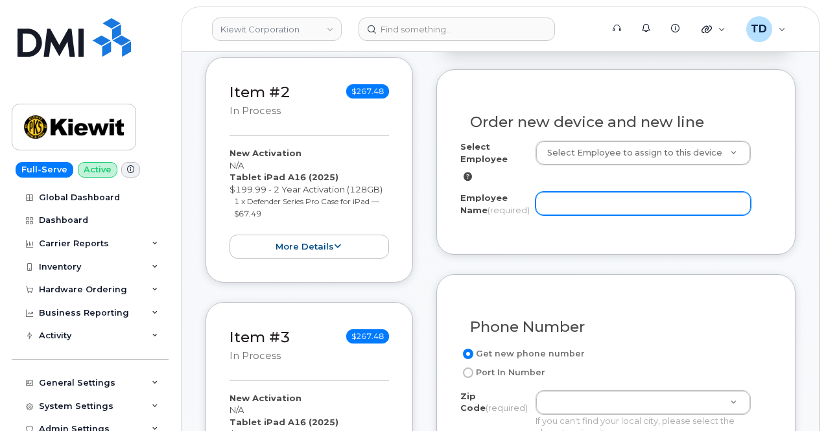
drag, startPoint x: 598, startPoint y: 204, endPoint x: 595, endPoint y: 212, distance: 9.3
click at [597, 206] on input "Employee Name (required)" at bounding box center [643, 203] width 215 height 23
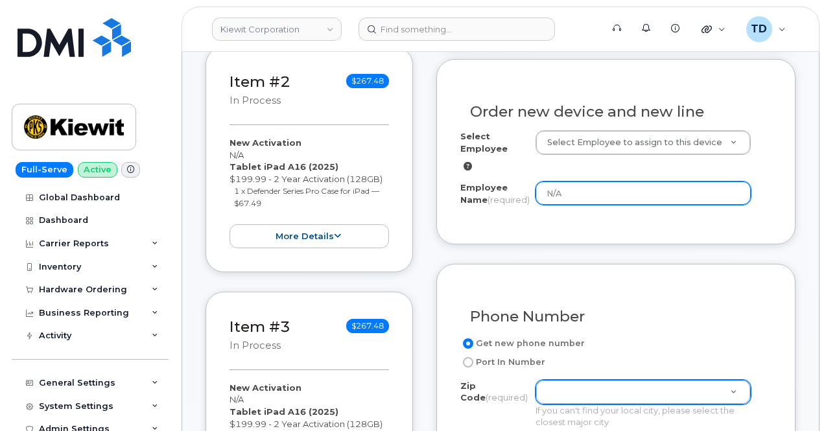
scroll to position [778, 0]
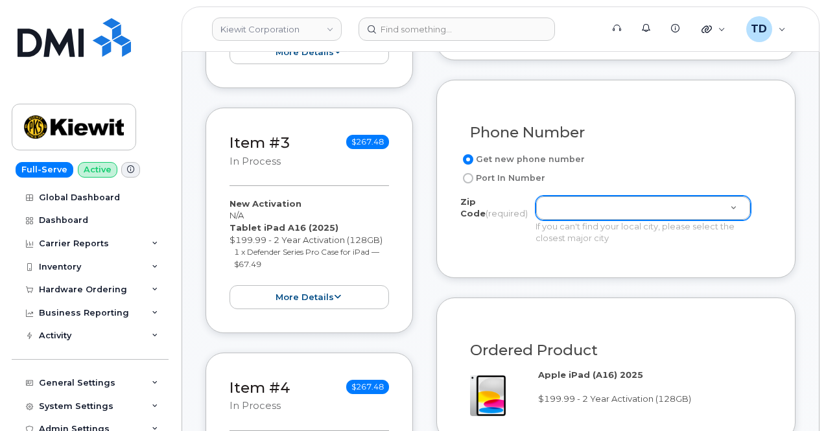
type input "N/A"
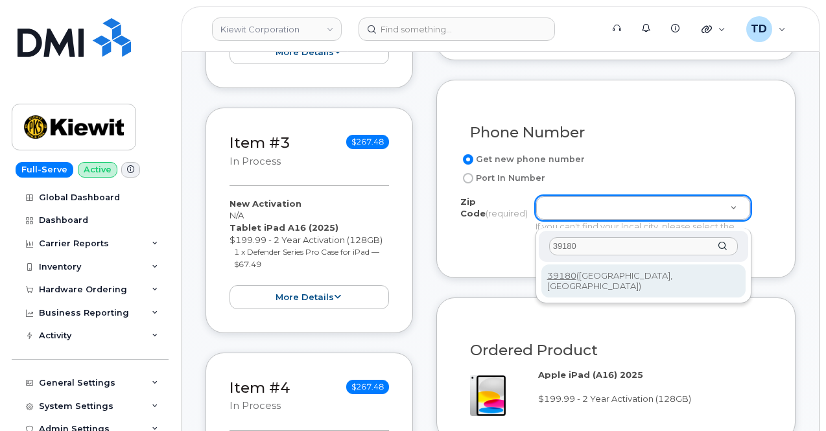
type input "39180"
type input "39180 ([GEOGRAPHIC_DATA], [GEOGRAPHIC_DATA])"
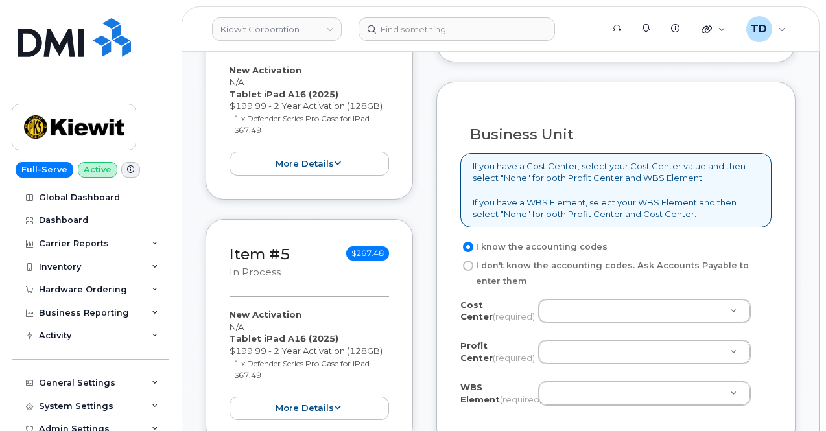
scroll to position [1167, 0]
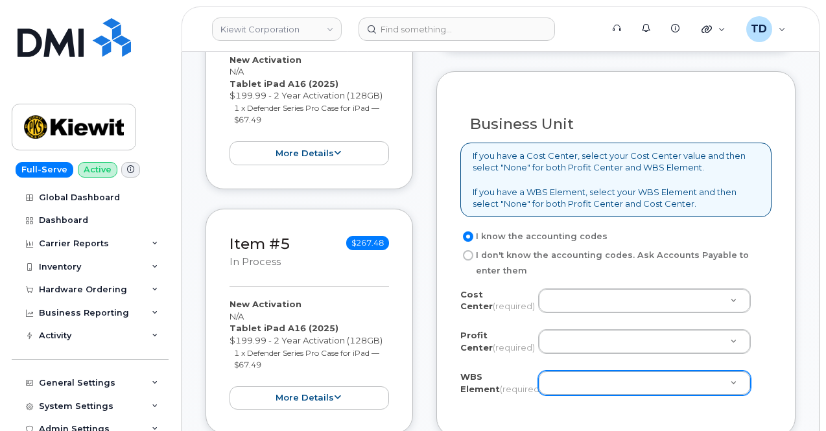
click at [586, 395] on div at bounding box center [644, 383] width 213 height 25
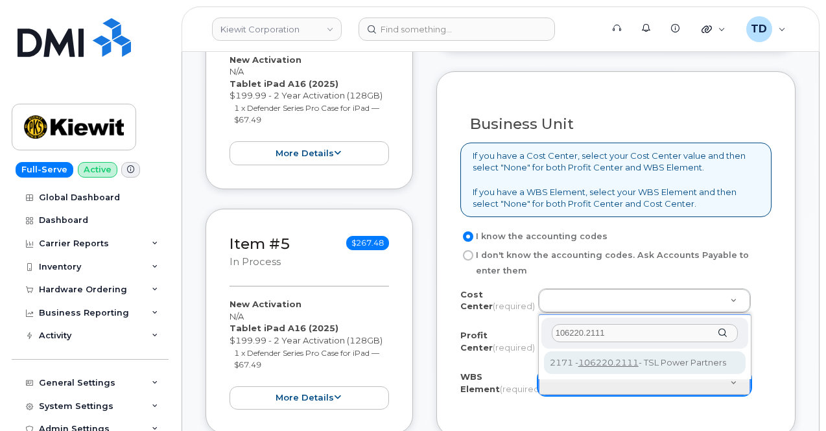
type input "106220.2111"
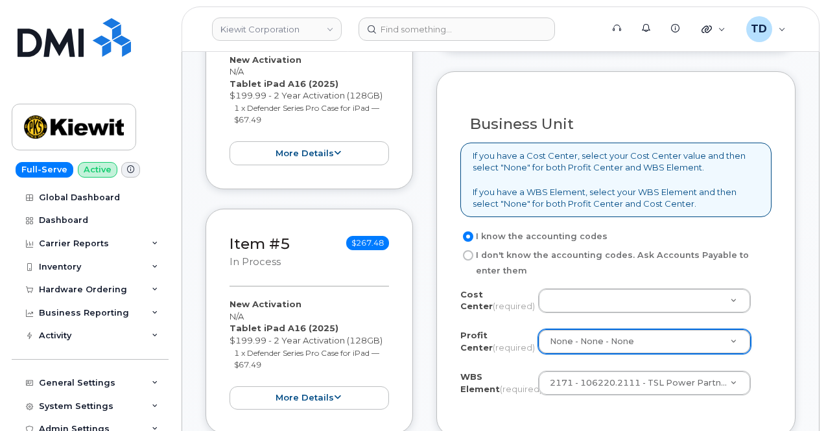
select select "None"
click at [602, 292] on div "I know the accounting codes I don't know the accounting codes. Ask Accounts Pay…" at bounding box center [615, 320] width 311 height 183
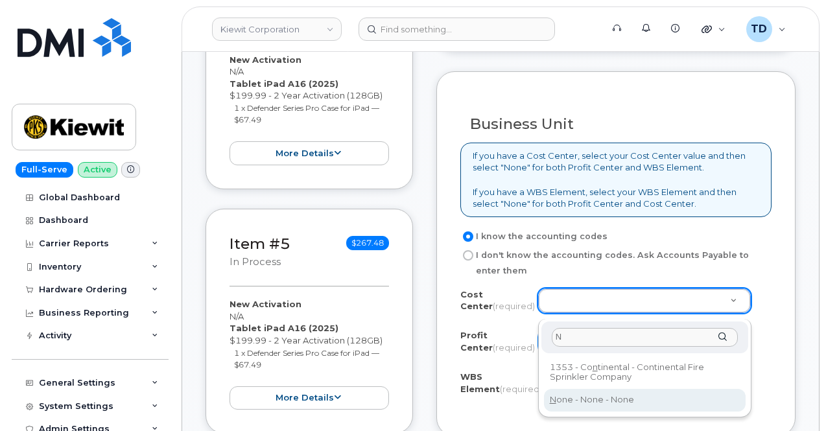
type input "N"
type input "None"
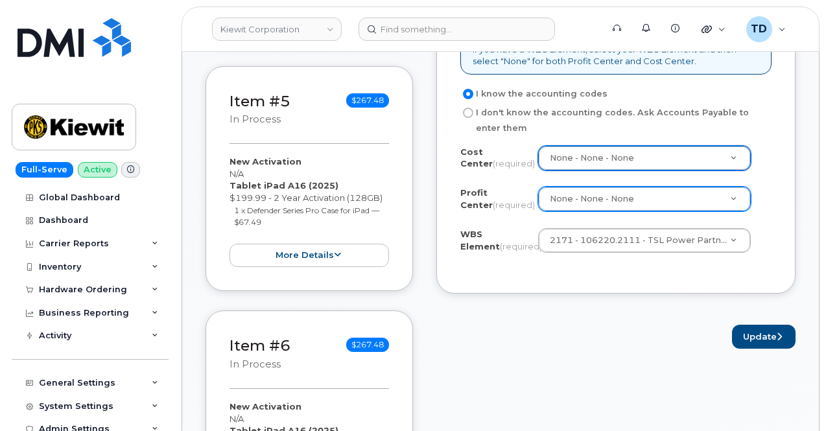
scroll to position [1426, 0]
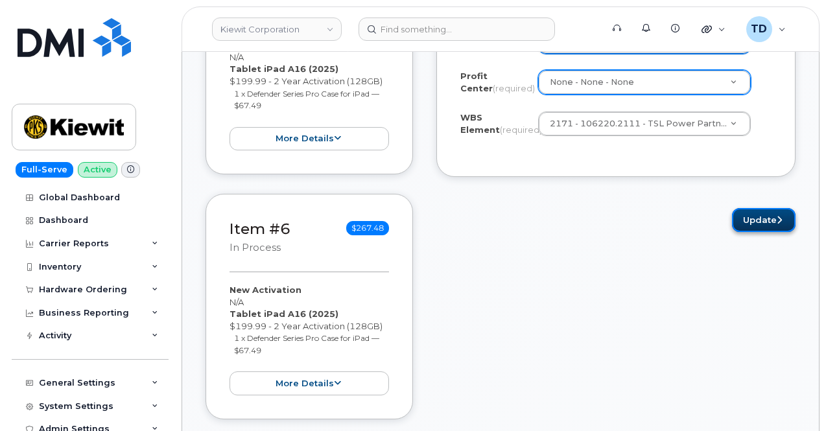
click at [748, 232] on button "Update" at bounding box center [764, 220] width 64 height 24
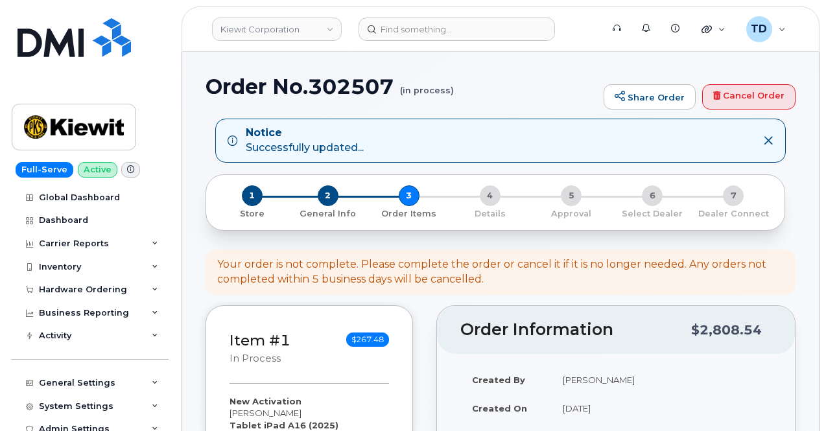
select select
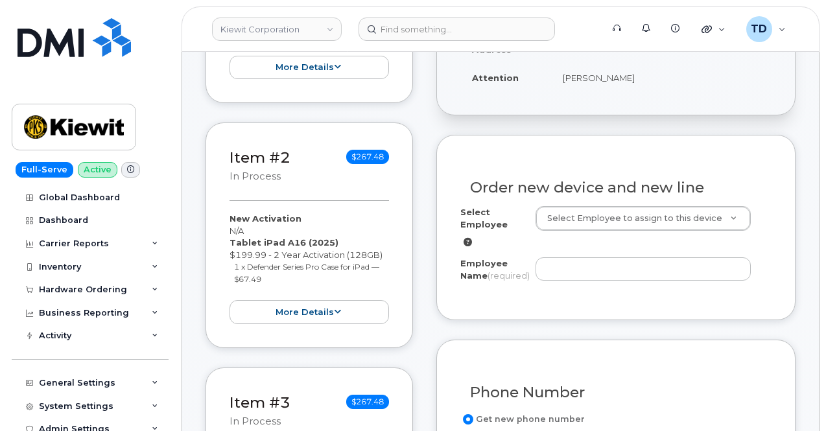
scroll to position [519, 0]
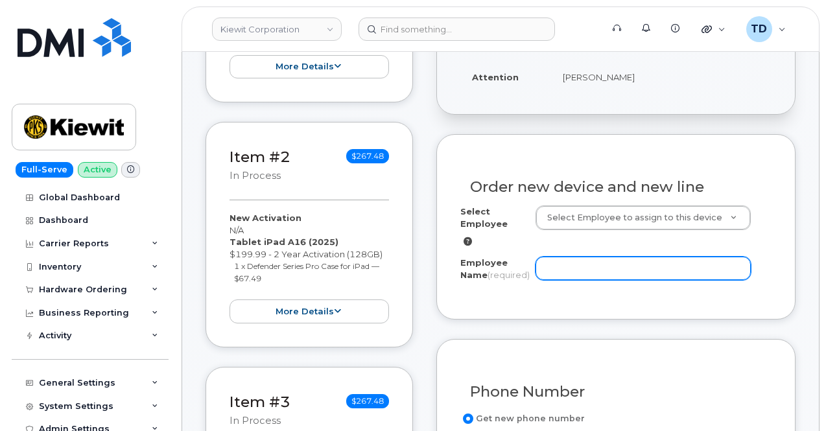
click at [631, 259] on input "Employee Name (required)" at bounding box center [643, 268] width 215 height 23
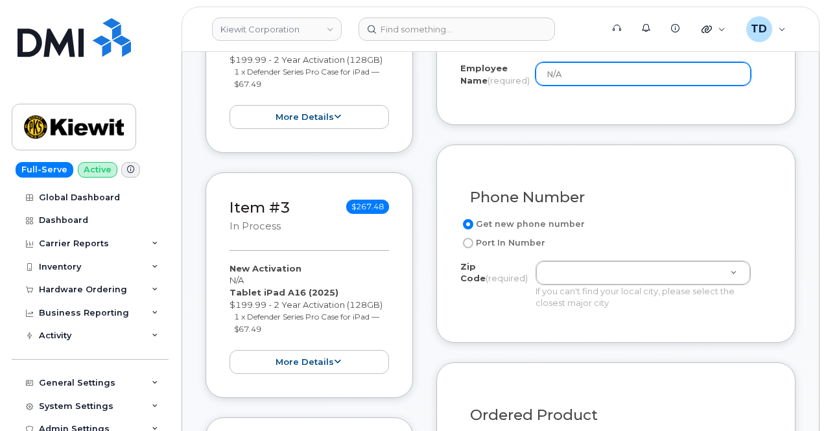
scroll to position [778, 0]
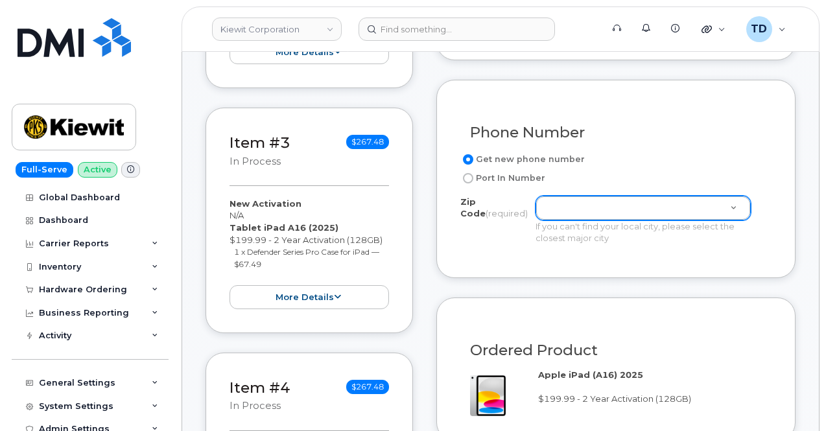
type input "N/A"
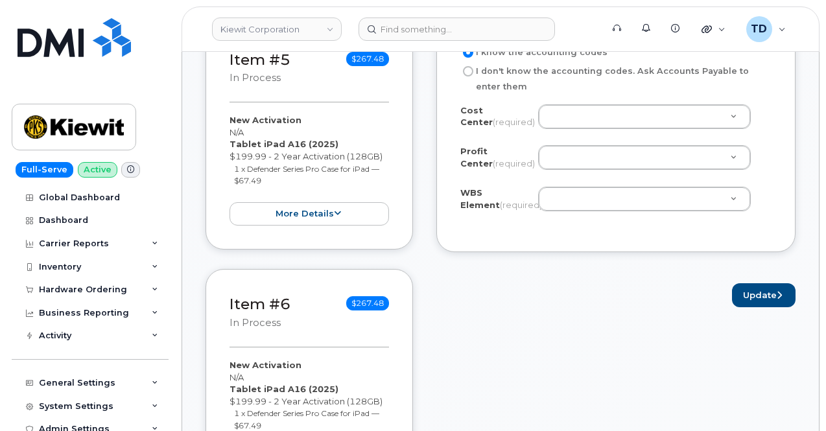
scroll to position [768, 0]
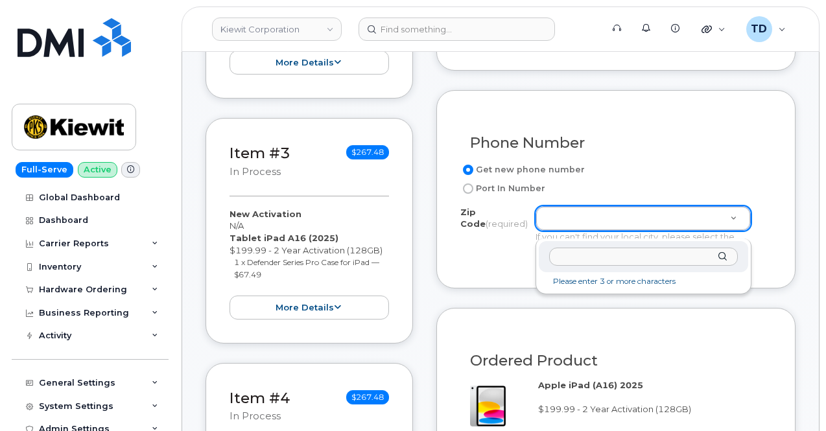
click at [595, 254] on input "Zip Code (required)" at bounding box center [643, 257] width 189 height 19
paste input "39180"
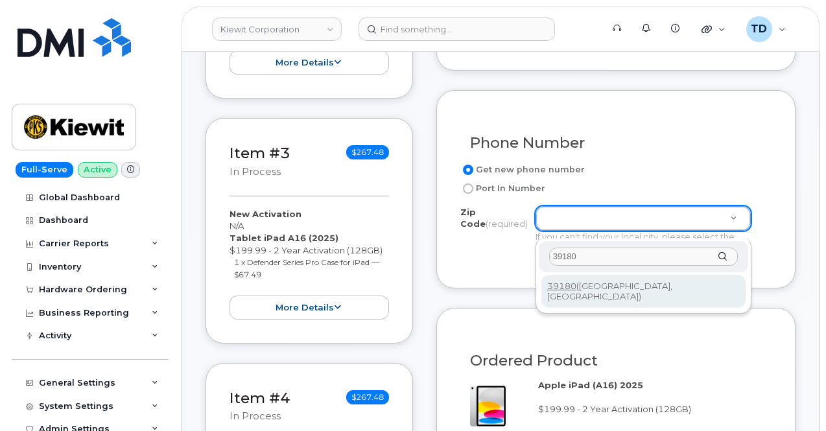
type input "39180"
type input "39180 ([GEOGRAPHIC_DATA], [GEOGRAPHIC_DATA])"
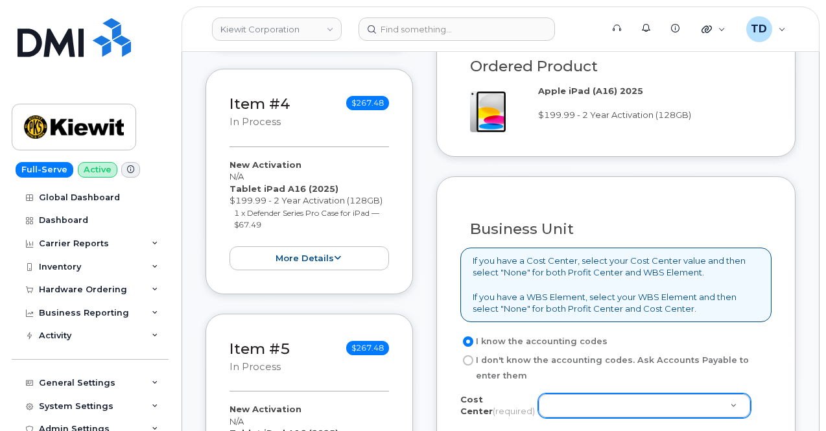
scroll to position [1221, 0]
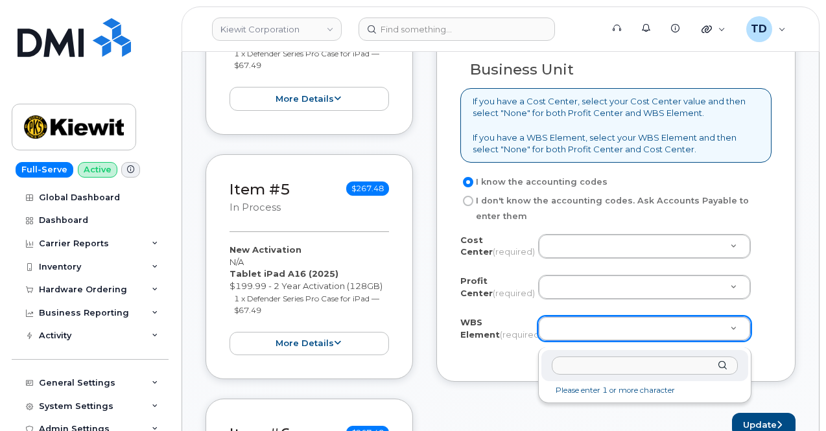
click at [601, 370] on input "text" at bounding box center [645, 366] width 186 height 19
paste input "106220.2111"
type input "106220.2111"
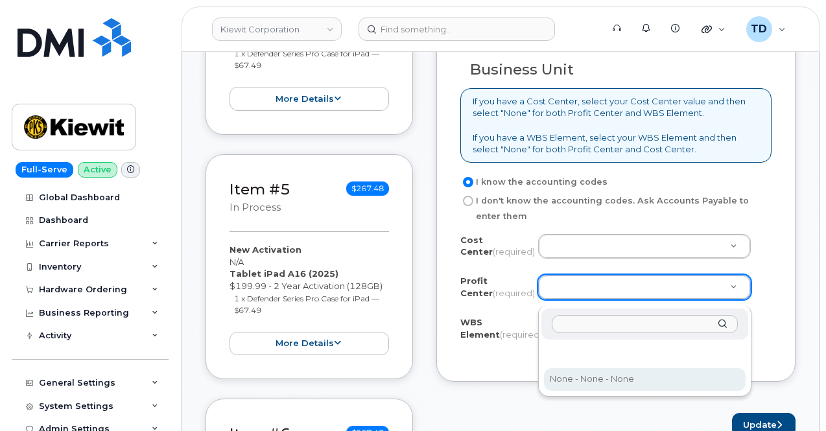
select select "None"
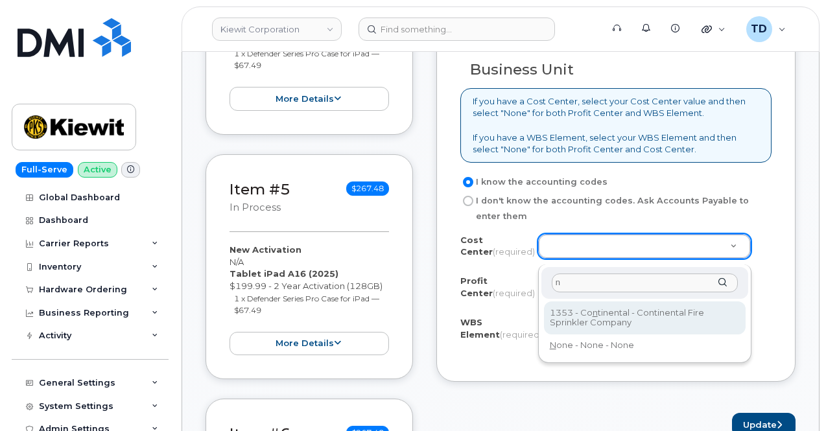
type input "n"
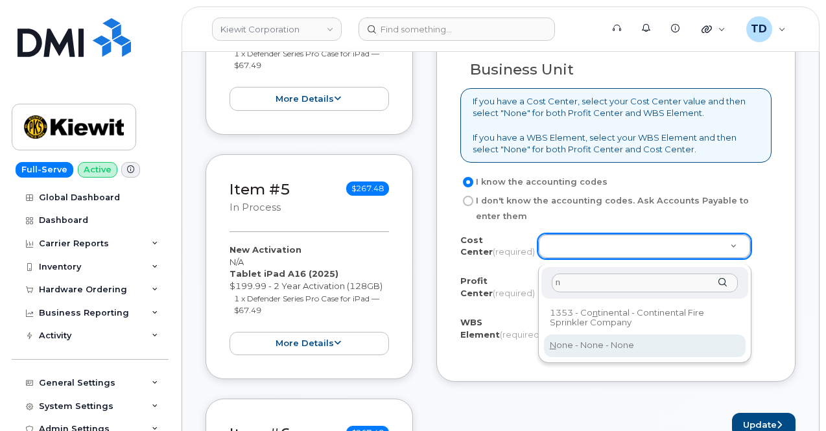
type input "None"
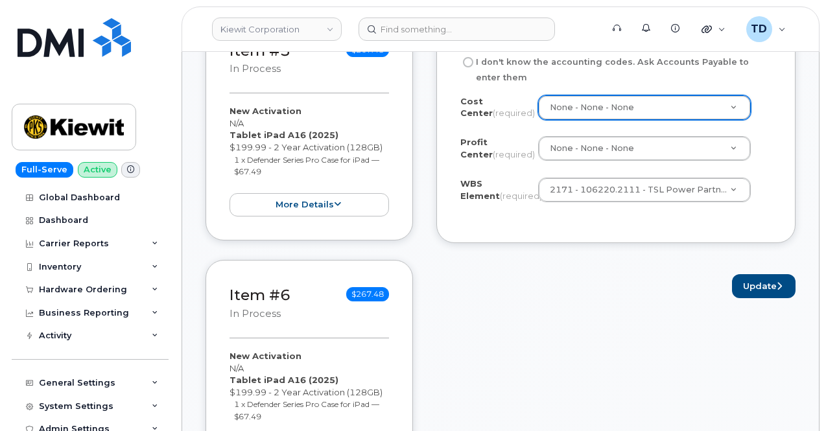
scroll to position [1416, 0]
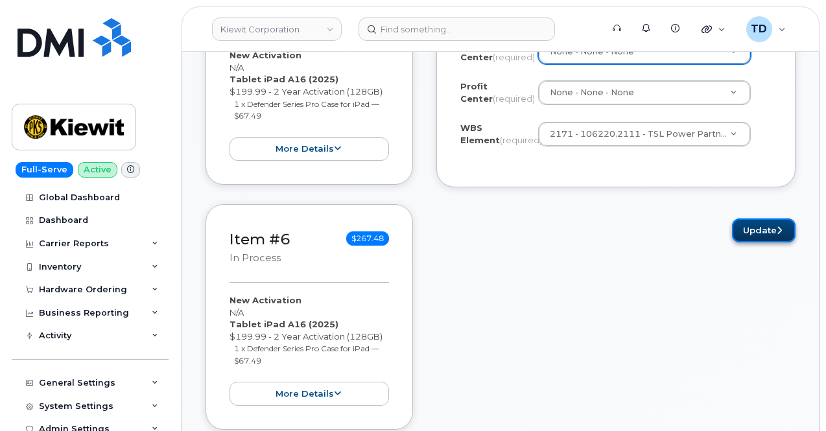
click at [770, 241] on button "Update" at bounding box center [764, 230] width 64 height 24
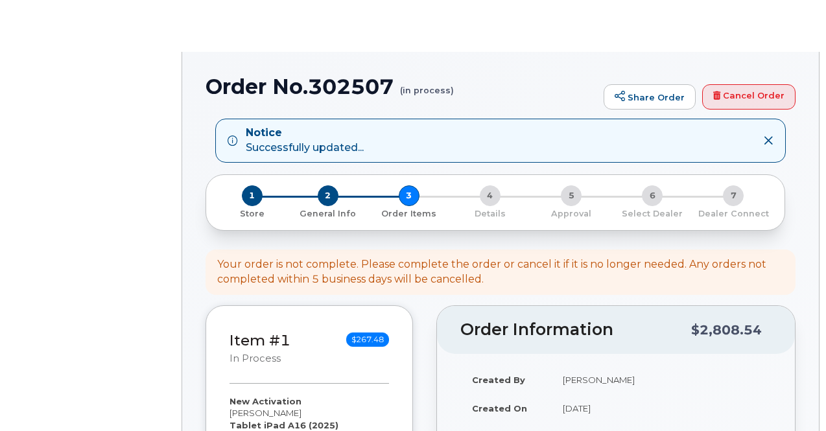
select select
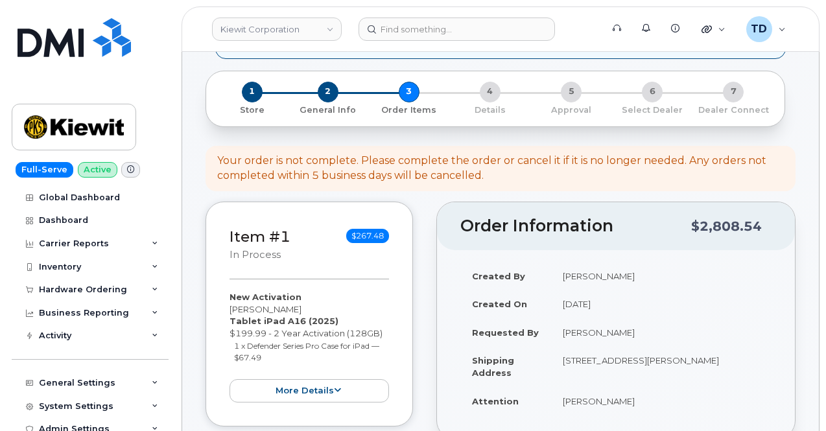
scroll to position [519, 0]
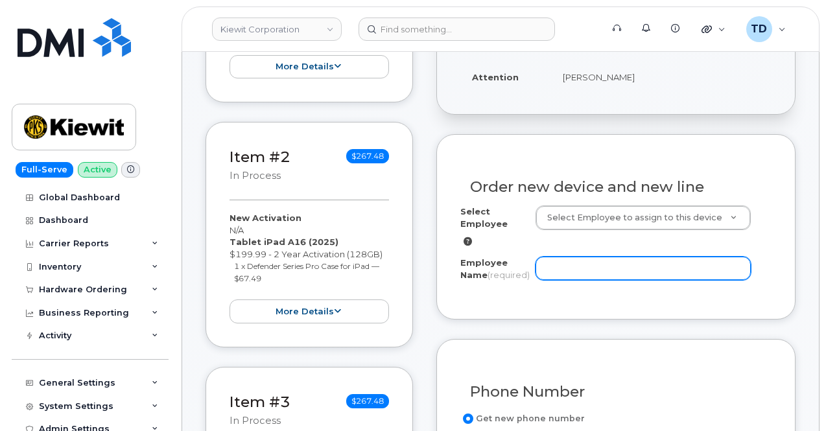
click at [565, 268] on input "Employee Name (required)" at bounding box center [643, 268] width 215 height 23
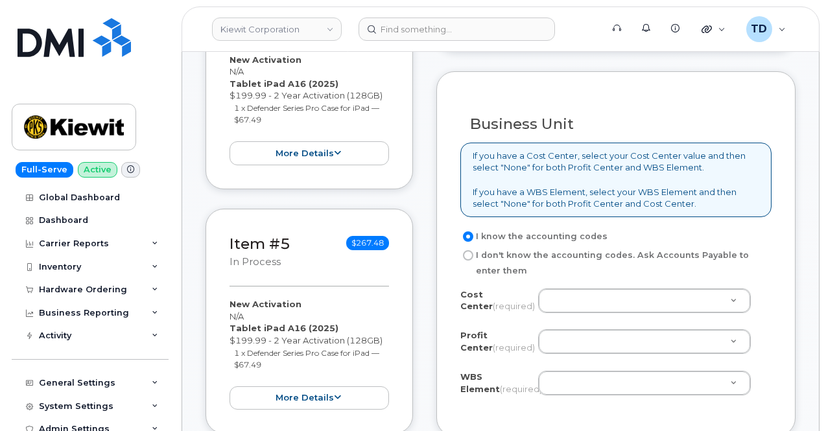
scroll to position [1426, 0]
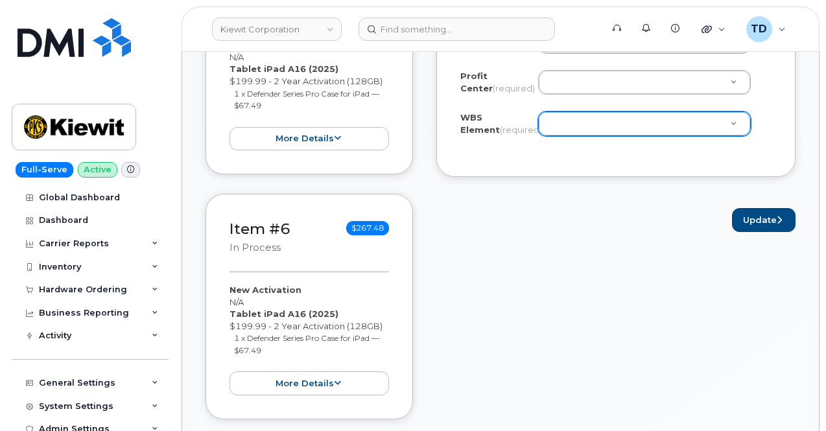
type input "N/A"
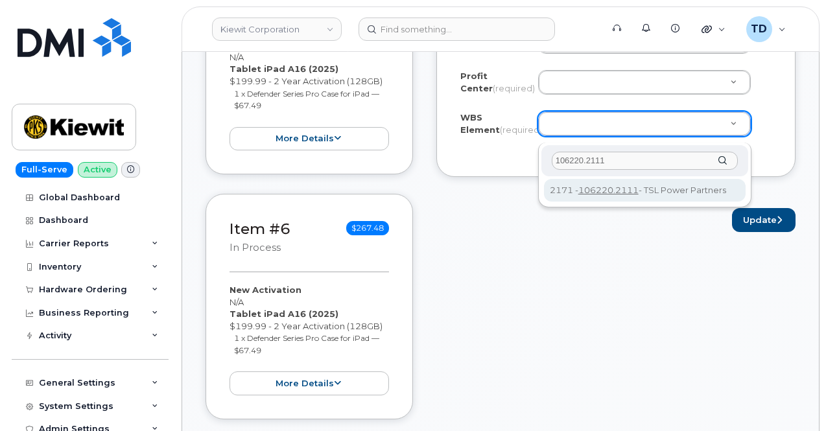
type input "106220.2111"
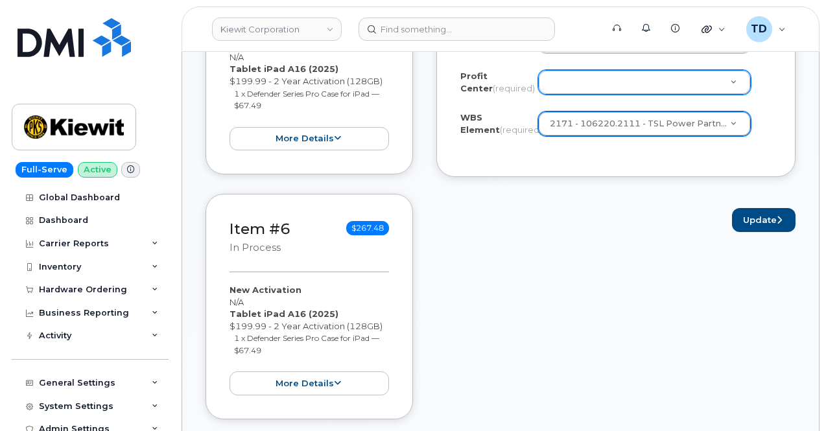
scroll to position [1297, 0]
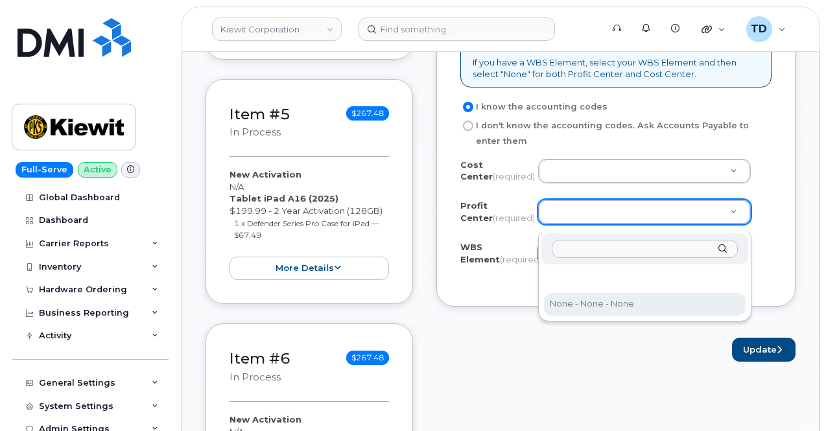
select select "None"
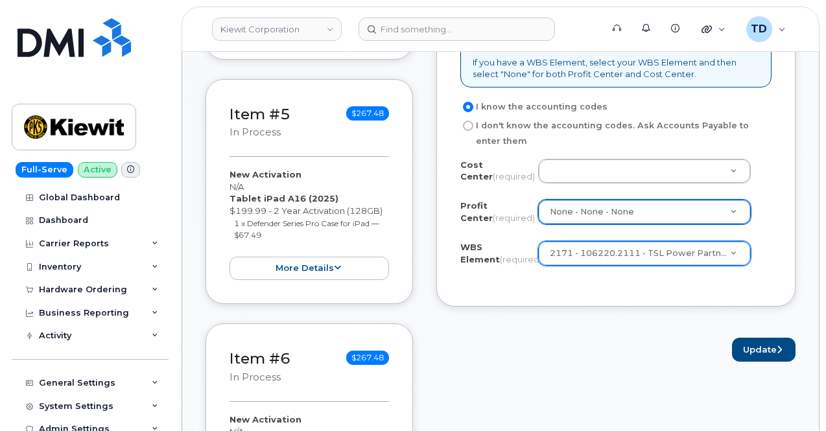
drag, startPoint x: 628, startPoint y: 172, endPoint x: 636, endPoint y: 182, distance: 12.9
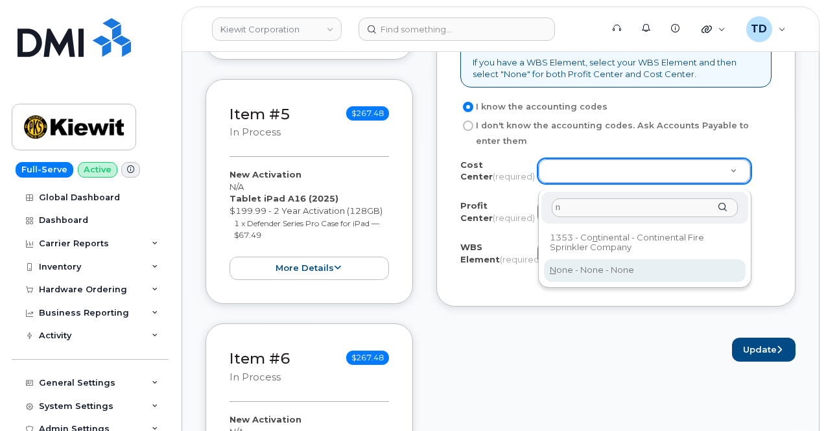
type input "n"
type input "None"
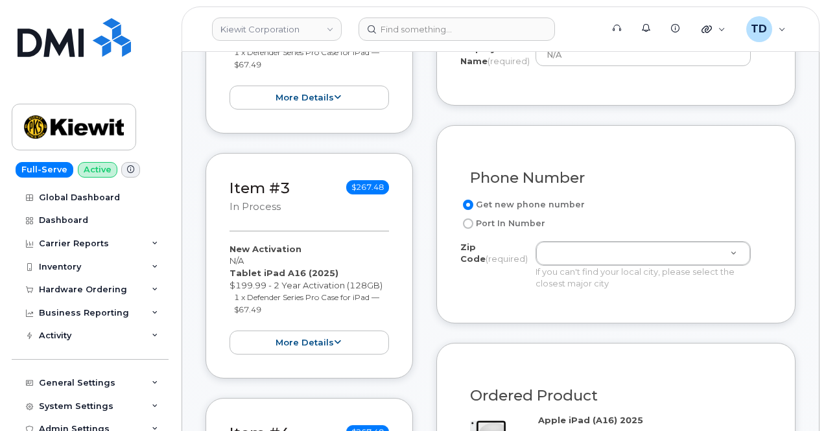
scroll to position [713, 0]
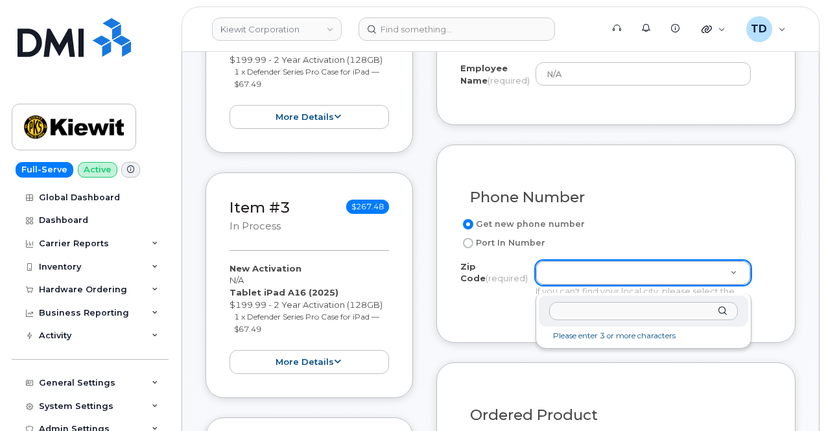
click at [659, 307] on input "Zip Code (required)" at bounding box center [643, 311] width 189 height 19
paste input "39180"
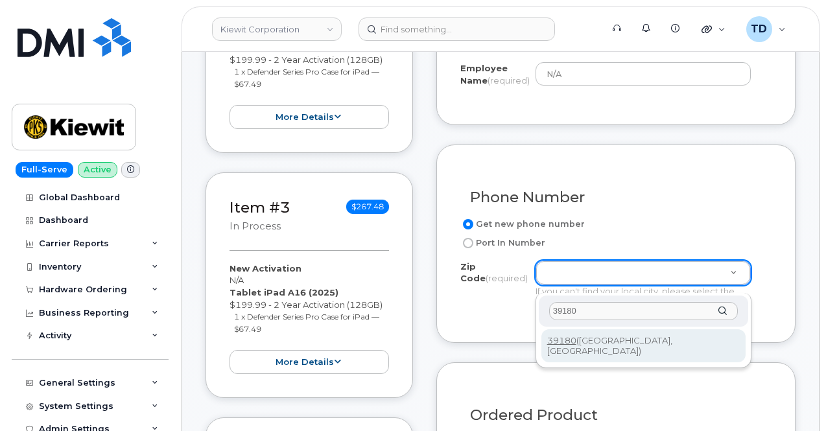
type input "39180"
type input "39180 (Vicksburg, MS)"
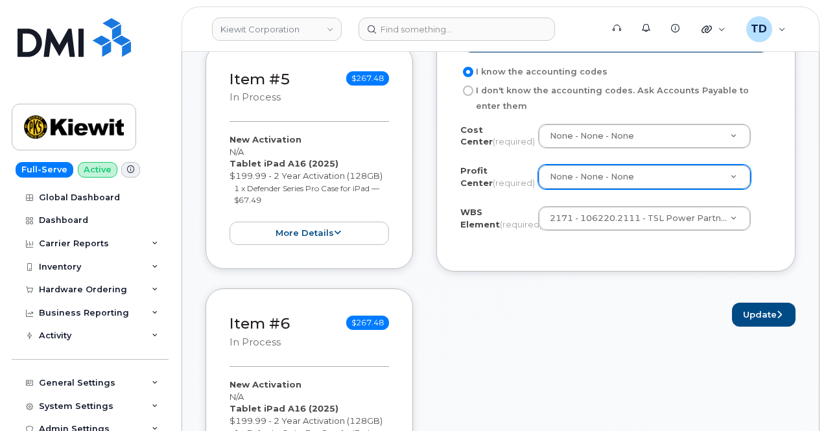
scroll to position [1361, 0]
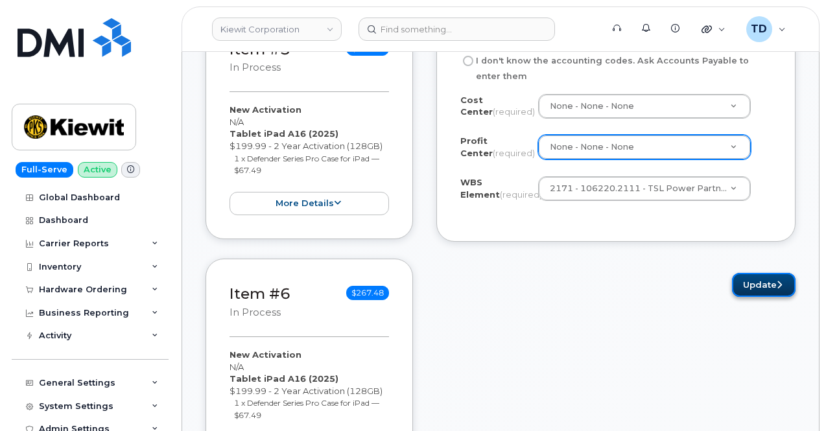
click at [759, 290] on button "Update" at bounding box center [764, 285] width 64 height 24
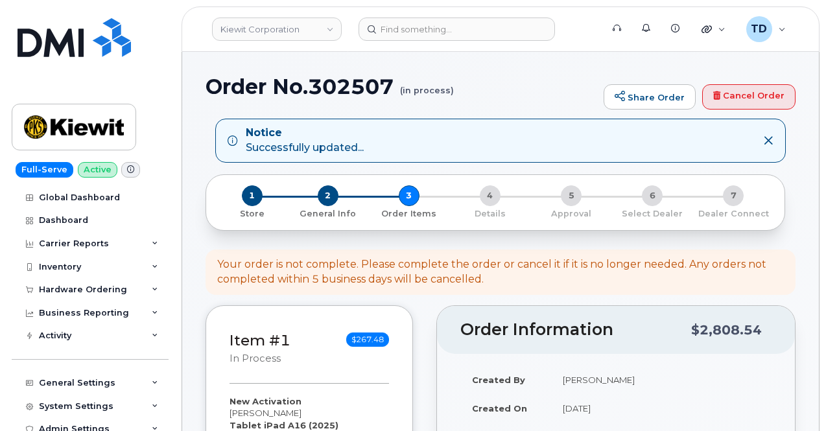
select select
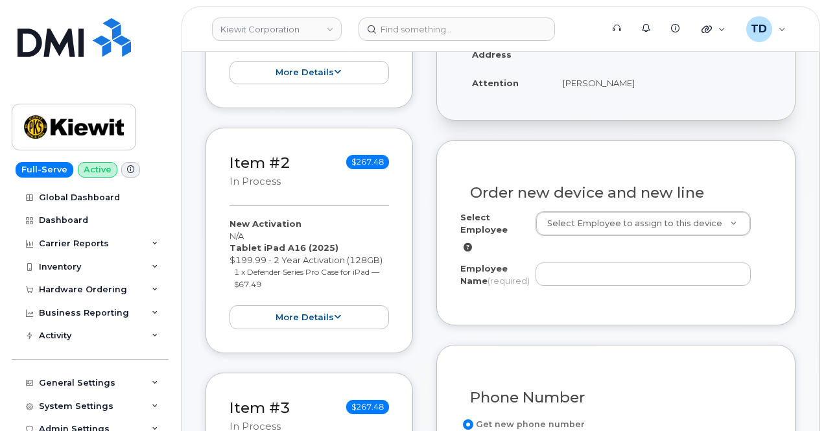
scroll to position [583, 0]
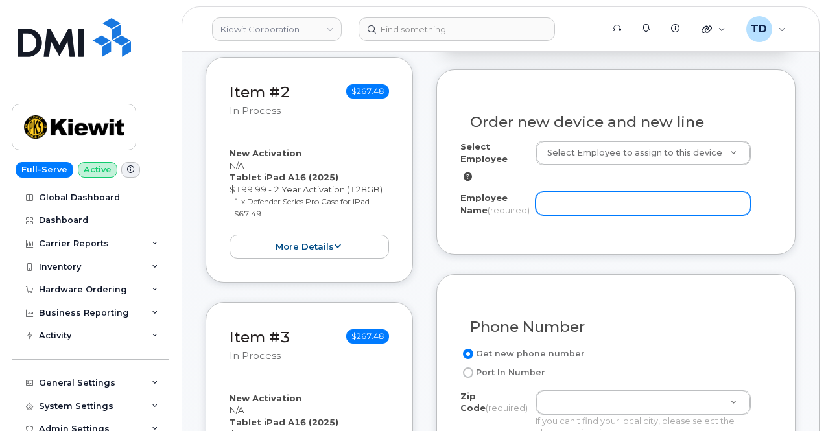
click at [575, 208] on input "Employee Name (required)" at bounding box center [643, 203] width 215 height 23
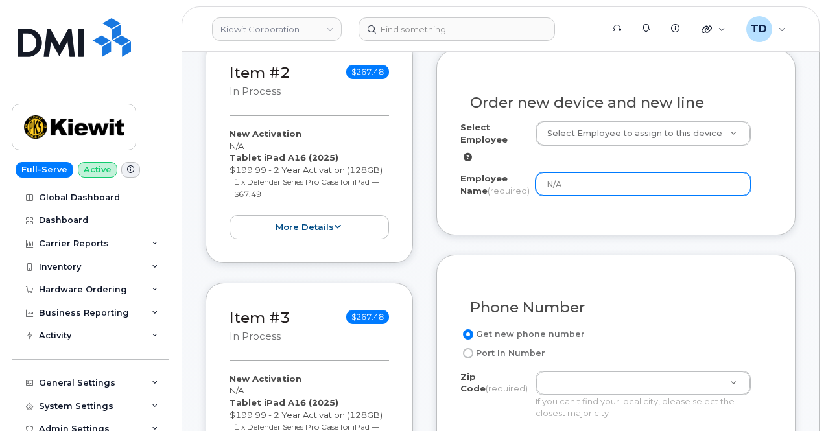
scroll to position [778, 0]
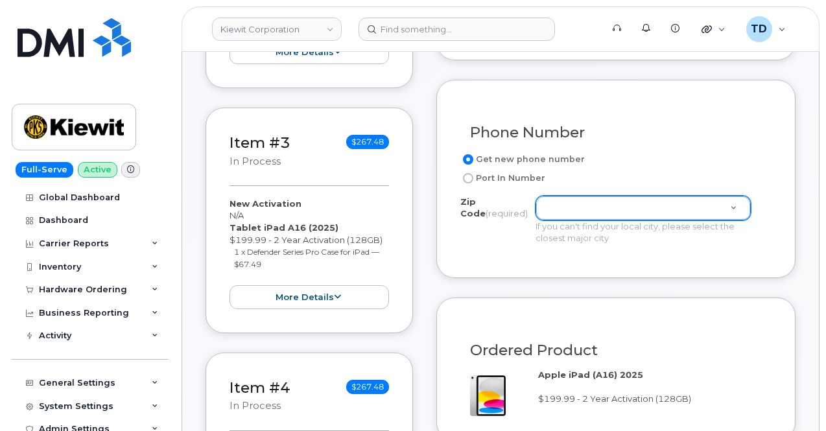
type input "N/A"
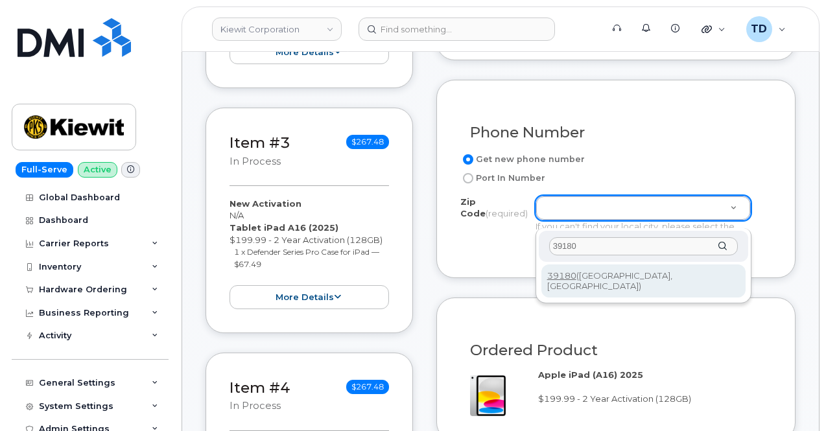
type input "39180"
type input "39180 (Vicksburg, MS)"
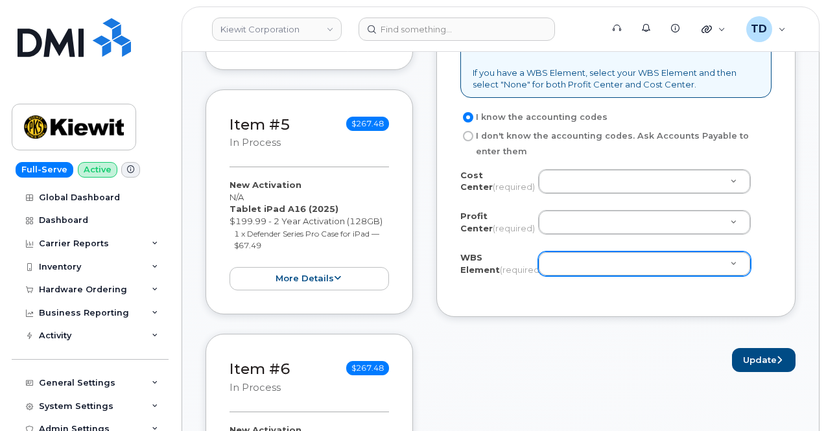
scroll to position [1297, 0]
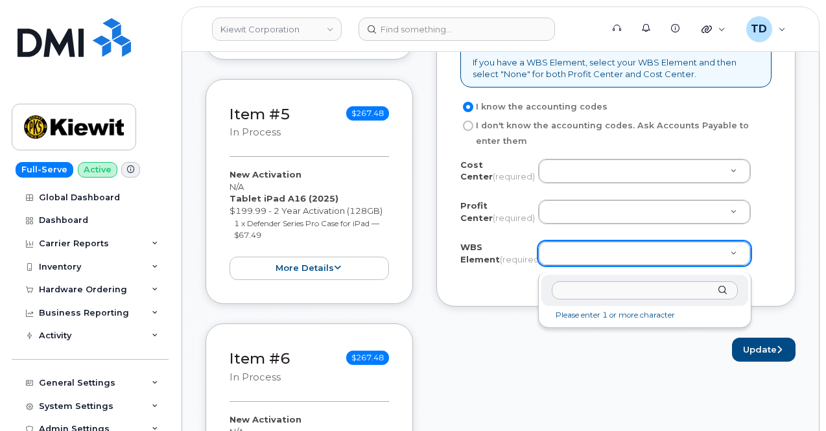
click at [583, 292] on input "text" at bounding box center [645, 290] width 186 height 19
paste input "106220.2111"
type input "106220.2111"
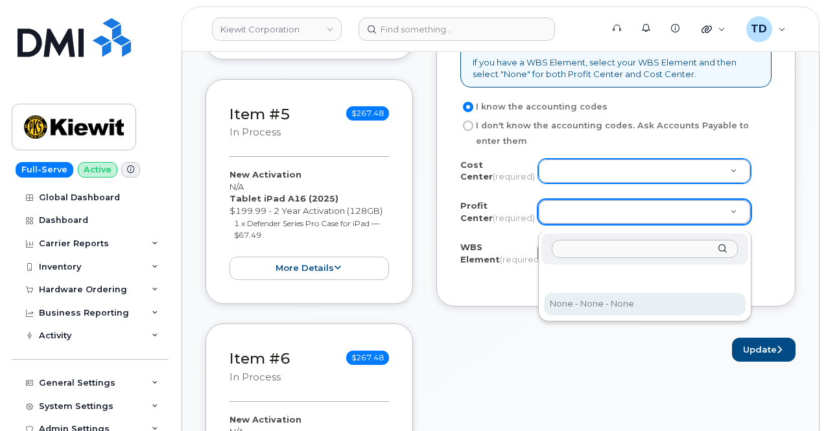
select select "None"
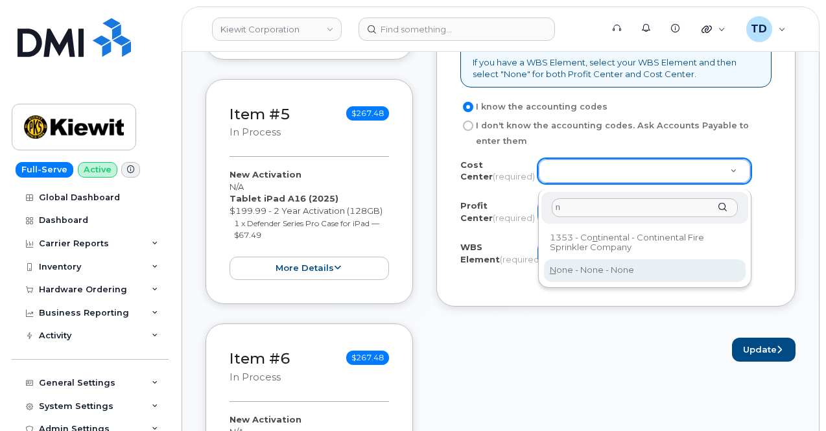
type input "n"
type input "None"
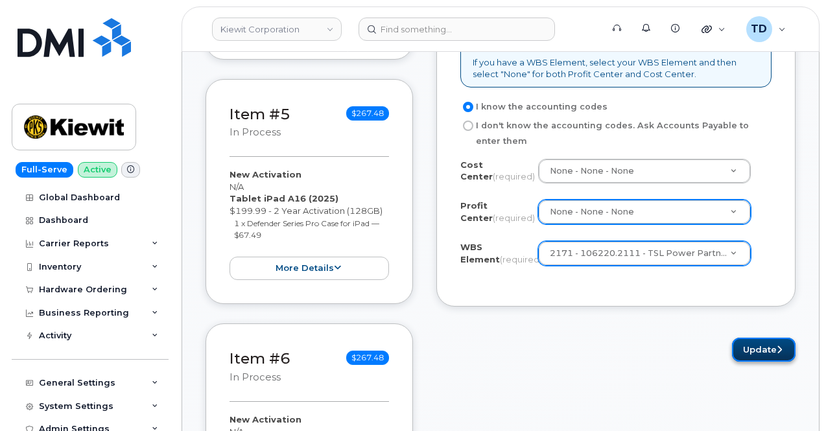
click at [739, 349] on button "Update" at bounding box center [764, 350] width 64 height 24
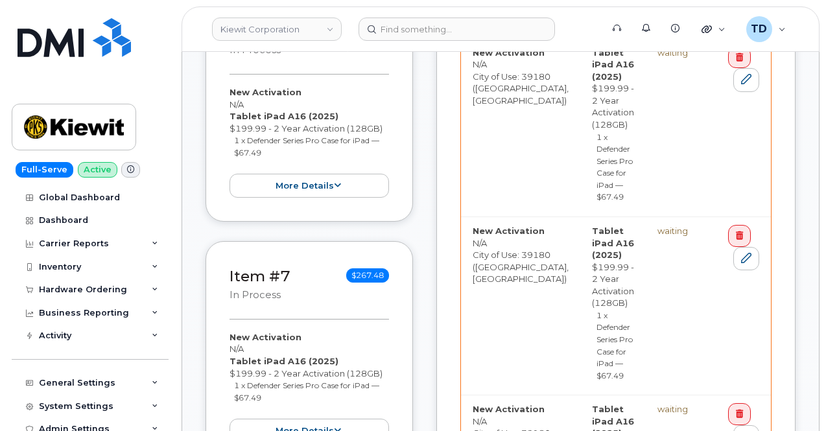
scroll to position [1880, 0]
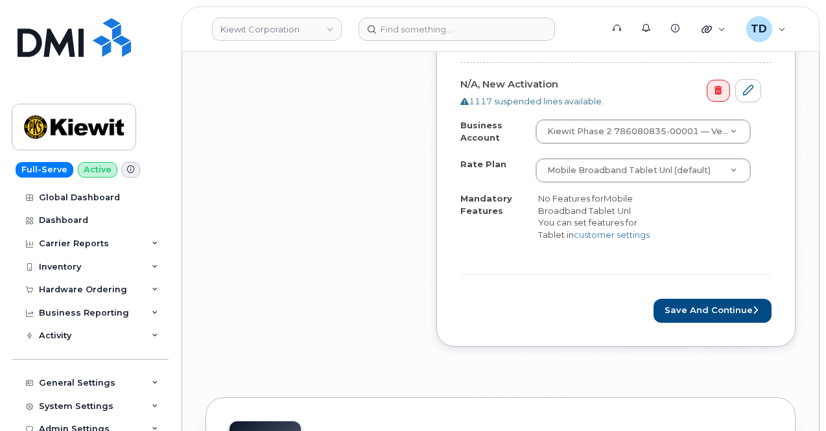
scroll to position [2853, 0]
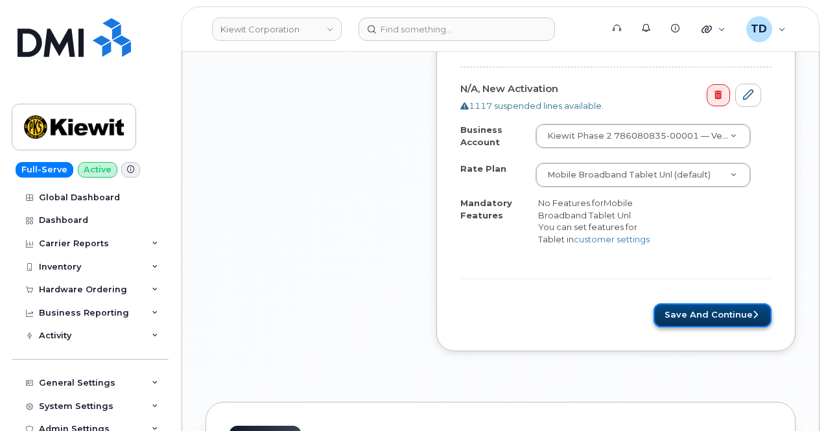
click at [734, 303] on button "Save and Continue" at bounding box center [713, 315] width 118 height 24
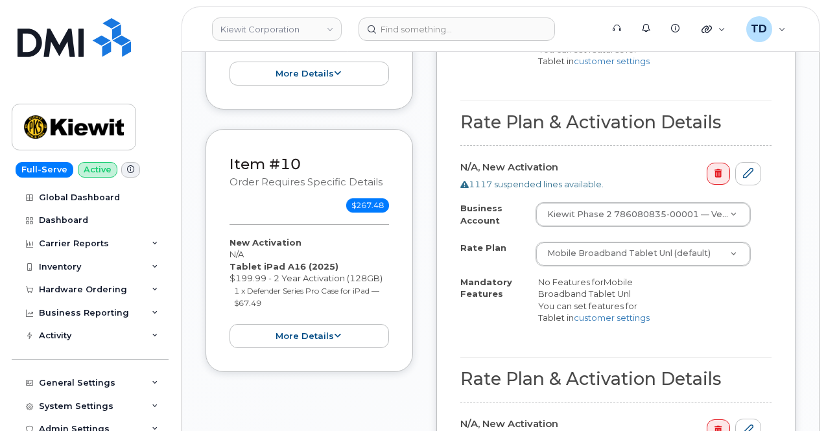
scroll to position [2658, 0]
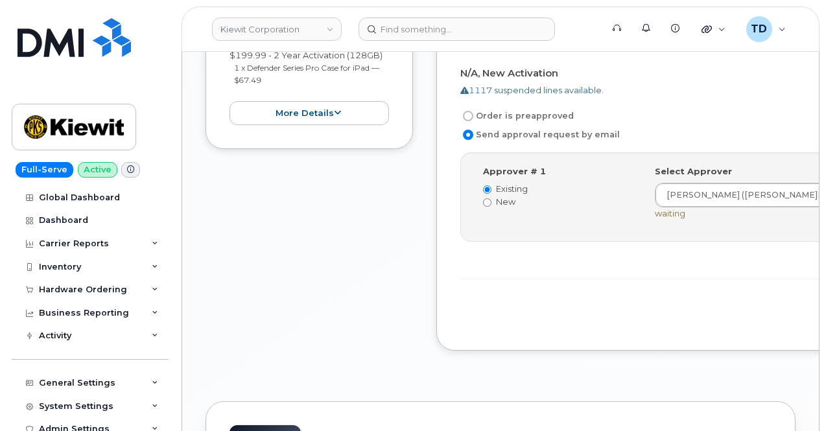
scroll to position [2658, 0]
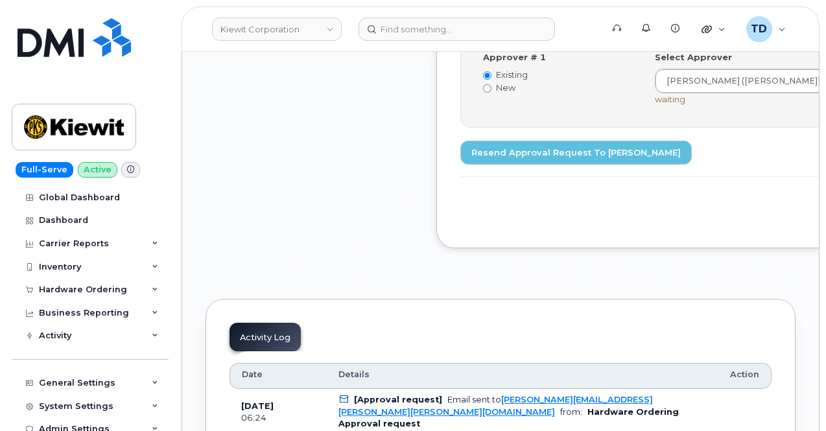
scroll to position [2788, 0]
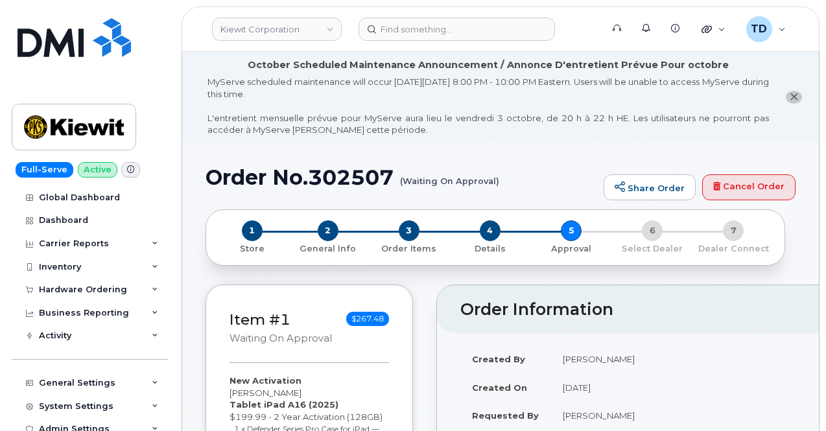
click at [396, 178] on h1 "Order No.302507 (Waiting On Approval)" at bounding box center [402, 177] width 392 height 23
drag, startPoint x: 510, startPoint y: 182, endPoint x: 492, endPoint y: 174, distance: 18.9
click at [492, 174] on h1 "Order No.302507 (Waiting On Approval)" at bounding box center [402, 177] width 392 height 23
click at [508, 176] on h1 "Order No.302507 (Waiting On Approval)" at bounding box center [402, 177] width 392 height 23
drag, startPoint x: 508, startPoint y: 177, endPoint x: 453, endPoint y: 182, distance: 55.4
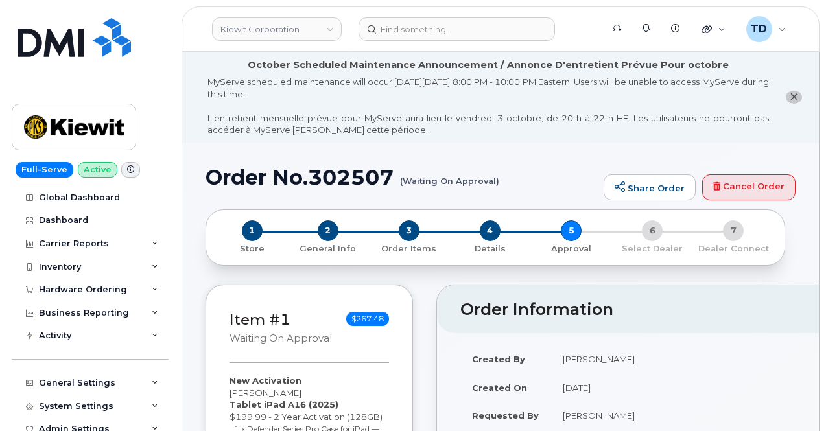
click at [453, 182] on h1 "Order No.302507 (Waiting On Approval)" at bounding box center [402, 177] width 392 height 23
click at [230, 190] on div "Order No.302507 (Waiting On Approval) Share Order Cancel Order" at bounding box center [501, 187] width 590 height 43
click at [207, 183] on h1 "Order No.302507 (Waiting On Approval)" at bounding box center [402, 177] width 392 height 23
drag, startPoint x: 206, startPoint y: 182, endPoint x: 499, endPoint y: 169, distance: 292.7
click at [499, 169] on h1 "Order No.302507 (Waiting On Approval)" at bounding box center [402, 177] width 392 height 23
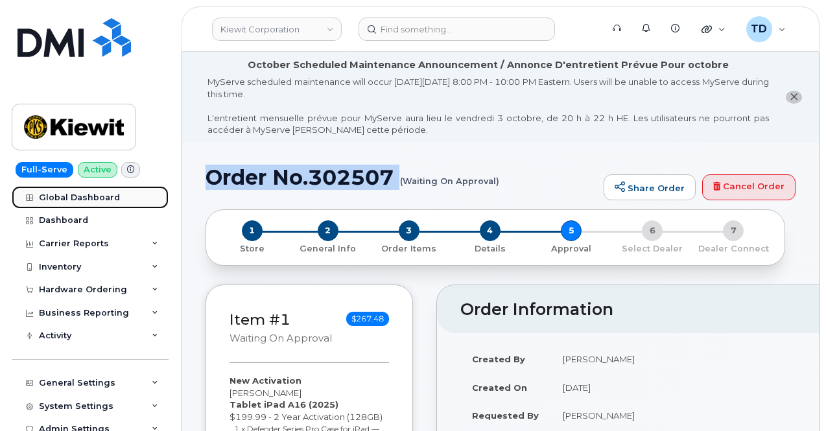
click at [145, 186] on link "Global Dashboard" at bounding box center [90, 197] width 157 height 23
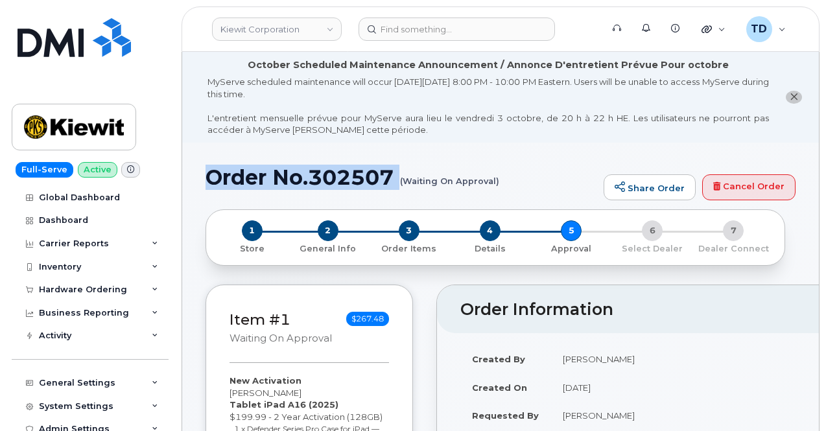
drag, startPoint x: 205, startPoint y: 178, endPoint x: 498, endPoint y: 182, distance: 293.1
click at [498, 182] on h1 "Order No.302507 (Waiting On Approval)" at bounding box center [402, 177] width 392 height 23
copy h1 "Order No.302507 (Waiting On Approval)"
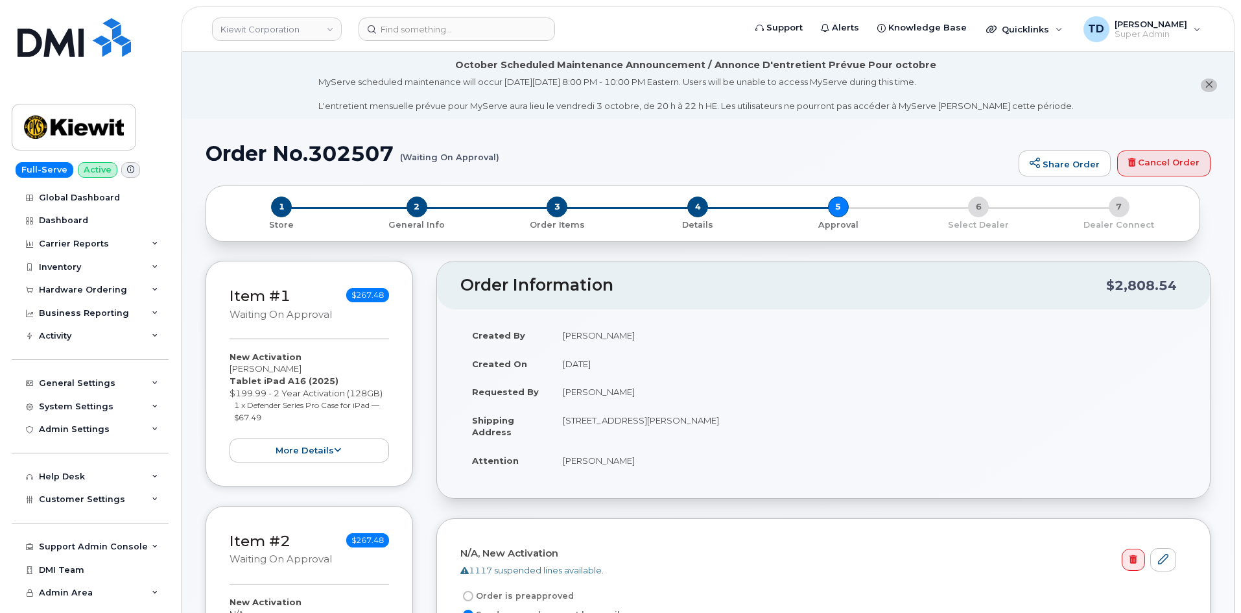
click at [285, 86] on li "October Scheduled Maintenance Announcement / Annonce D'entretient Prévue Pour o…" at bounding box center [708, 85] width 1052 height 67
click at [81, 48] on img at bounding box center [74, 37] width 113 height 39
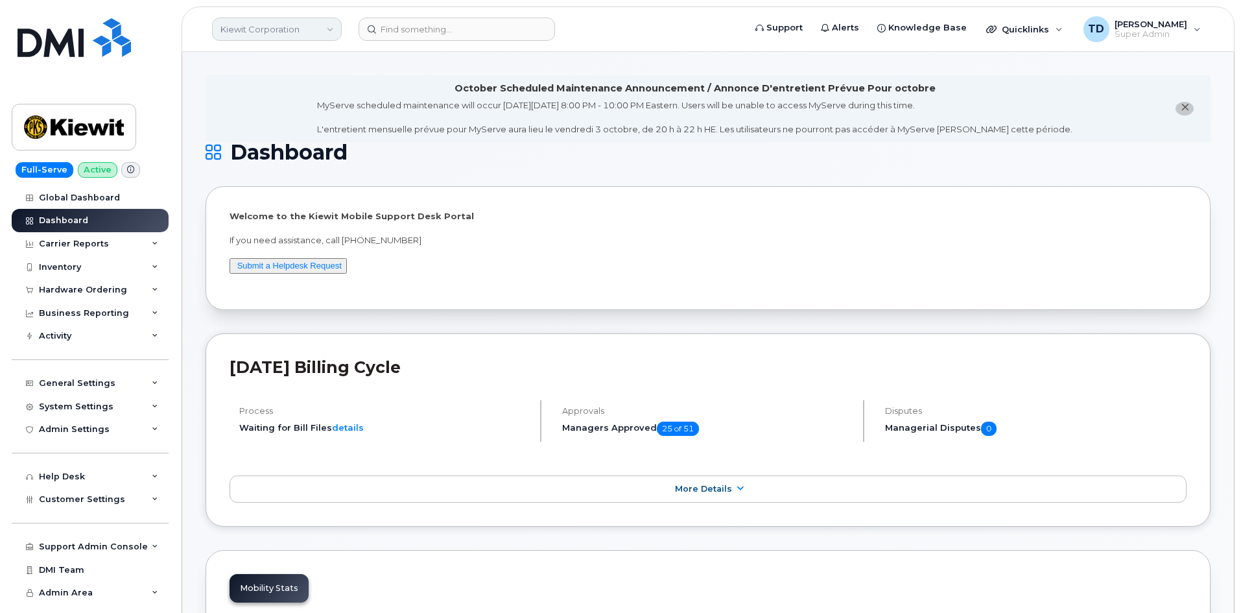
click at [304, 32] on link "Kiewit Corporation" at bounding box center [277, 29] width 130 height 23
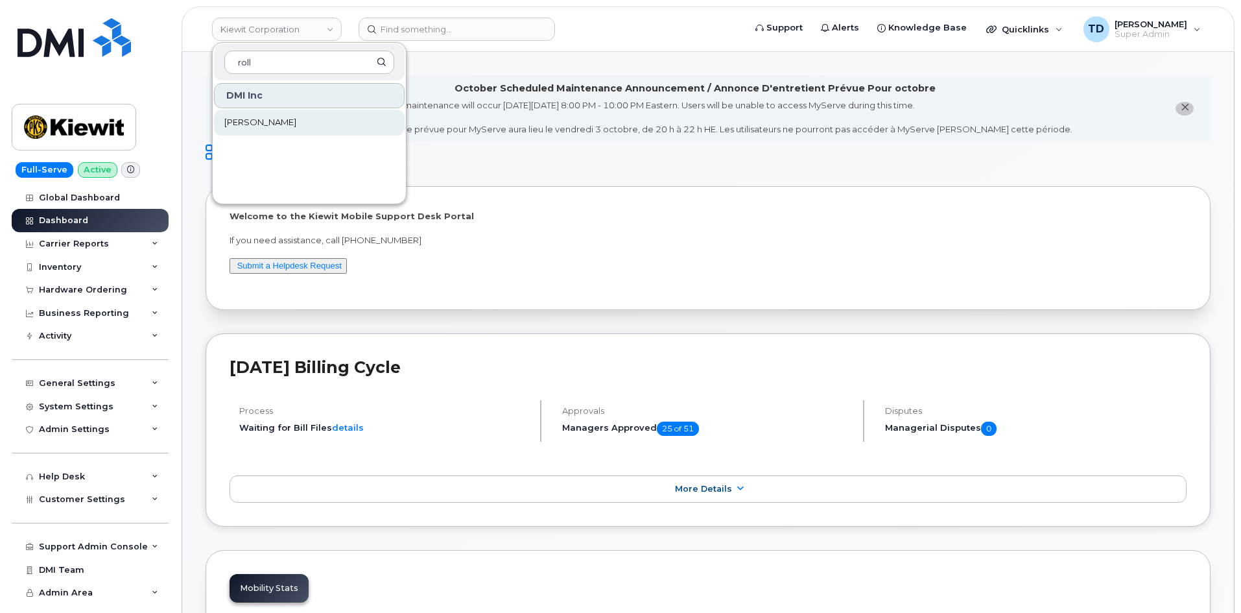
type input "roll"
click at [314, 134] on link "[PERSON_NAME]" at bounding box center [309, 123] width 191 height 26
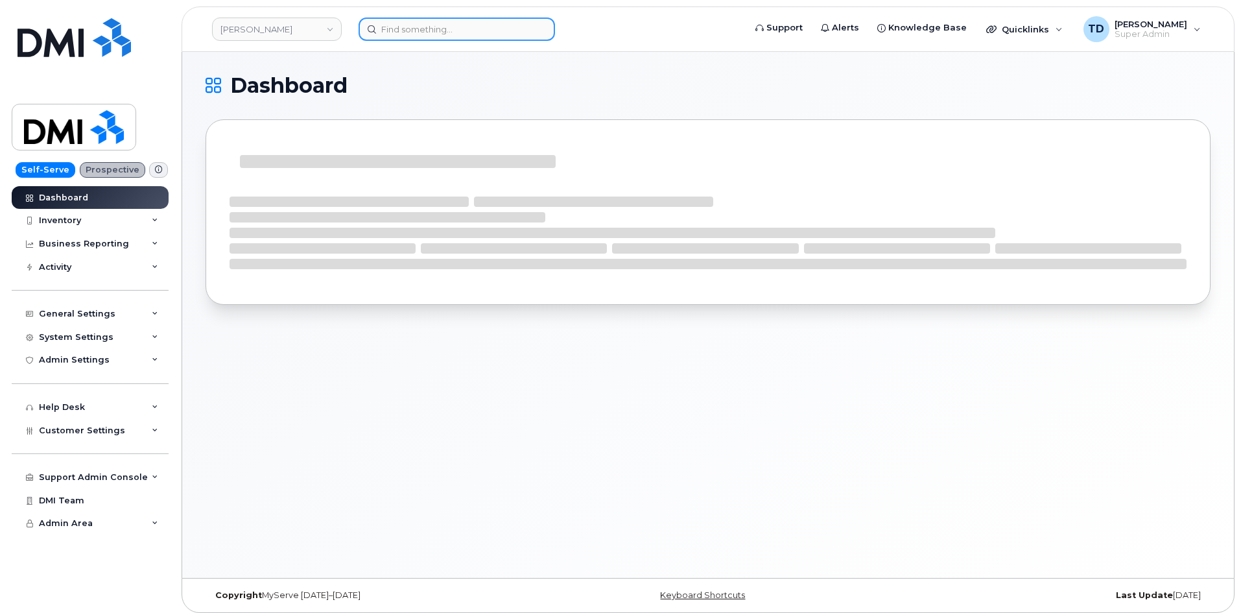
click at [486, 23] on input at bounding box center [457, 29] width 196 height 23
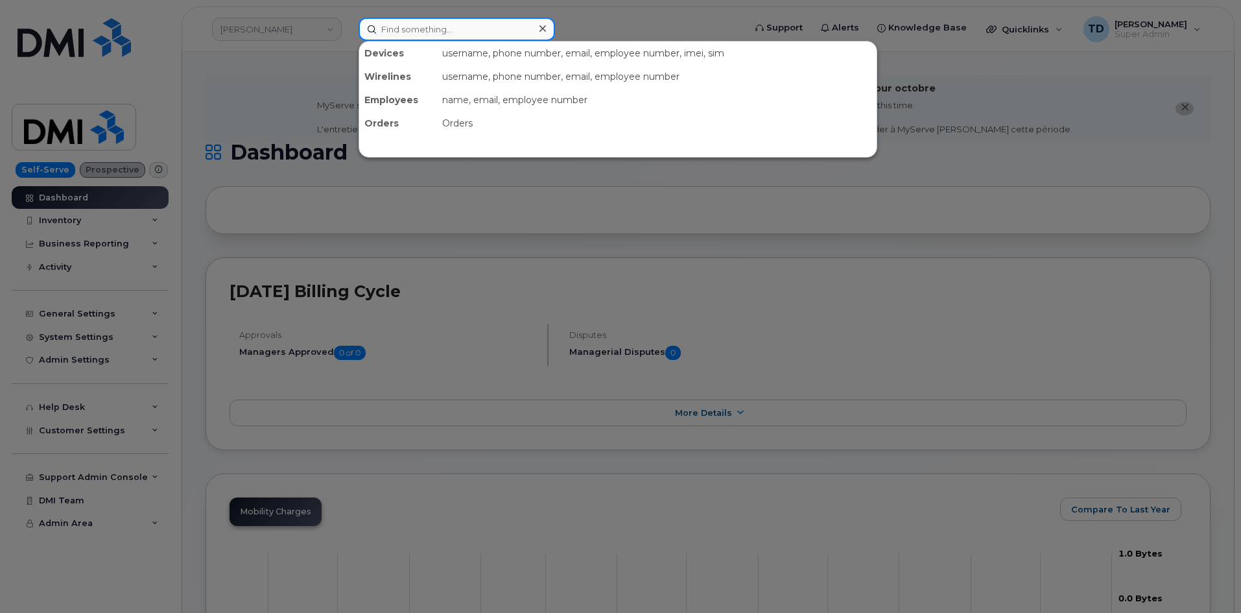
paste input "2133091091"
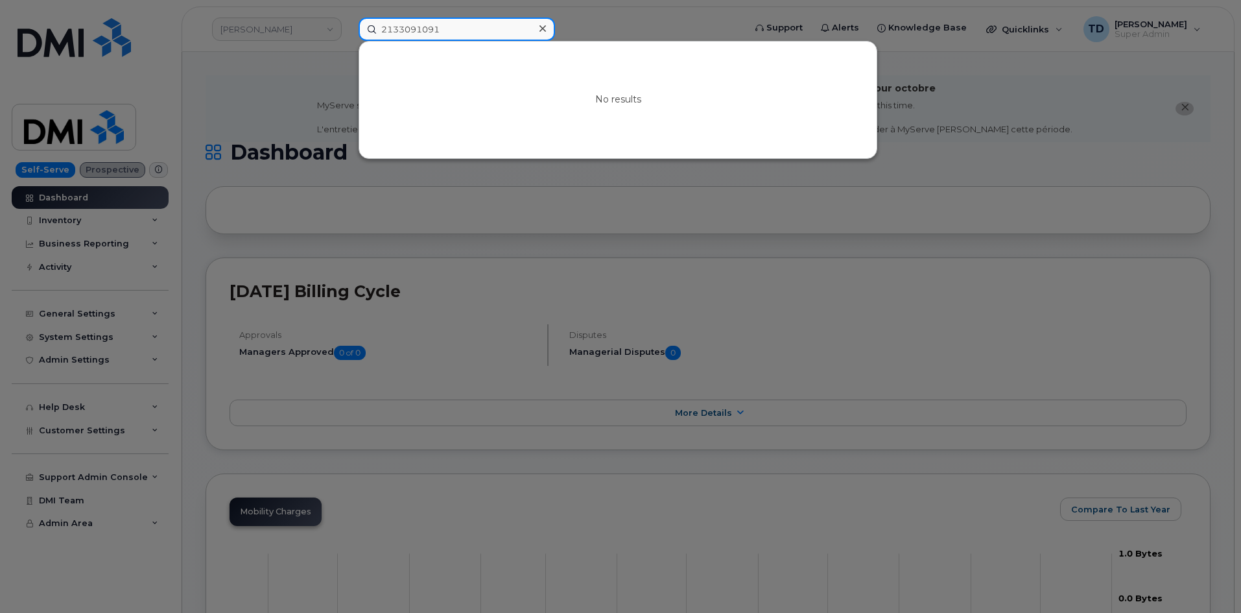
drag, startPoint x: 500, startPoint y: 32, endPoint x: 352, endPoint y: 47, distance: 149.3
click at [352, 41] on div "2133091091 No results" at bounding box center [547, 29] width 398 height 23
paste input "[PERSON_NAME]"
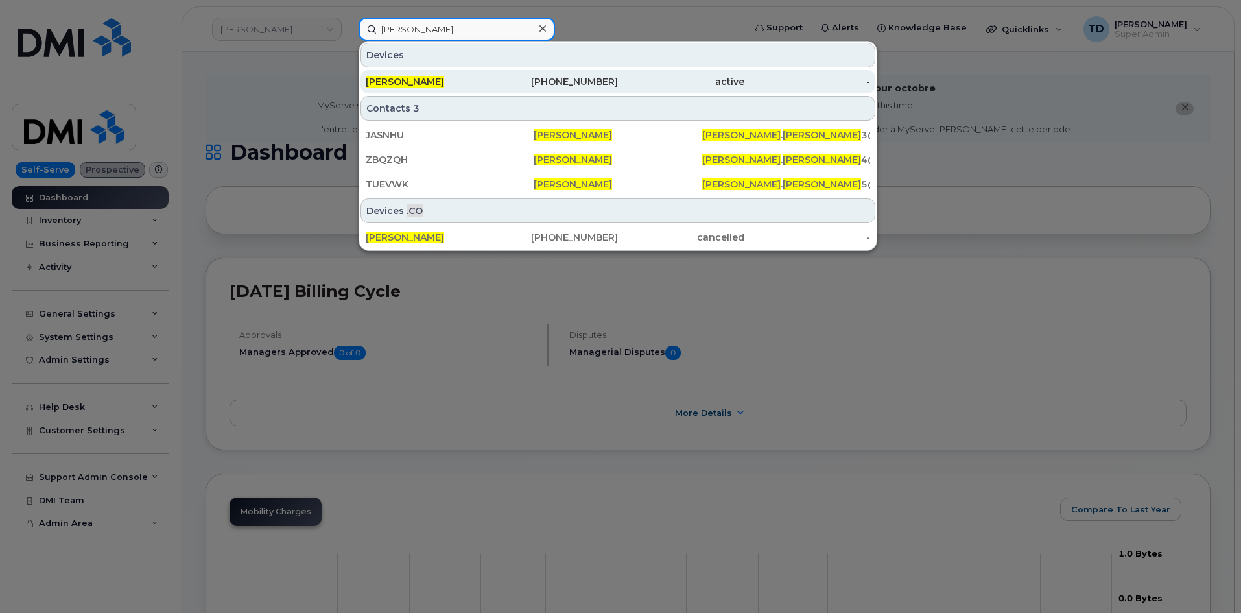
type input "[PERSON_NAME]"
click at [494, 82] on div "780-970-7750" at bounding box center [555, 81] width 126 height 13
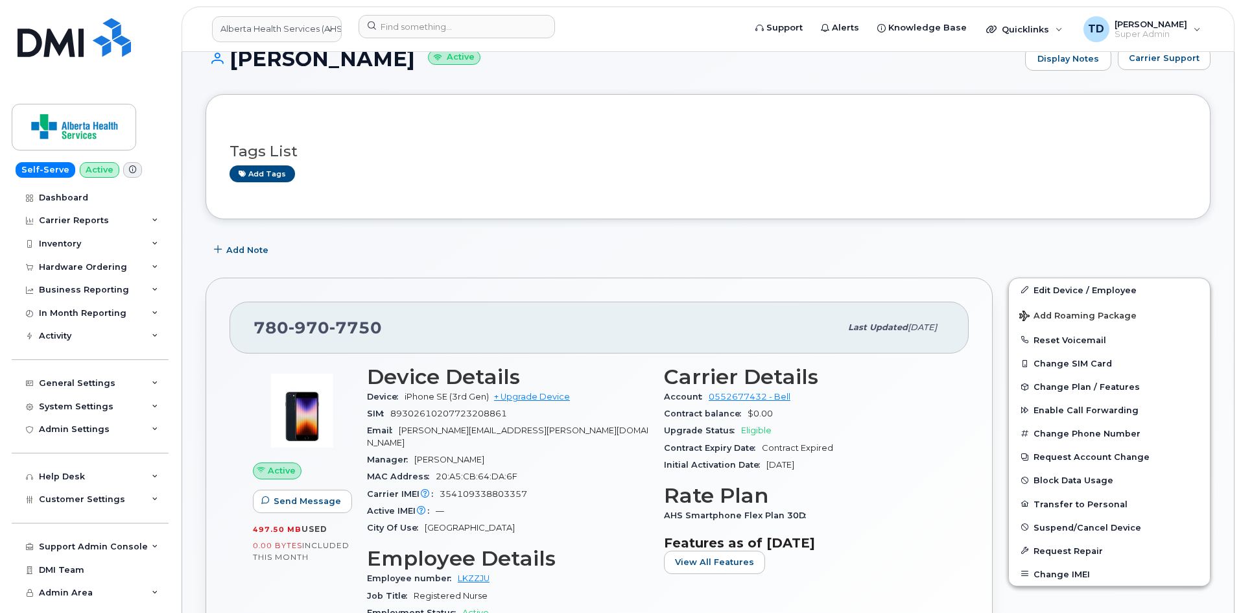
scroll to position [259, 0]
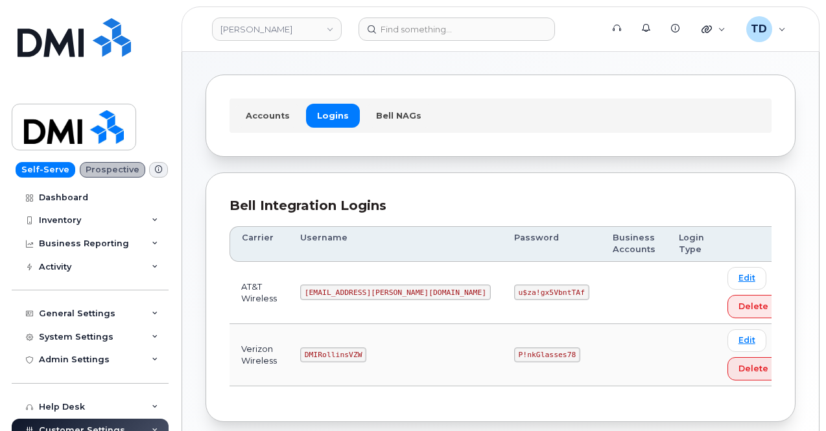
scroll to position [65, 0]
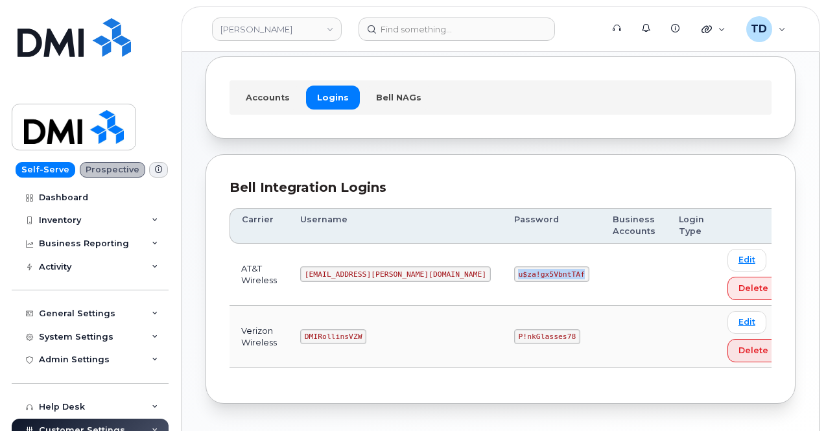
drag, startPoint x: 437, startPoint y: 278, endPoint x: 502, endPoint y: 277, distance: 64.8
click at [514, 277] on code "u$za!gx5VbntTAf" at bounding box center [551, 274] width 75 height 16
copy code "u$za!gx5VbntTAf"
